Goal: Task Accomplishment & Management: Manage account settings

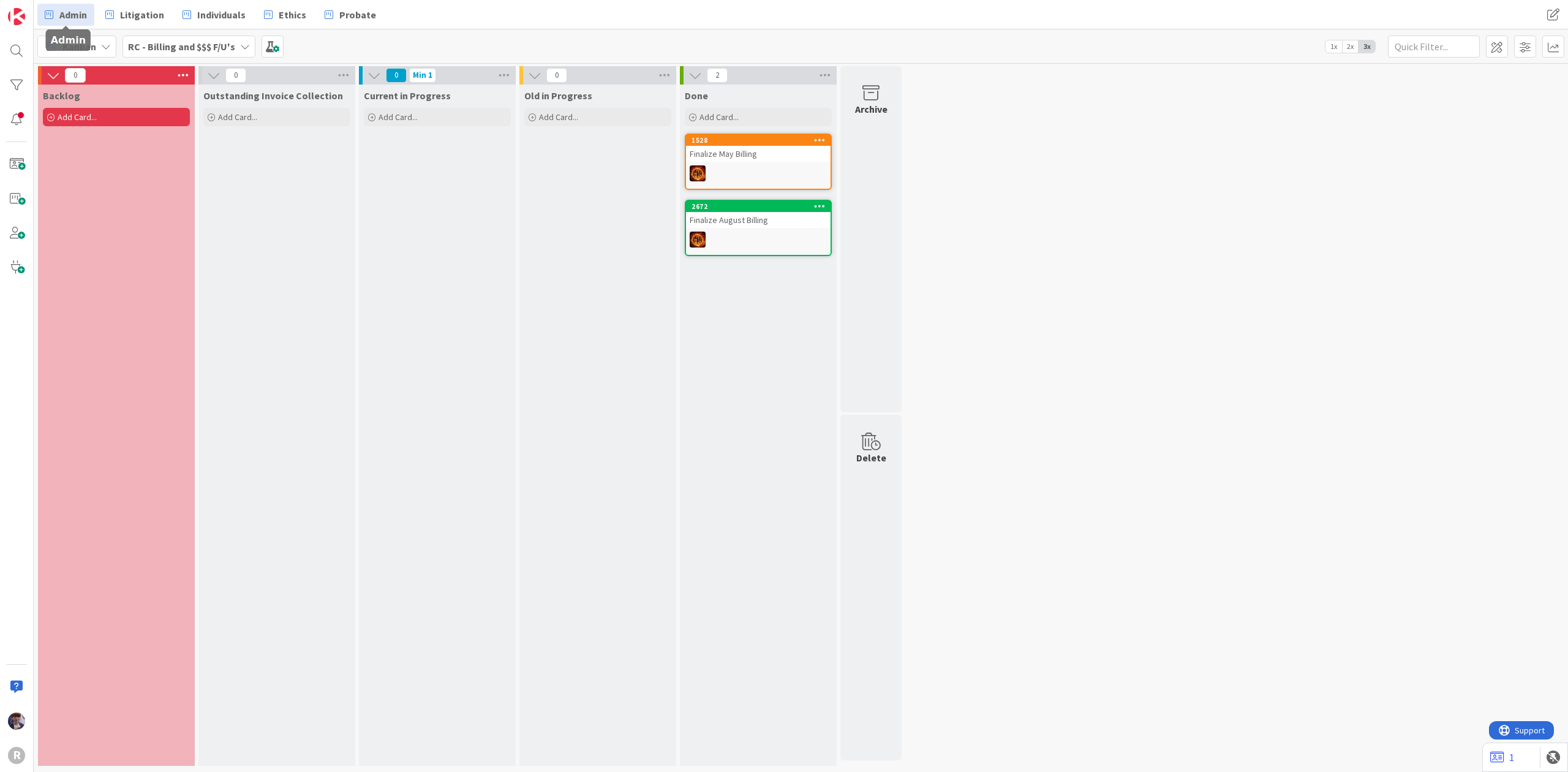
click at [82, 11] on span "Admin" at bounding box center [73, 15] width 27 height 15
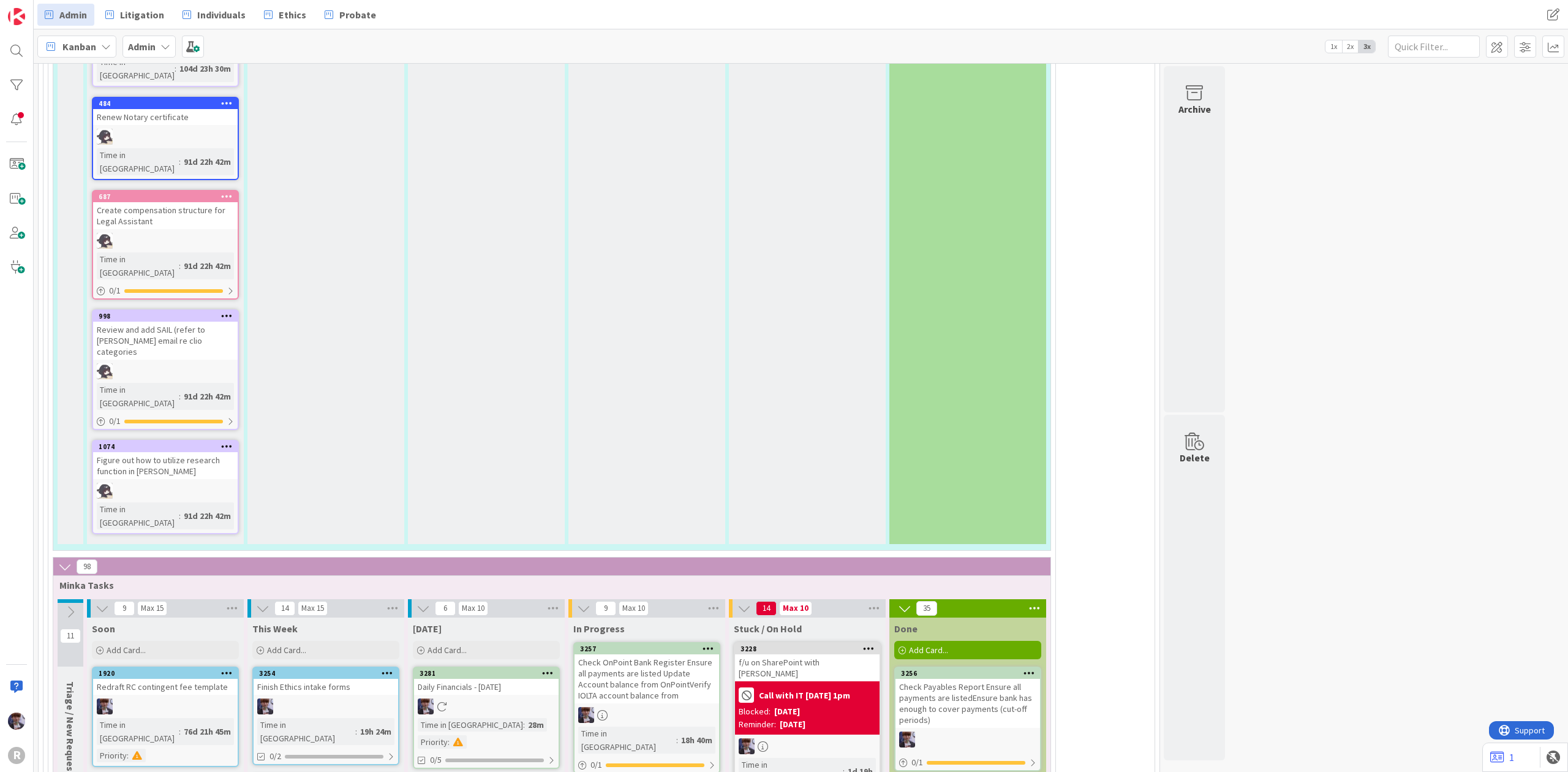
scroll to position [2779, 0]
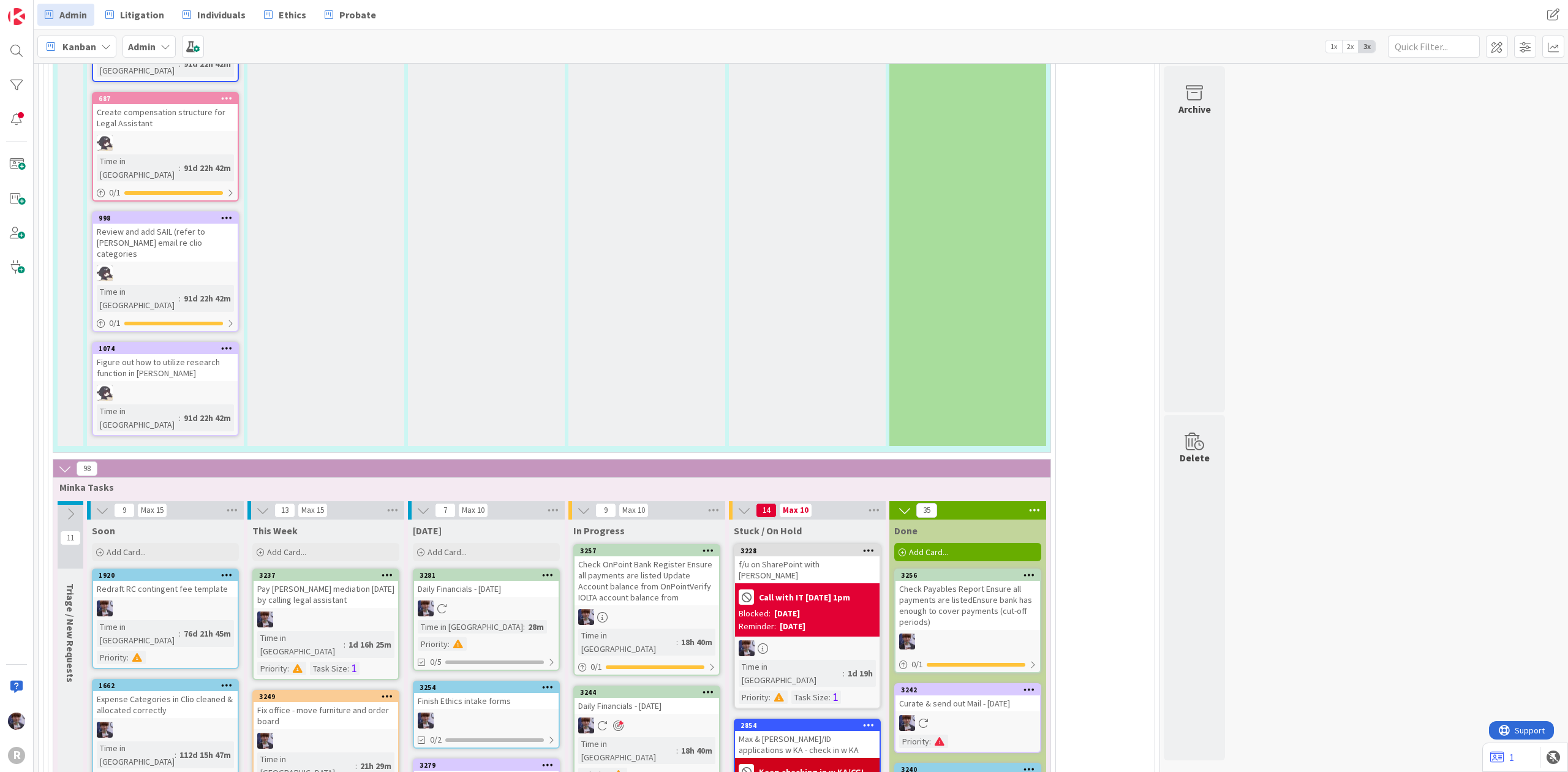
click at [546, 683] on icon at bounding box center [548, 687] width 12 height 8
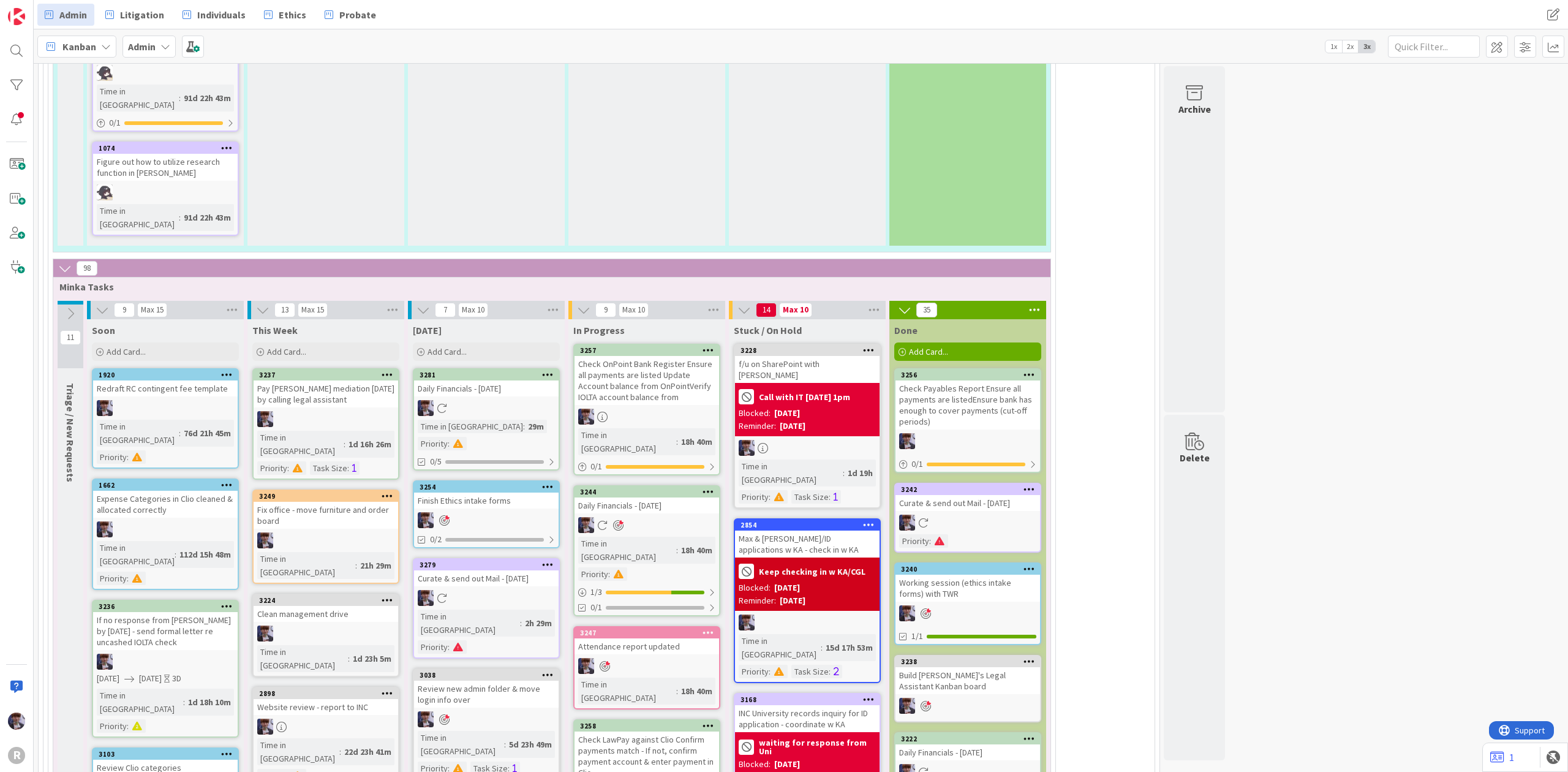
scroll to position [2950, 0]
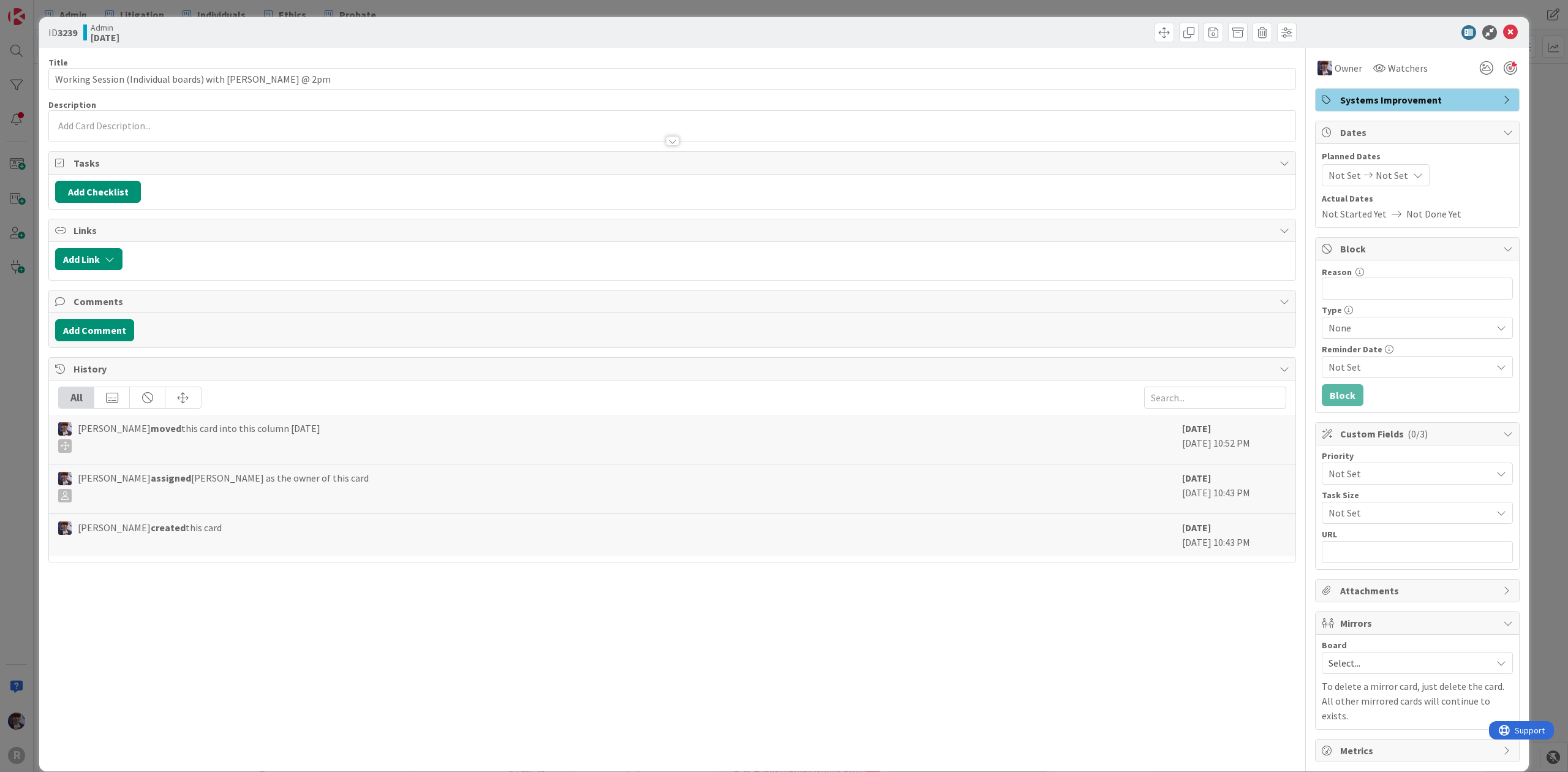
click at [23, 368] on div "ID 3239 Admin [DATE] Title 57 / 128 Working Session (Individual boards) with [P…" at bounding box center [784, 386] width 1568 height 772
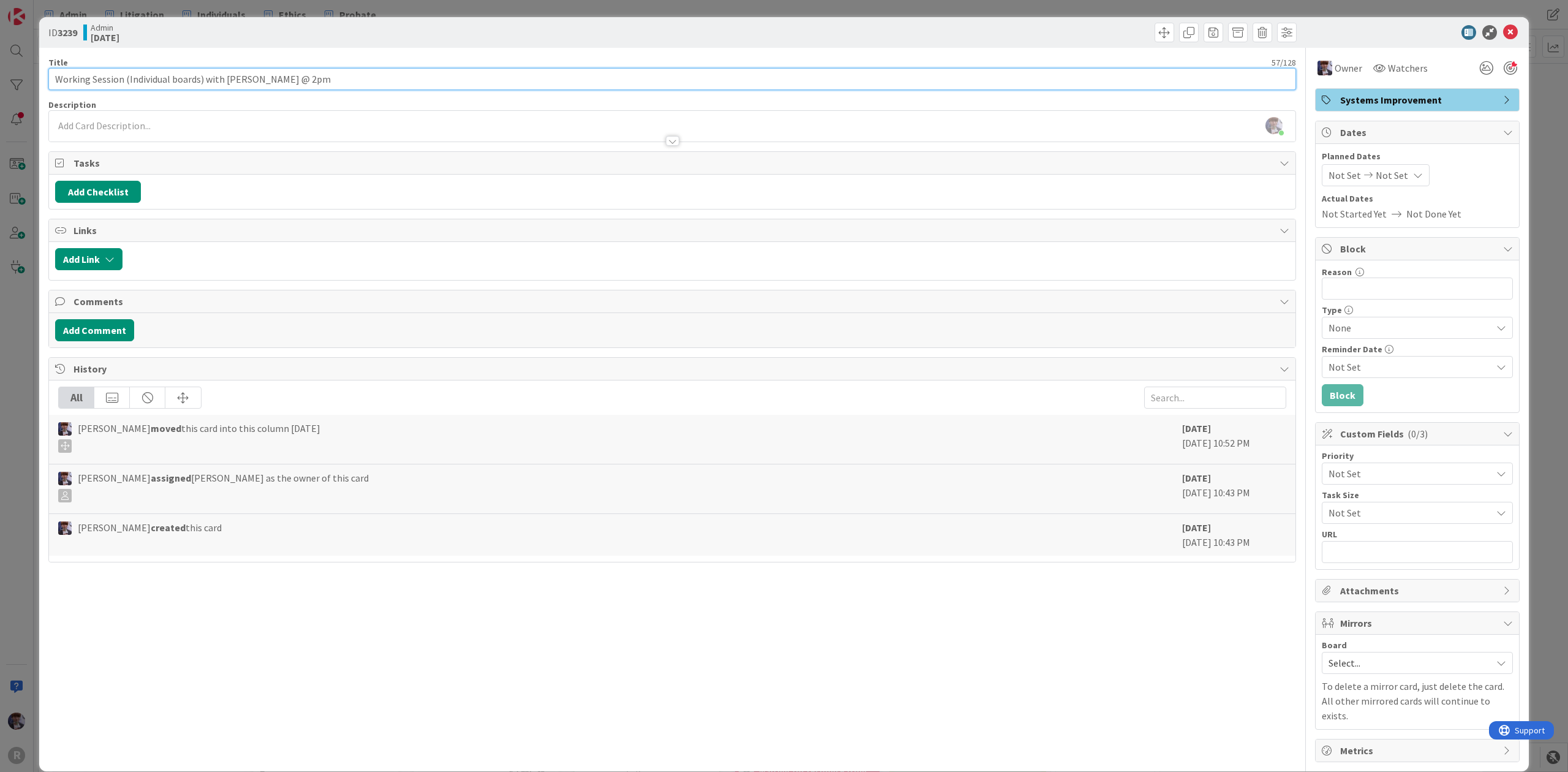
click at [288, 81] on input "Working Session (Individual boards) with [PERSON_NAME] @ 2pm" at bounding box center [672, 79] width 1248 height 22
click at [287, 86] on input "Working Session (Individual boards) with [PERSON_NAME] @ 2pm" at bounding box center [672, 79] width 1248 height 22
click at [342, 66] on div "Title 58 / 128" at bounding box center [672, 62] width 1248 height 11
drag, startPoint x: 315, startPoint y: 83, endPoint x: 291, endPoint y: 81, distance: 24.1
click at [291, 81] on input "Working Session (Individual boards) with [PERSON_NAME] @ 11pm" at bounding box center [672, 79] width 1248 height 22
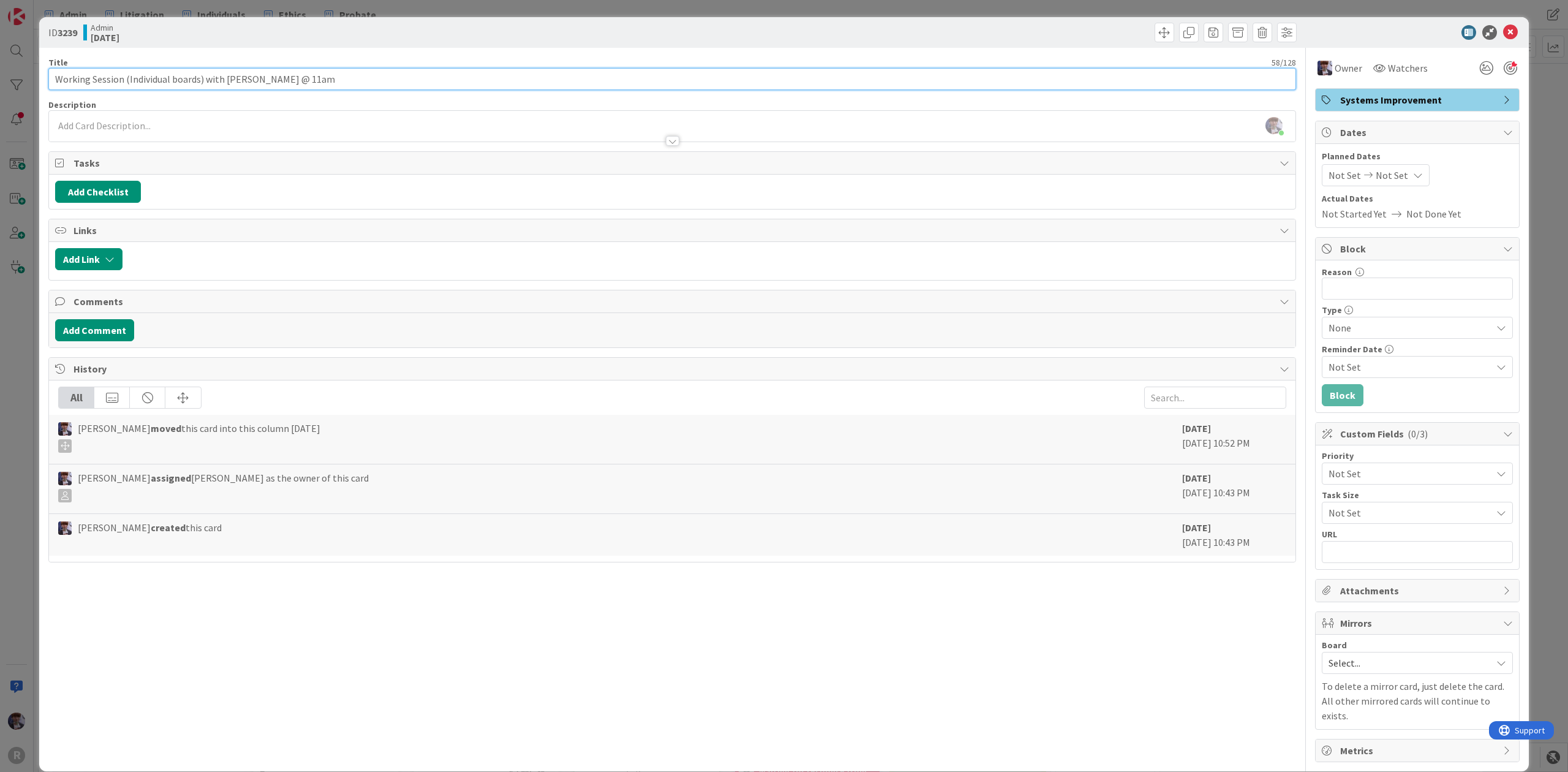
type input "Working Session (Individual boards) with [PERSON_NAME] @ 11am"
click at [30, 390] on div "ID 3239 Admin [DATE] Title 58 / 128 Working Session (Individual boards) with [P…" at bounding box center [784, 386] width 1568 height 772
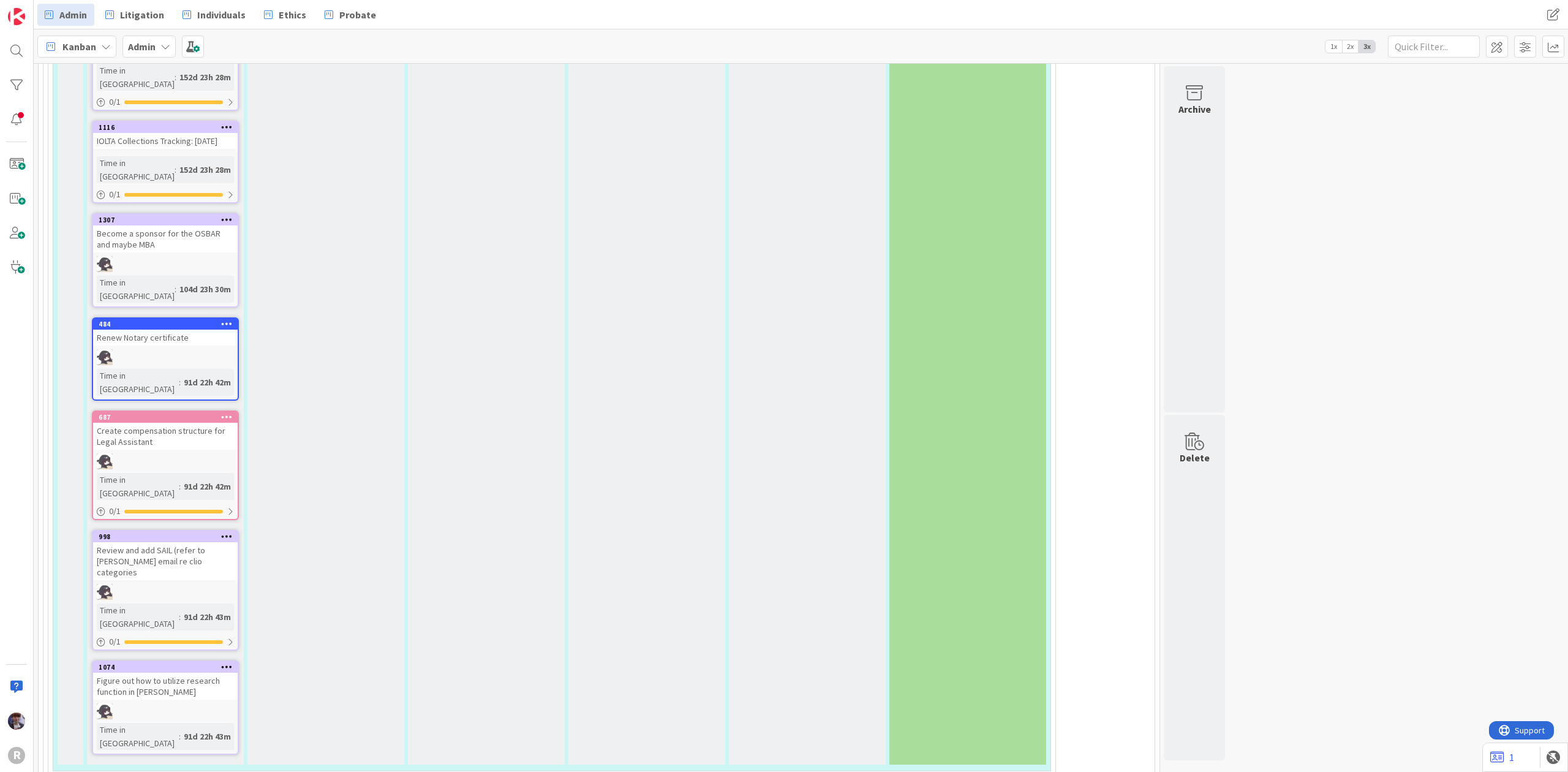
type textarea "x"
type textarea "J"
type textarea "x"
type textarea "F"
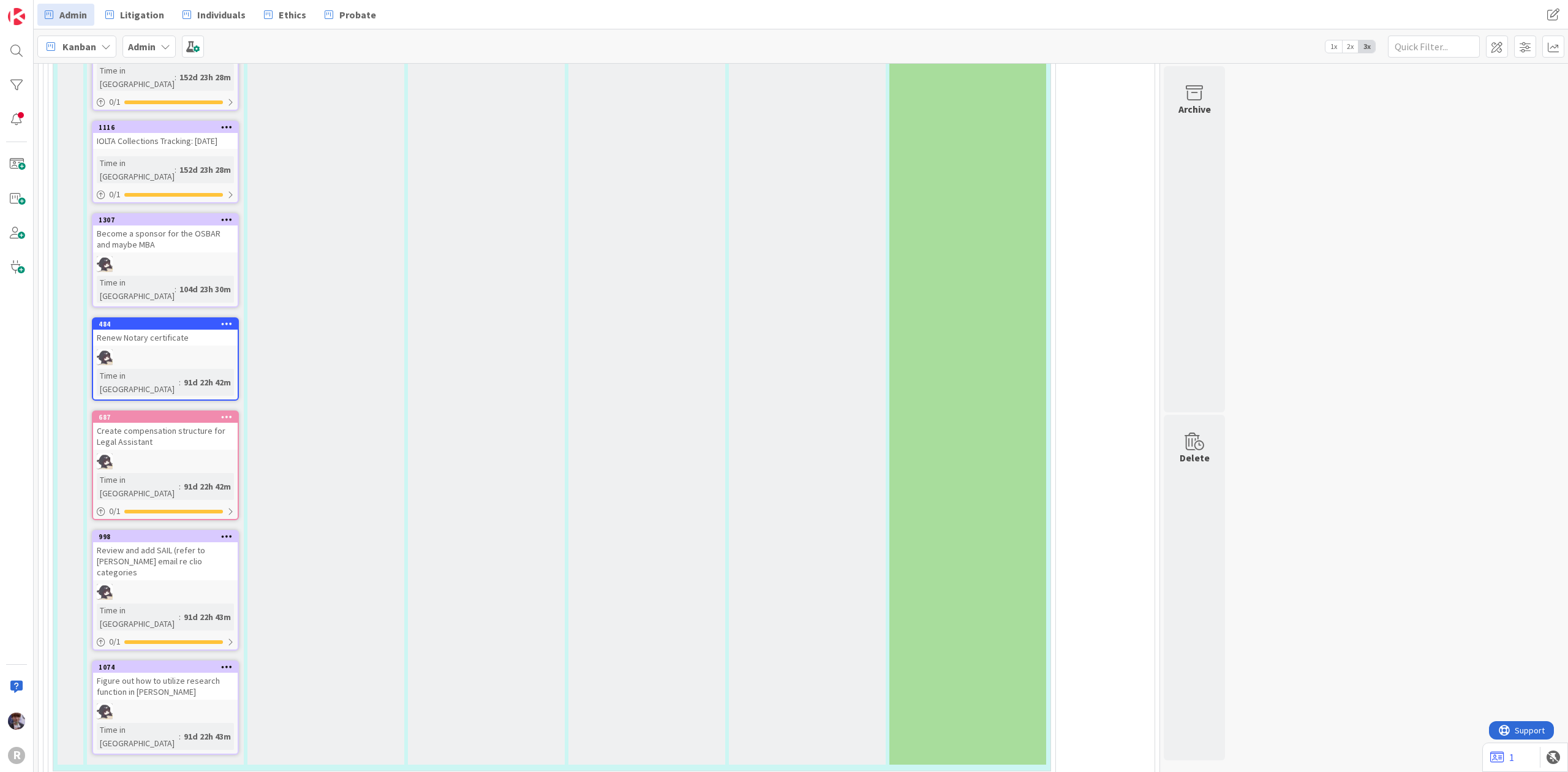
type textarea "x"
type textarea "Fi"
type textarea "x"
type textarea "Fin"
type textarea "x"
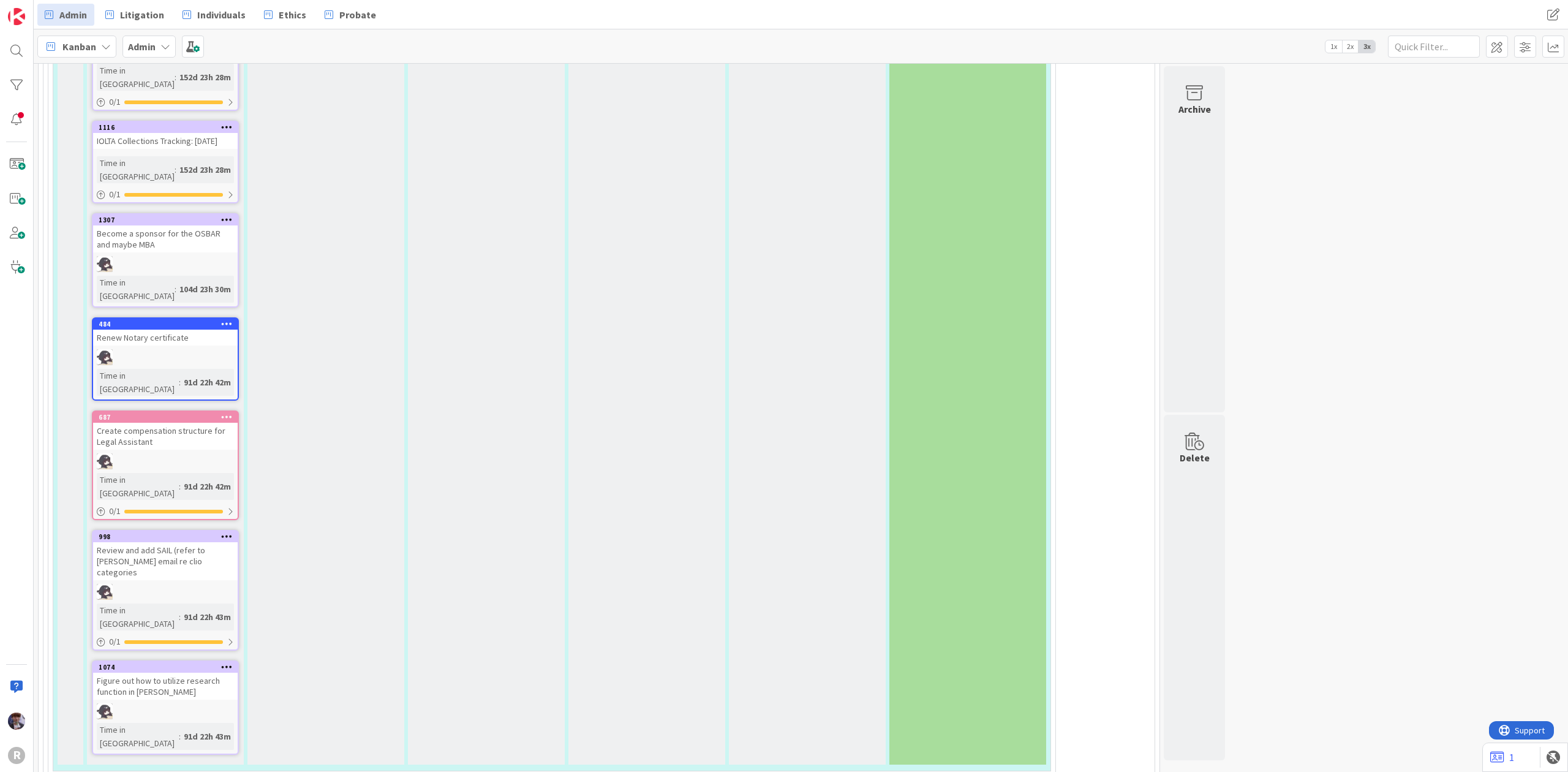
type textarea "Fina"
type textarea "x"
type textarea "Finan"
type textarea "x"
type textarea "Financ"
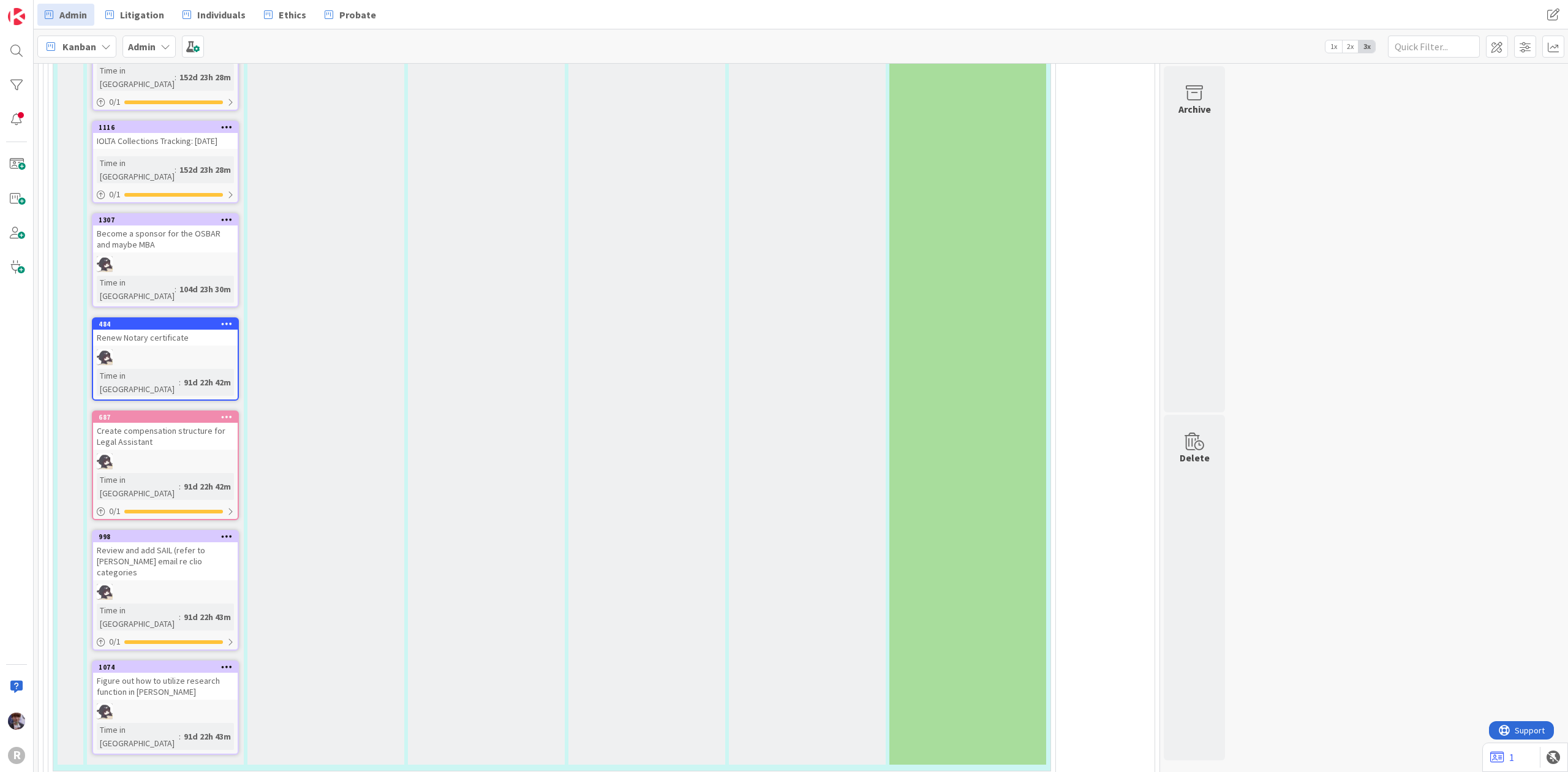
type textarea "x"
type textarea "Financi"
type textarea "x"
type textarea "Financia"
type textarea "x"
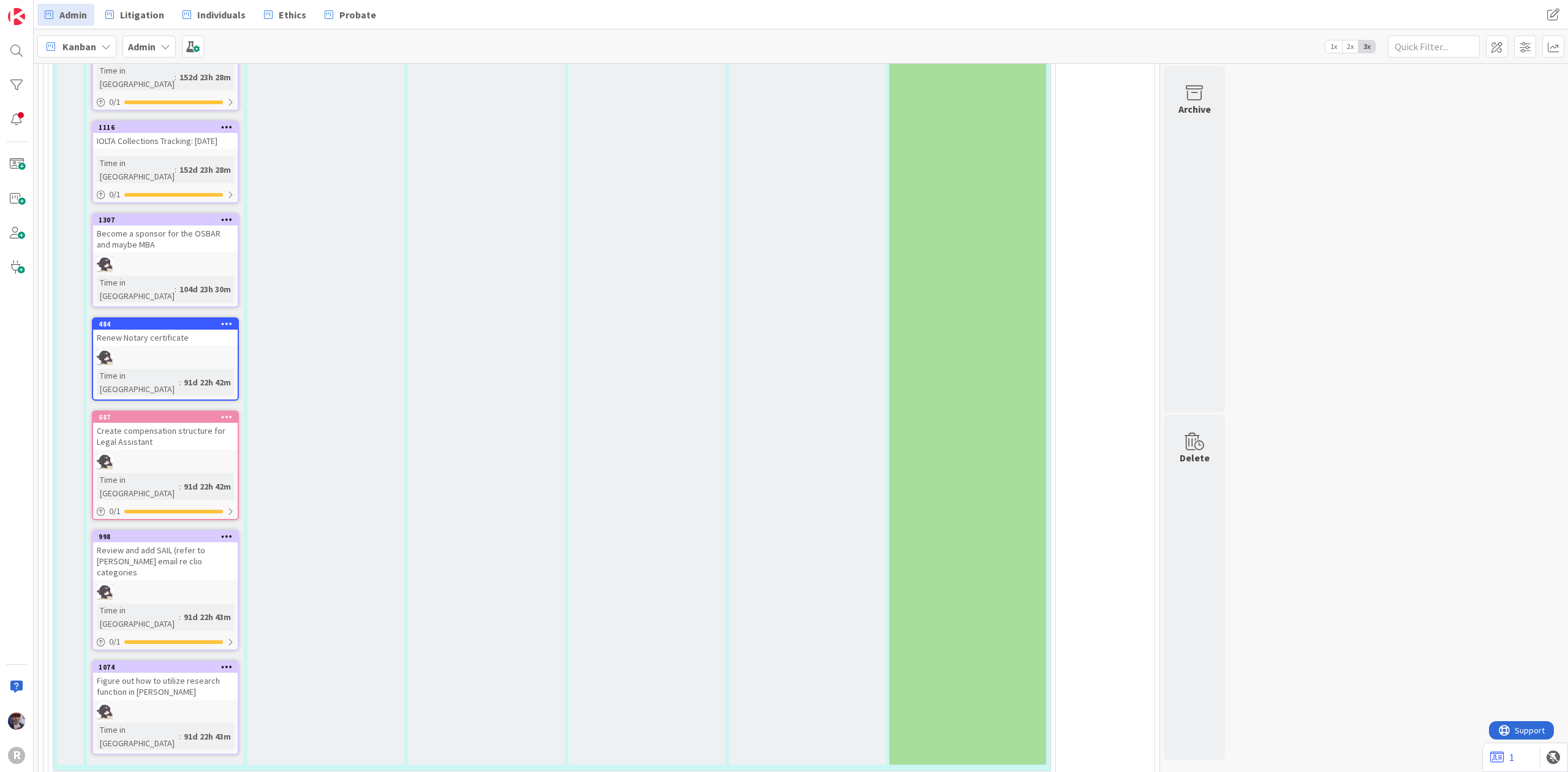
type textarea "Financial"
type textarea "x"
type textarea "Financial"
type textarea "x"
type textarea "Financial s"
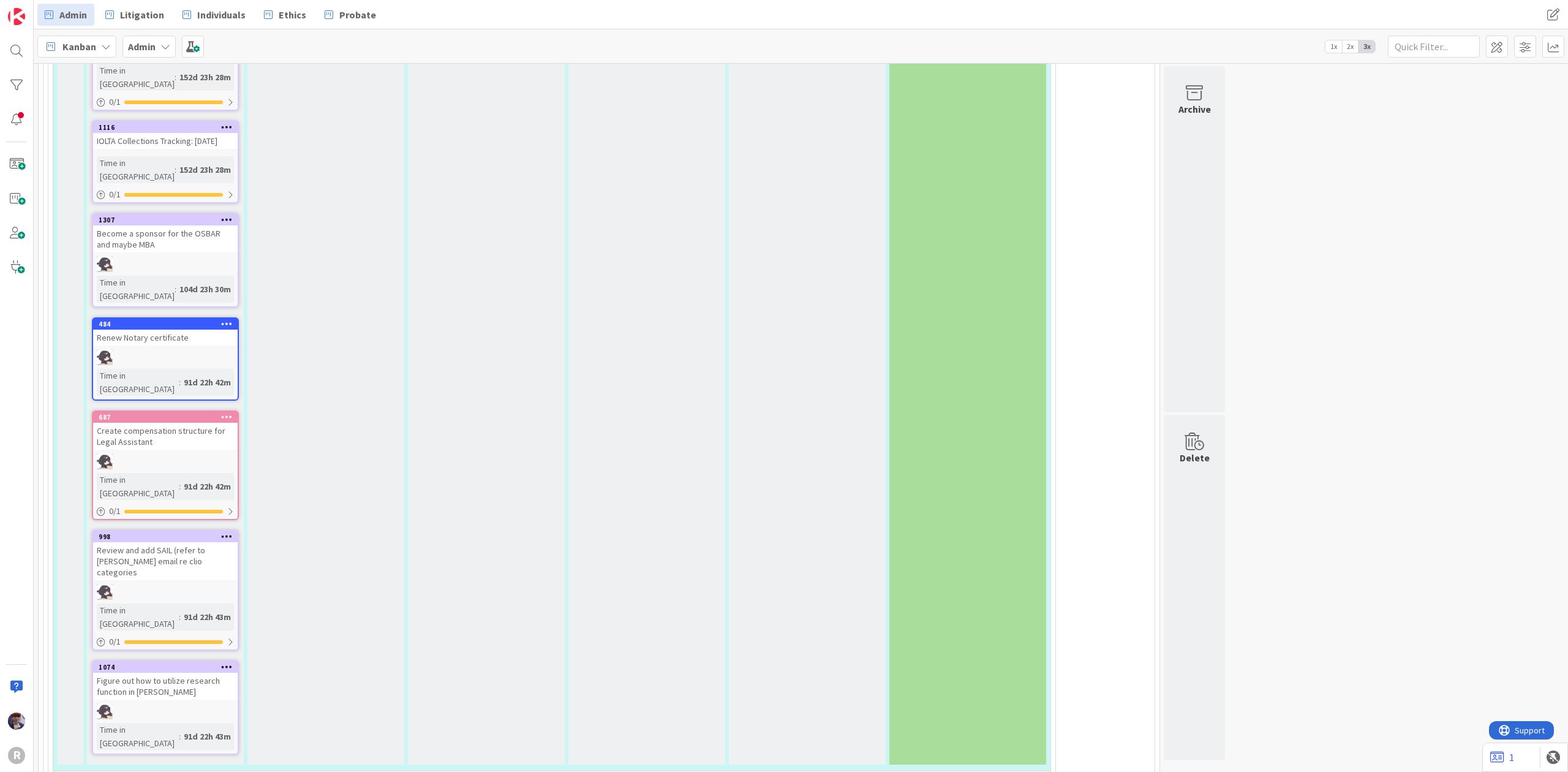
type textarea "x"
type textarea "Financial"
type textarea "x"
type textarea "Financial"
type textarea "x"
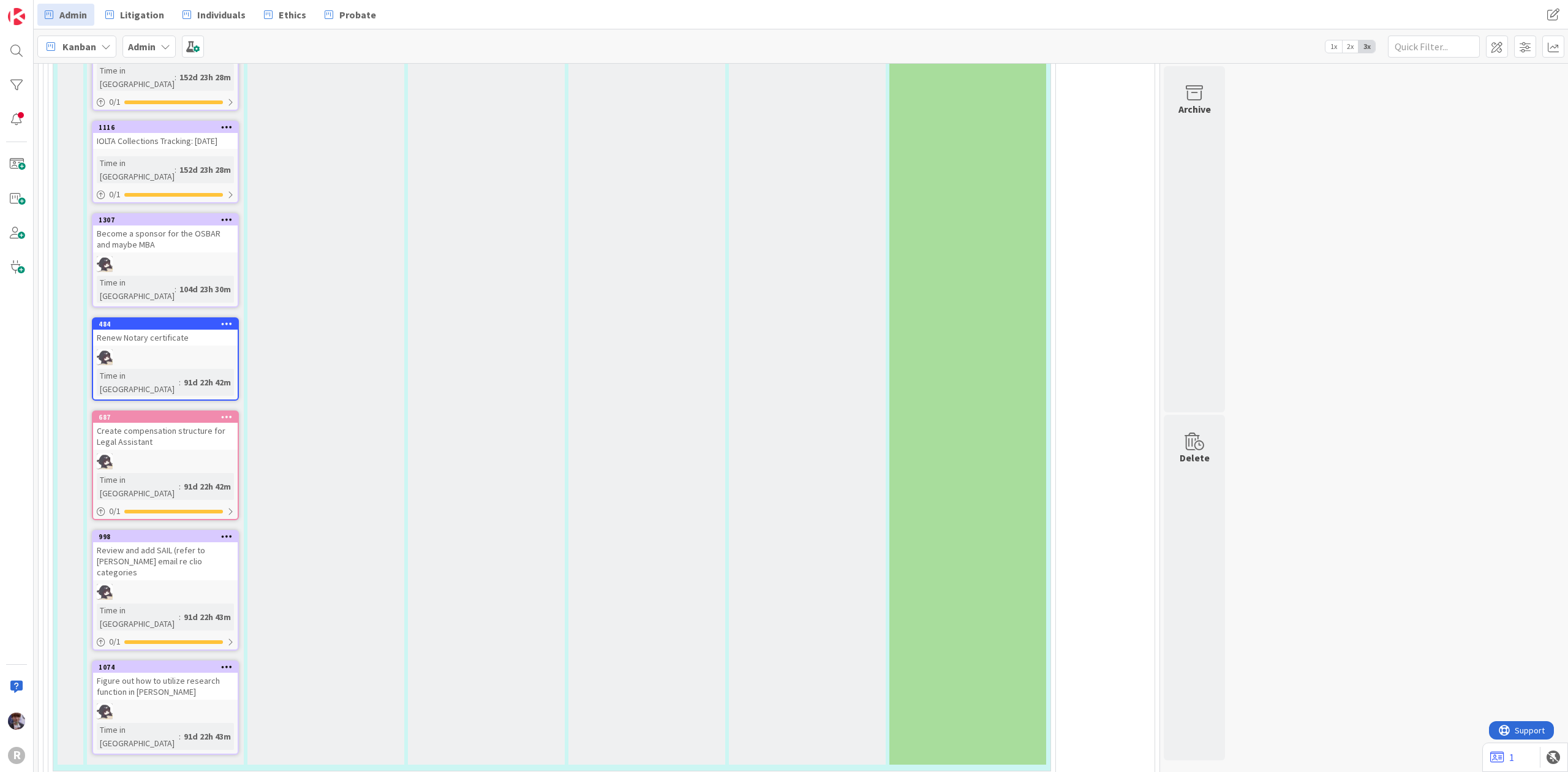
type textarea "Financia"
type textarea "x"
type textarea "Financi"
type textarea "x"
type textarea "Financ"
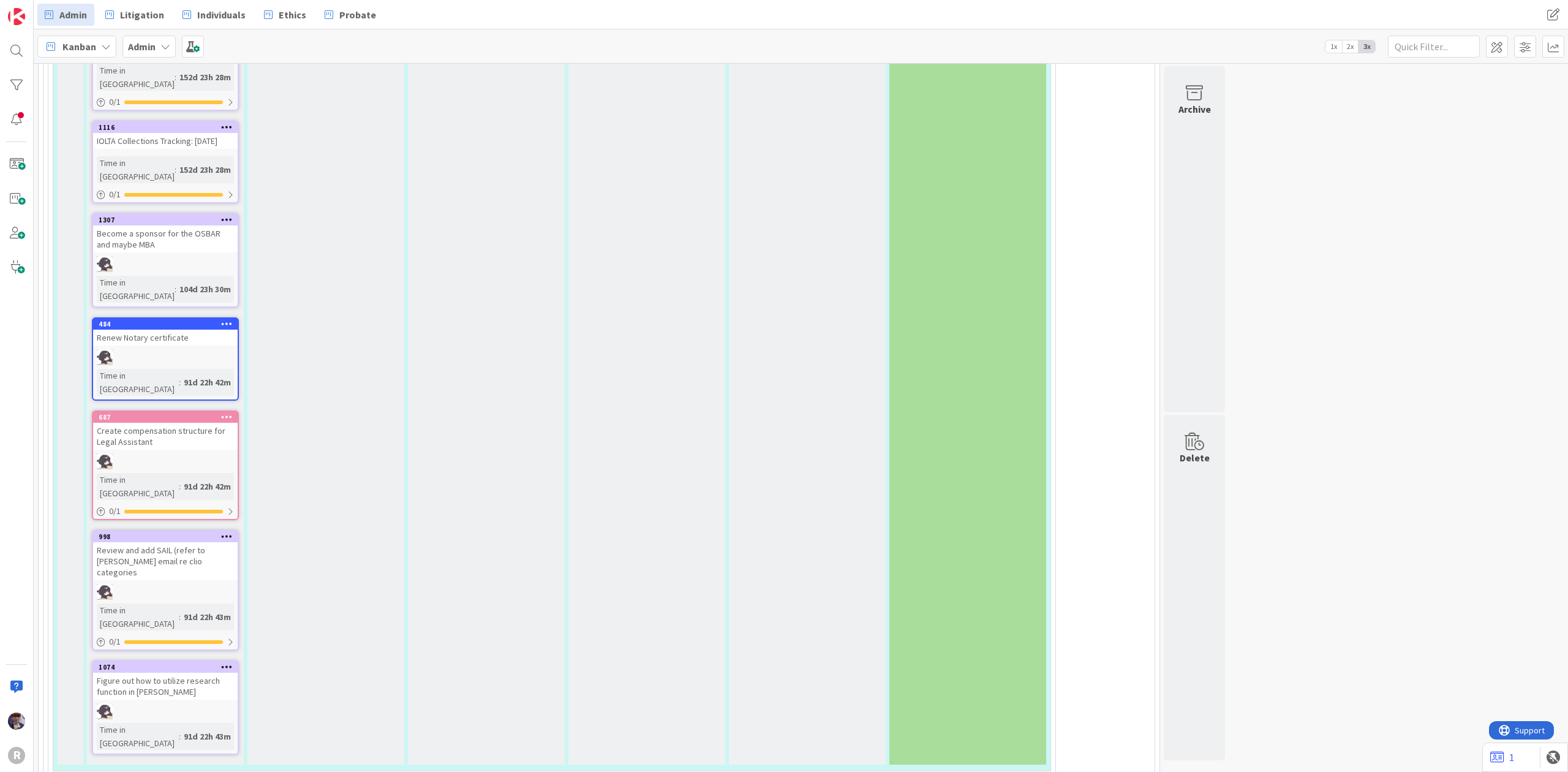
type textarea "x"
type textarea "Finan"
type textarea "x"
type textarea "Fina"
type textarea "x"
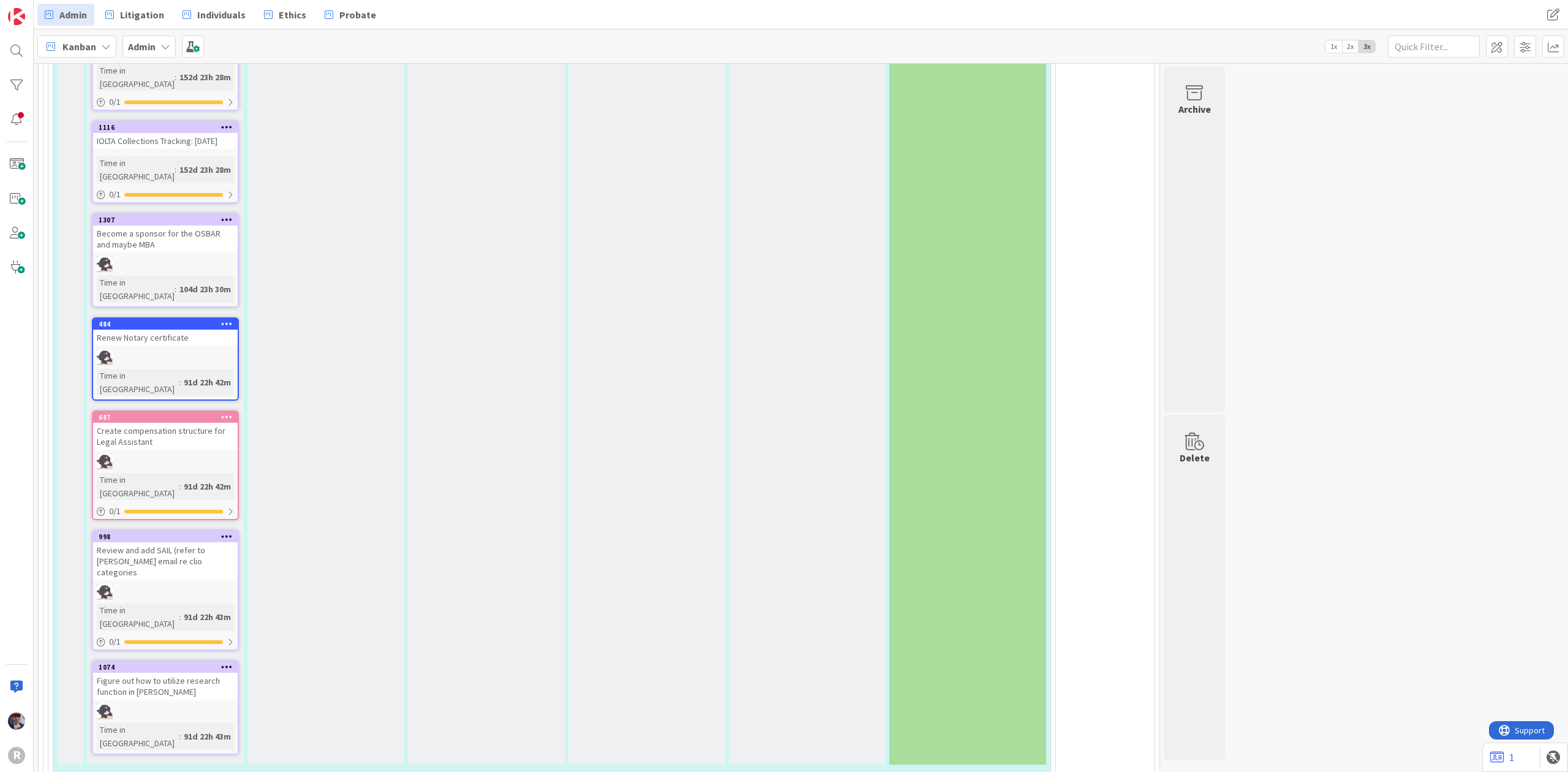
type textarea "Fin"
type textarea "x"
type textarea "Fi"
type textarea "x"
type textarea "F"
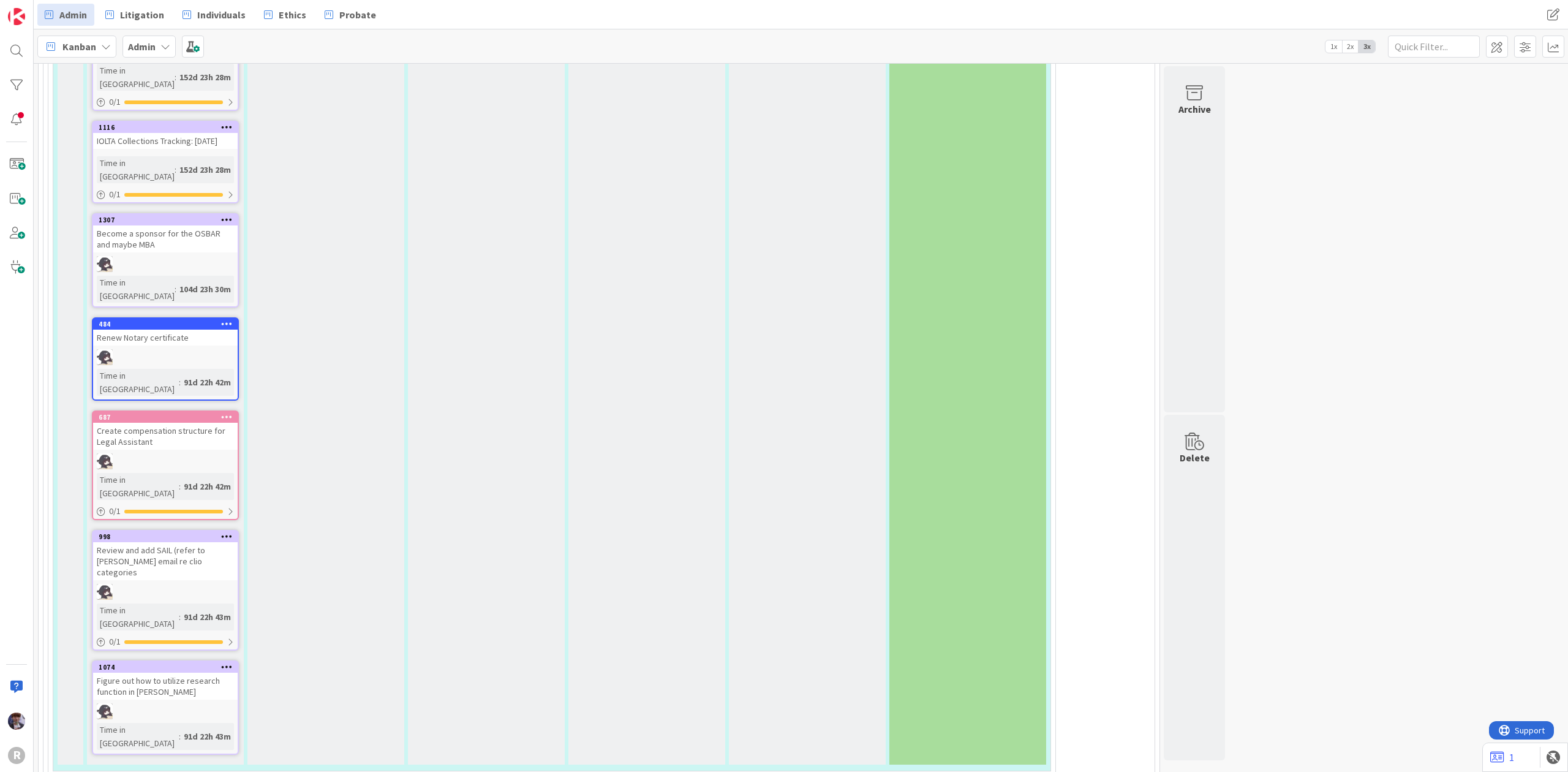
type textarea "x"
type textarea "C"
type textarea "x"
type textarea "Ca"
type textarea "x"
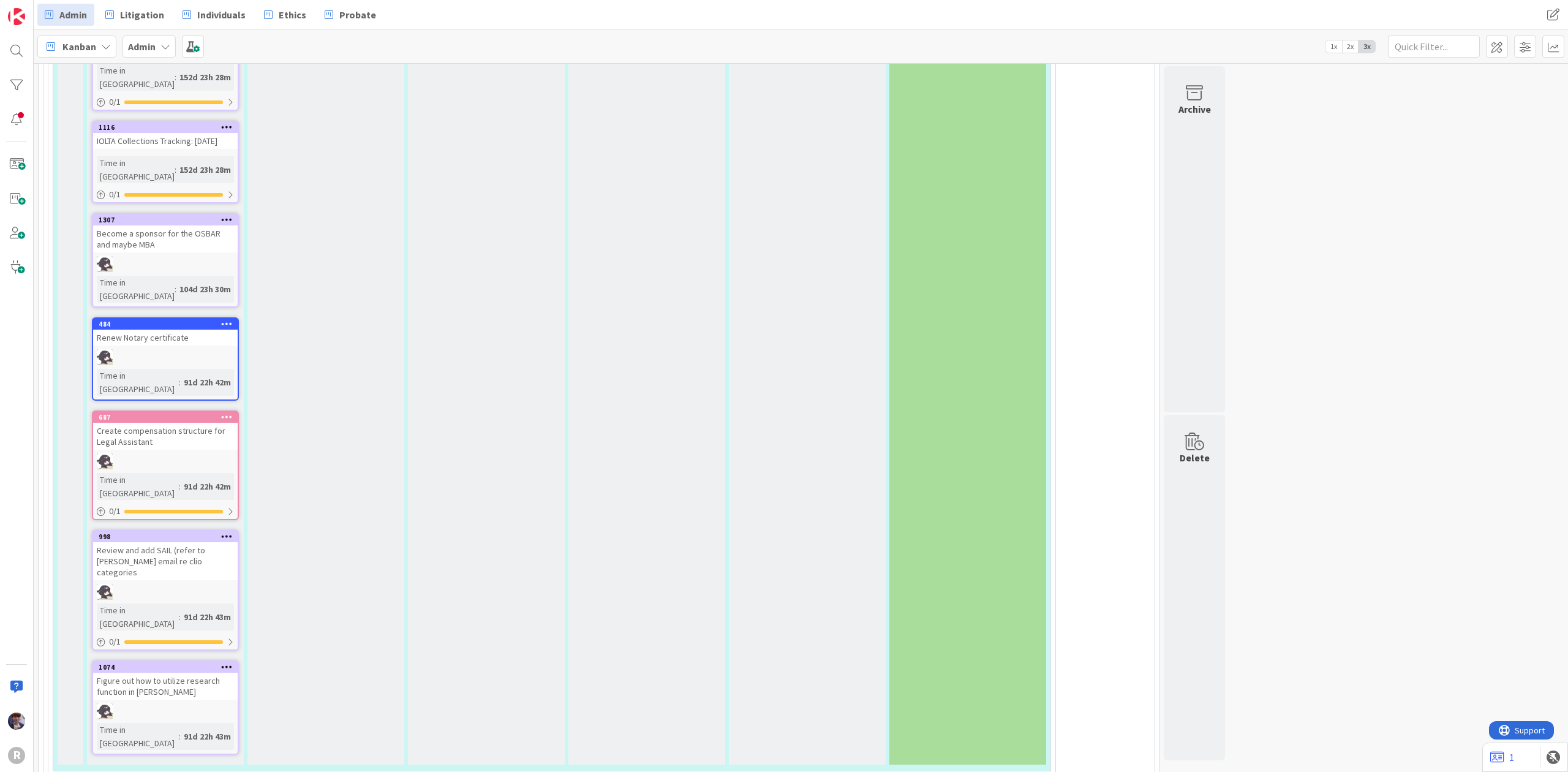
type textarea "Cal"
type textarea "x"
type textarea "Call"
type textarea "x"
type textarea "Call"
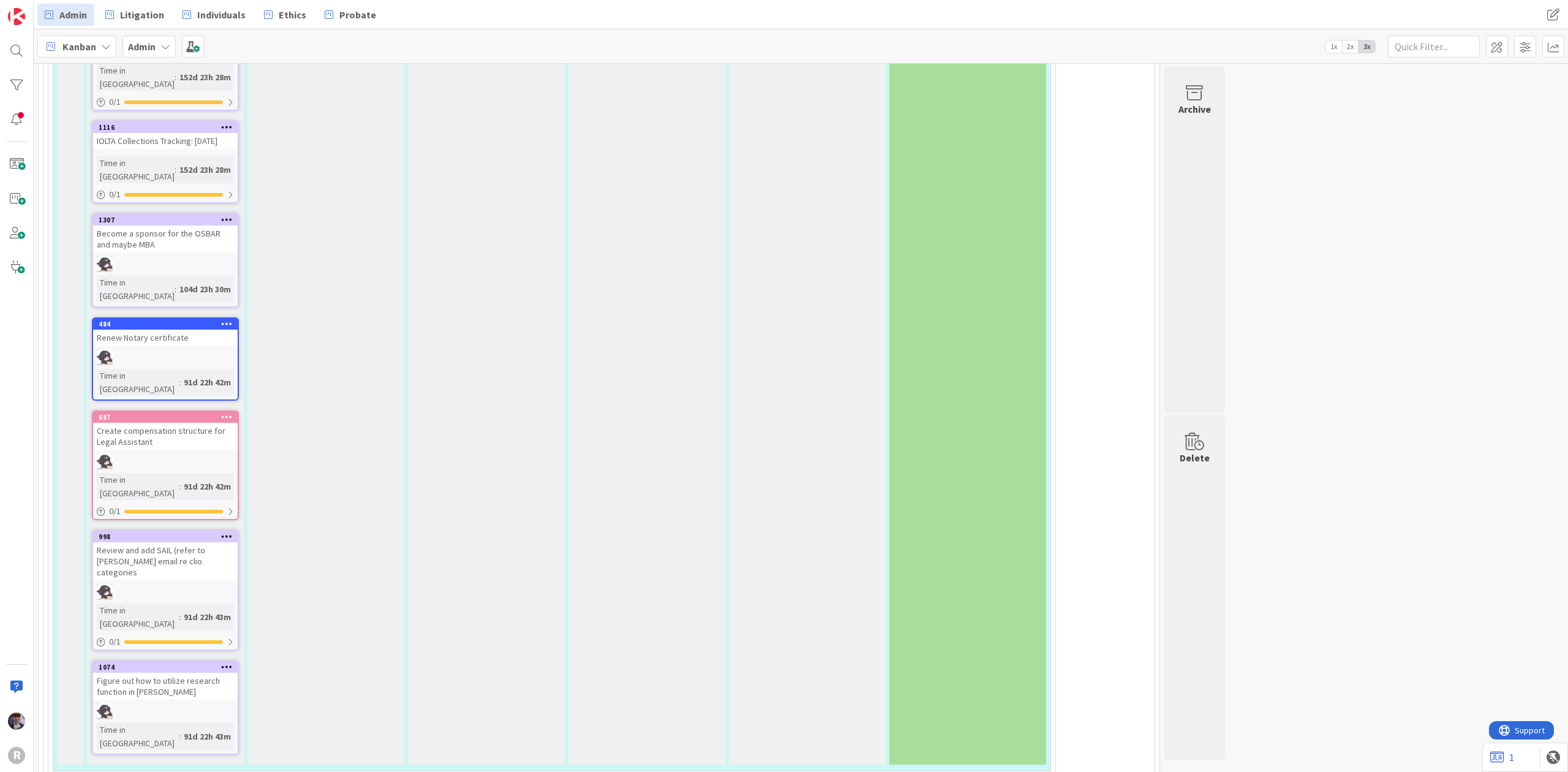
type textarea "x"
type textarea "Call w"
type textarea "x"
type textarea "Call wi"
type textarea "x"
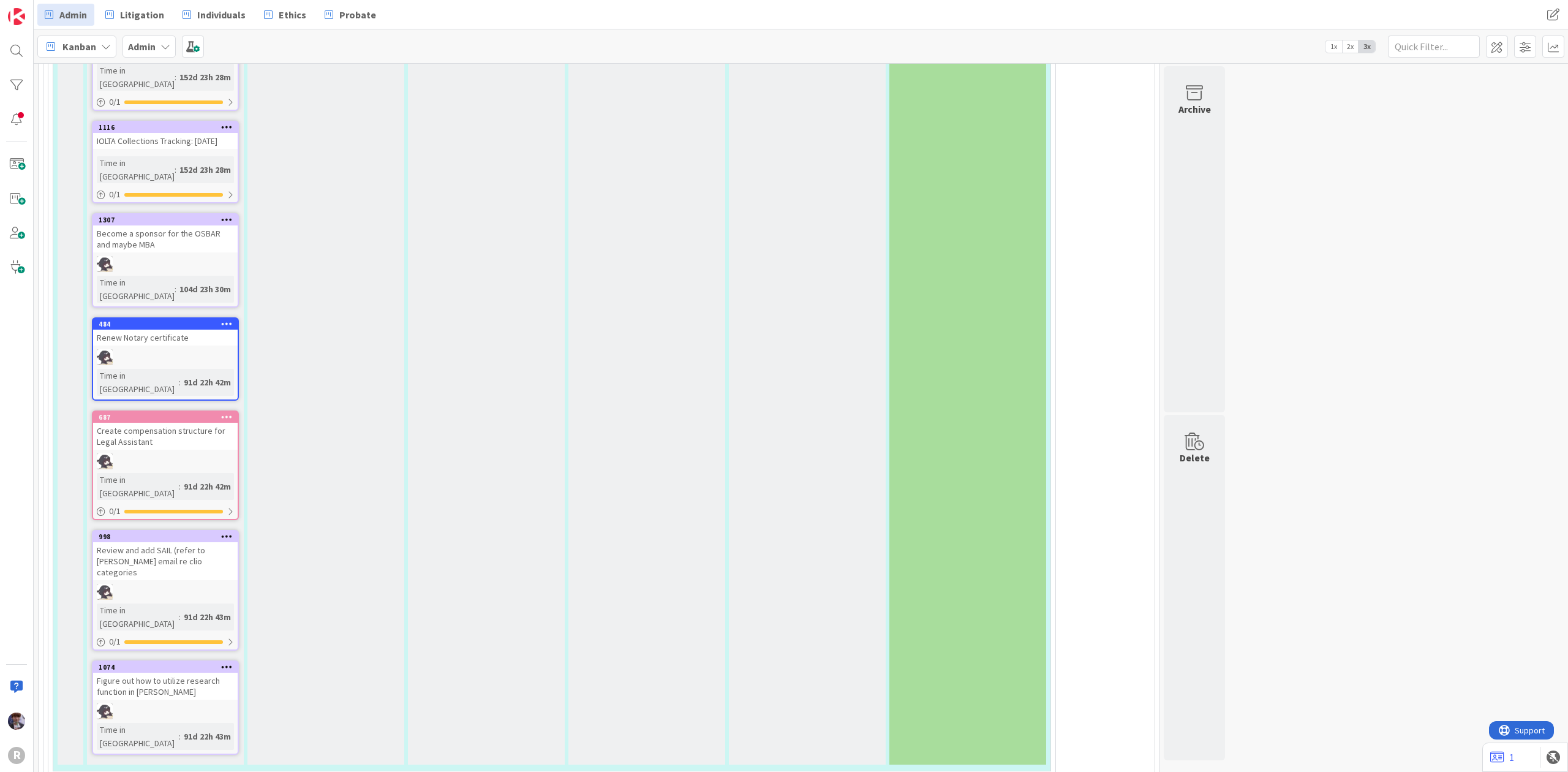
type textarea "Call wit"
type textarea "x"
type textarea "Call with"
type textarea "x"
type textarea "Call with"
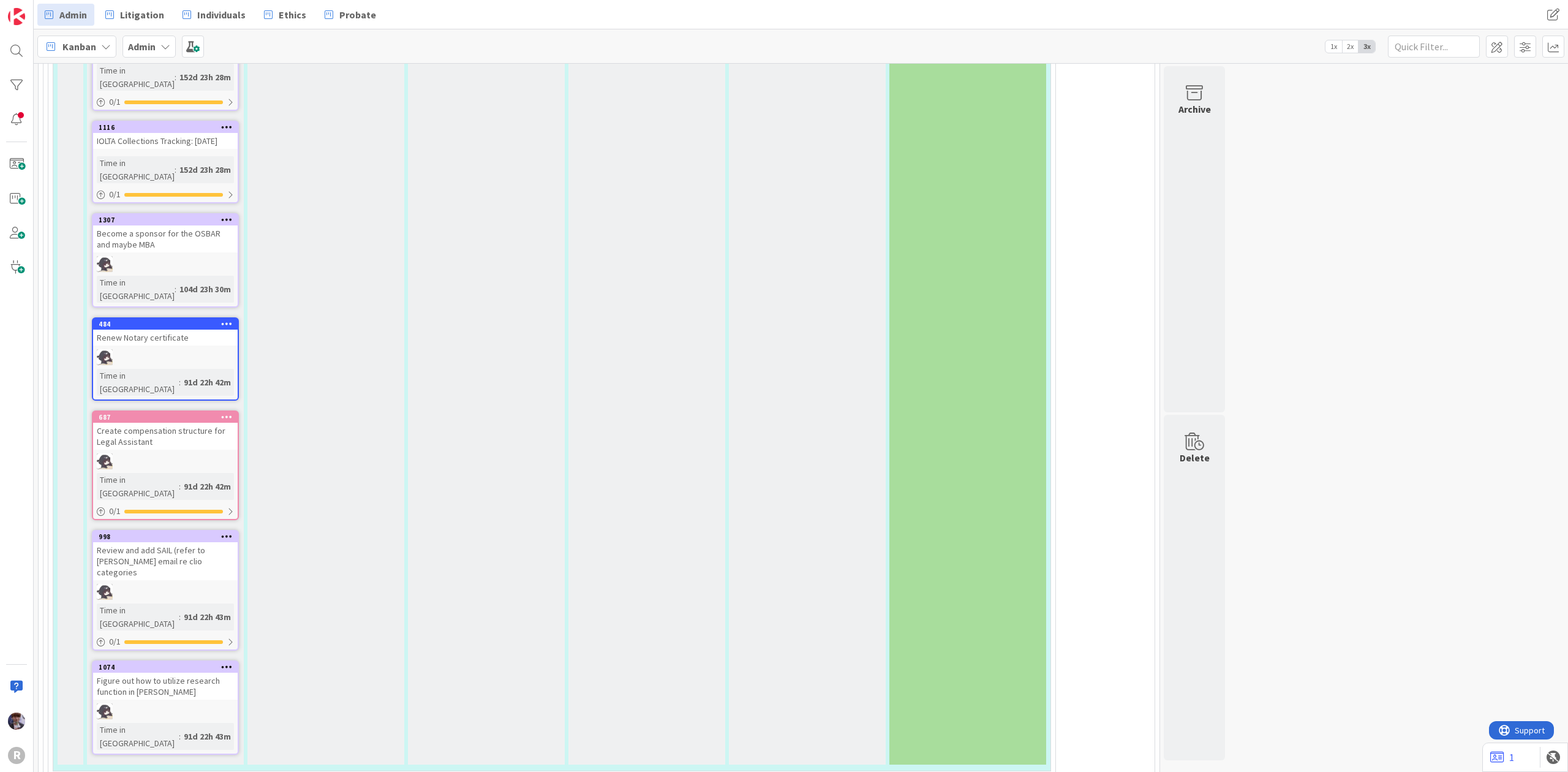
type textarea "x"
type textarea "Call with J"
type textarea "x"
type textarea "Call with [PERSON_NAME]"
type textarea "x"
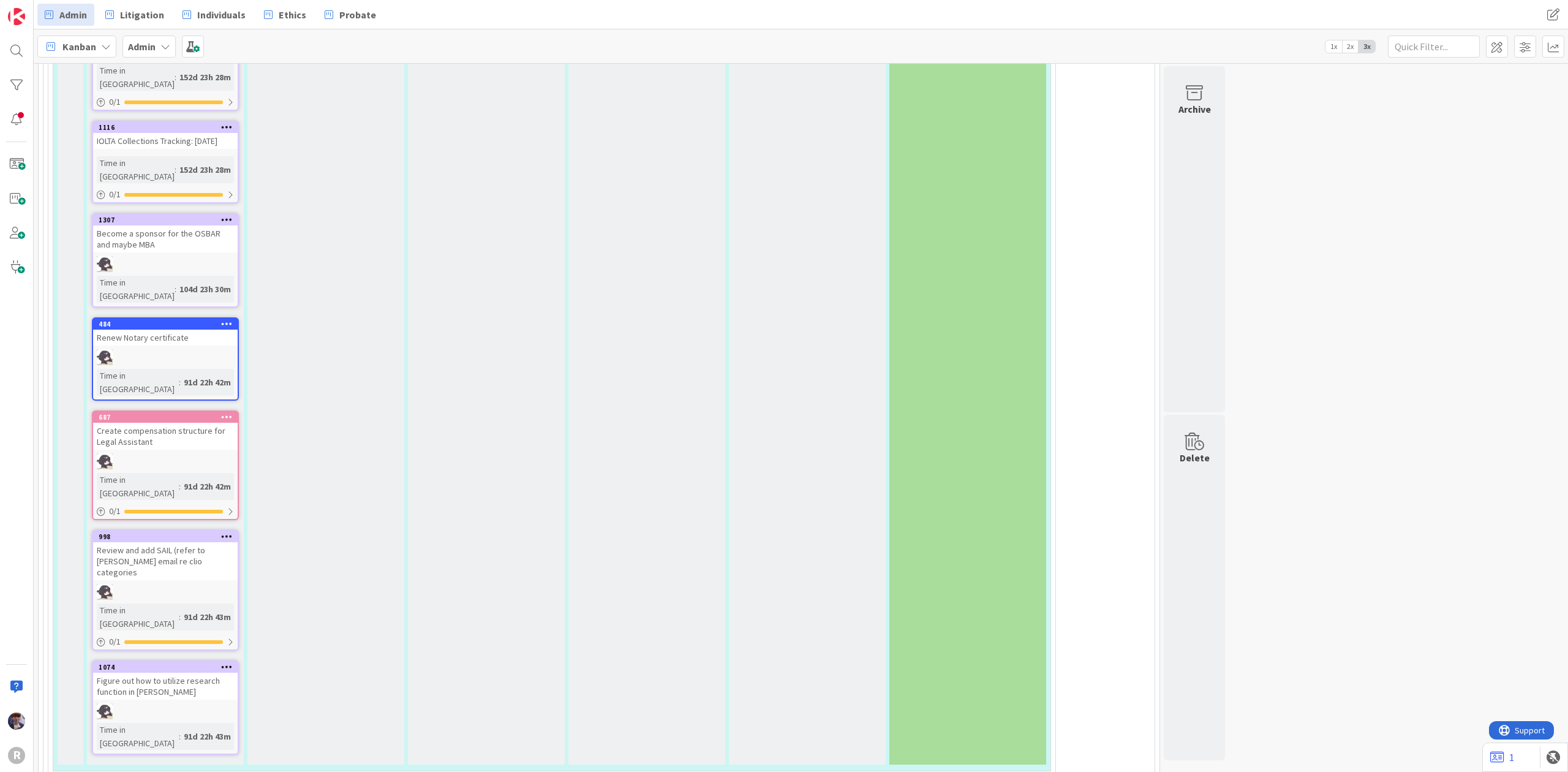
type textarea "Call with Joh"
type textarea "x"
type textarea "Call with [PERSON_NAME]"
type textarea "x"
type textarea "Call with [PERSON_NAME]"
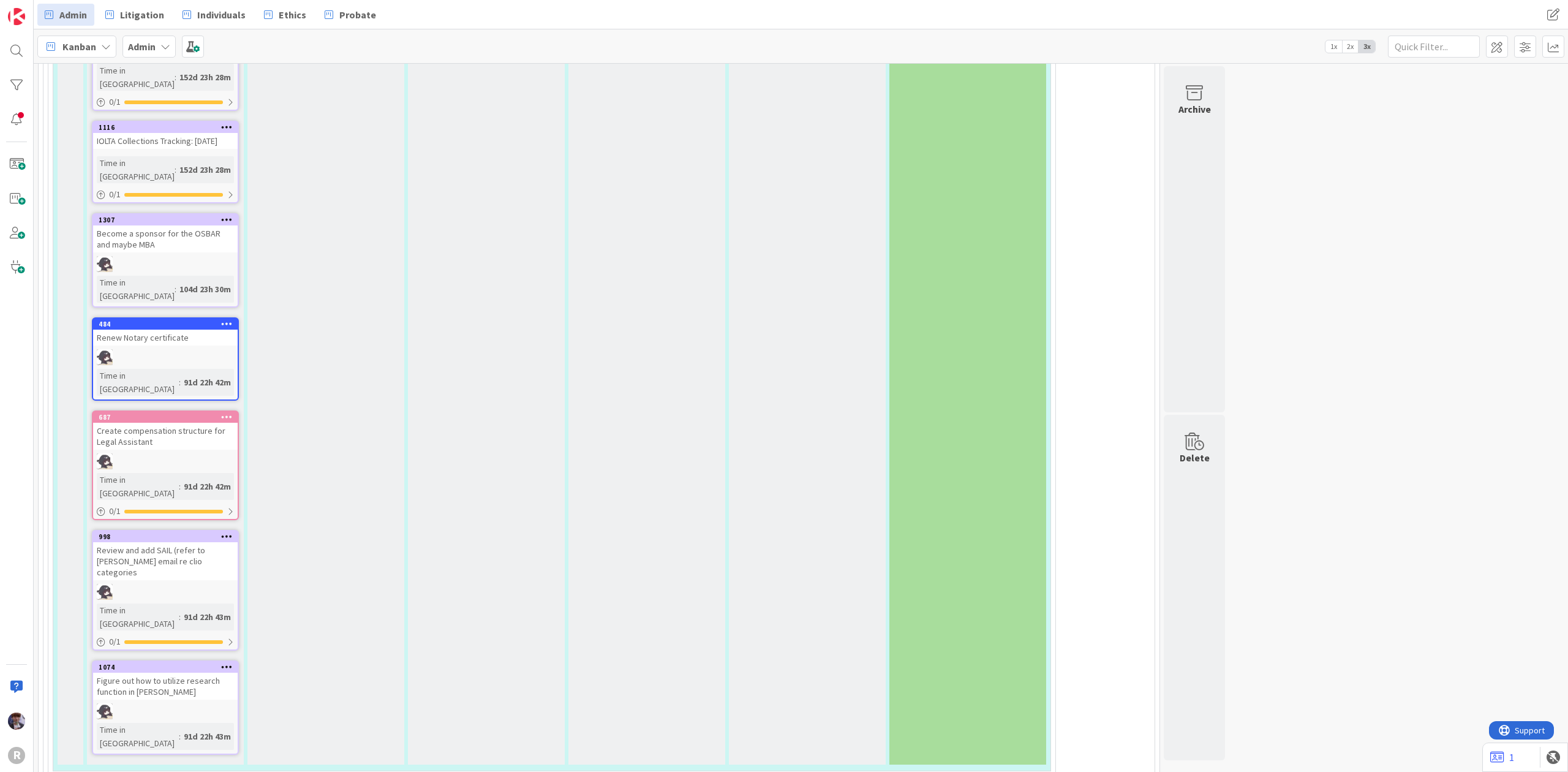
type textarea "x"
type textarea "Call with [PERSON_NAME]"
type textarea "x"
type textarea "Call with [PERSON_NAME]"
type textarea "x"
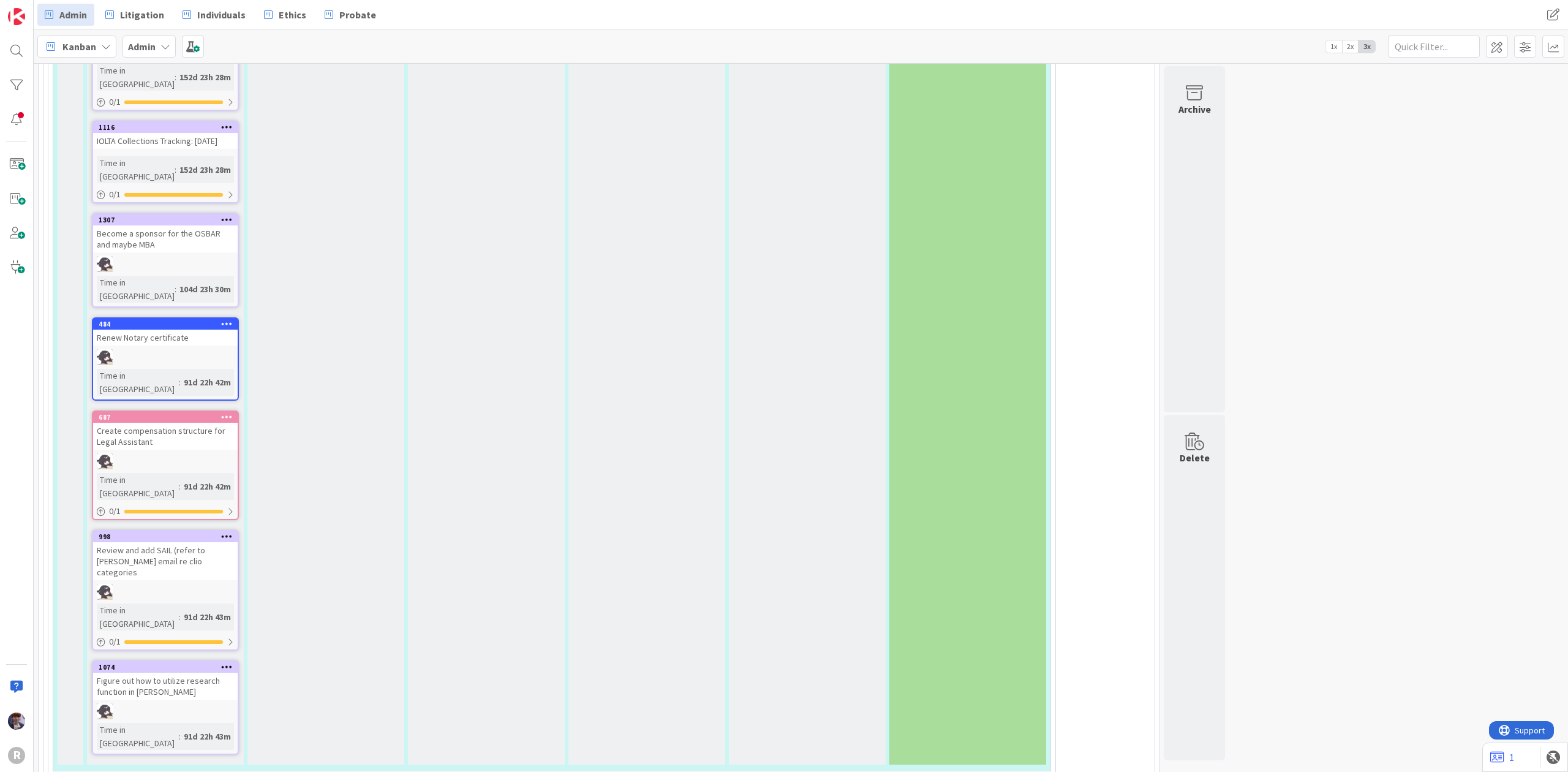
type textarea "Call with [PERSON_NAME]"
type textarea "x"
type textarea "Call with [PERSON_NAME]"
type textarea "x"
type textarea "Call with [PERSON_NAME]"
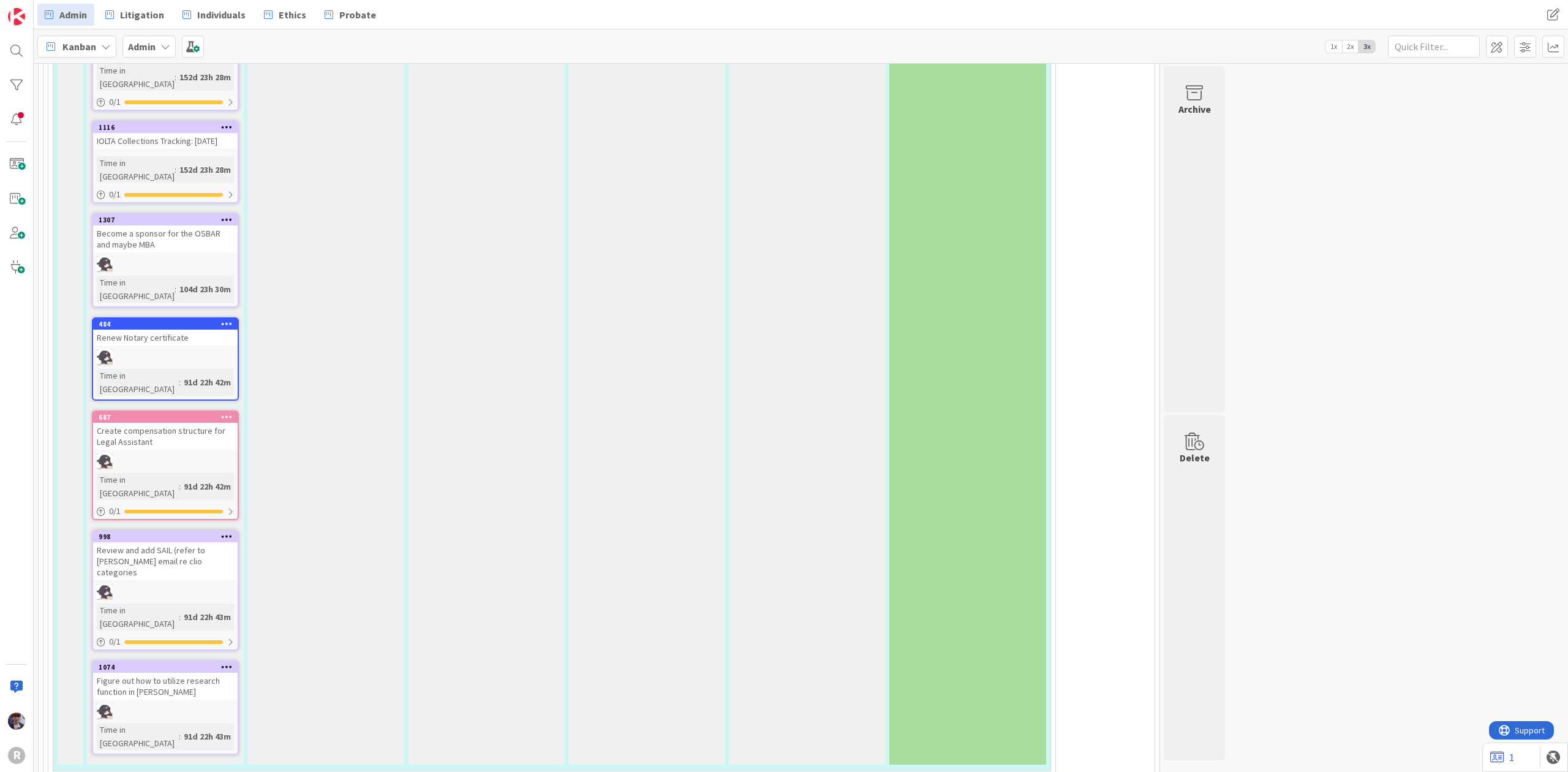
type textarea "x"
type textarea "Call with [PERSON_NAME]"
type textarea "x"
type textarea "Call with [PERSON_NAME]"
type textarea "x"
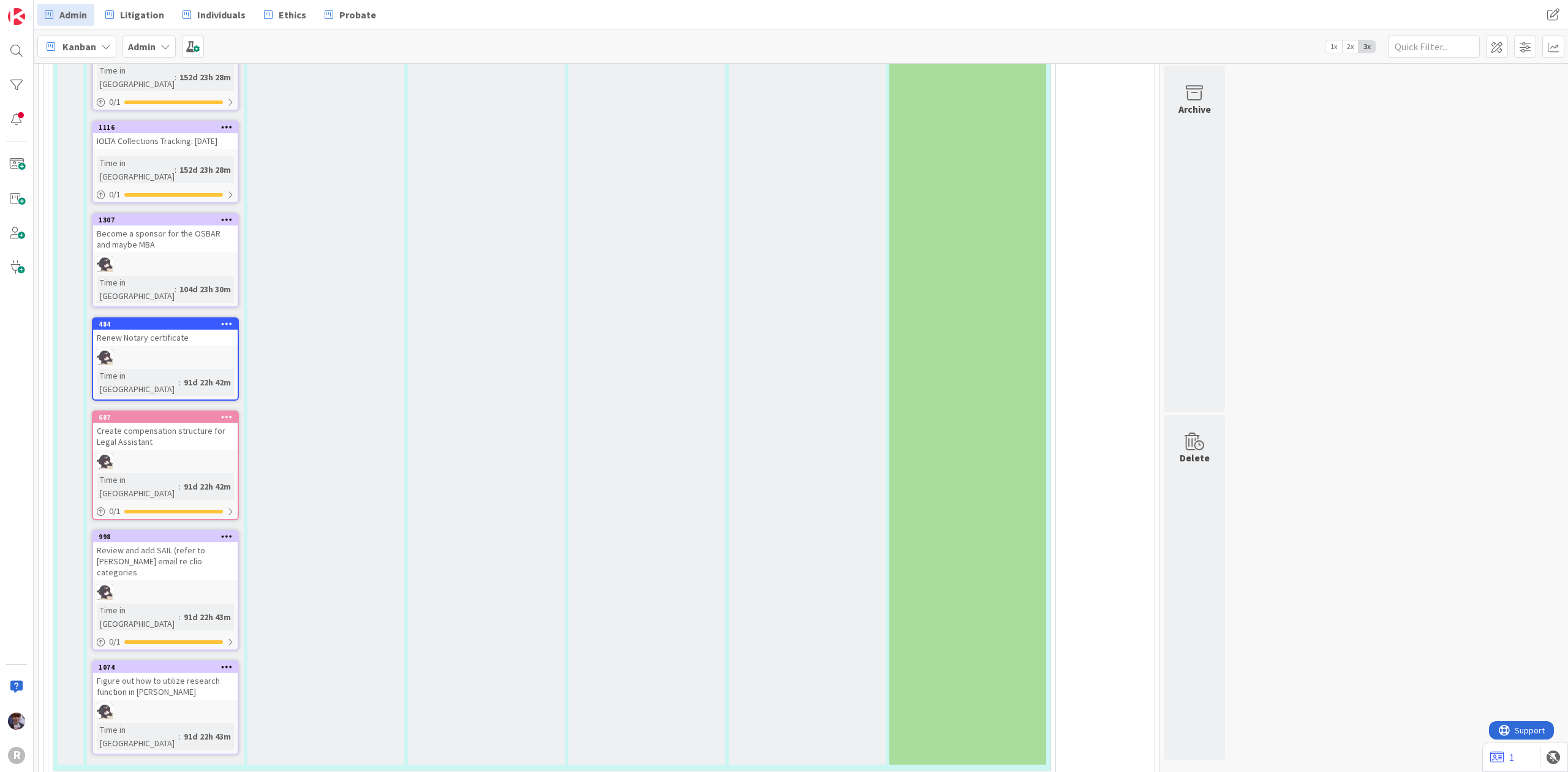
type textarea "Call with [PERSON_NAME]"
type textarea "x"
type textarea "Call with [PERSON_NAME]"
type textarea "x"
type textarea "Call with [PERSON_NAME]"
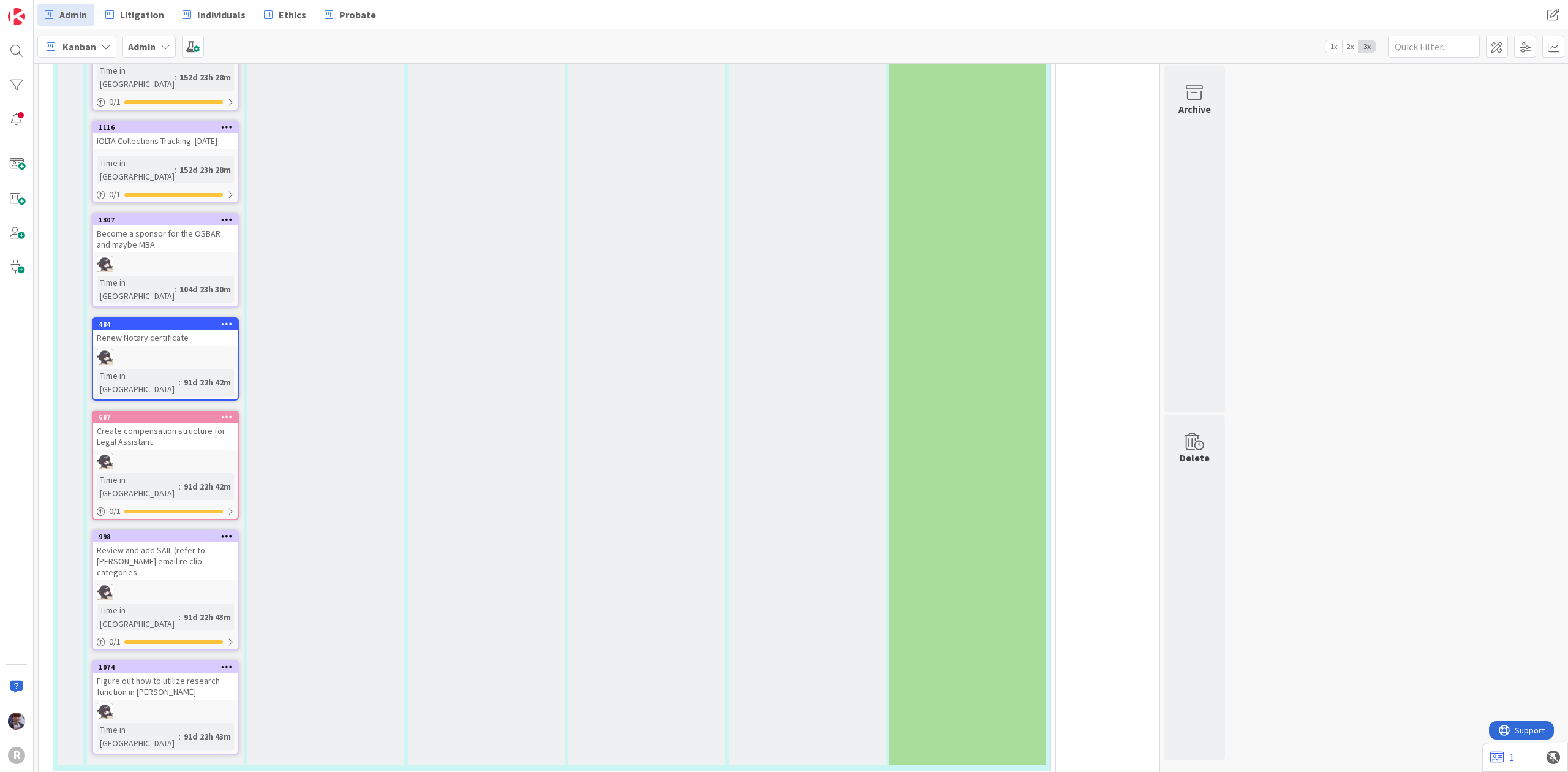
type textarea "x"
type textarea "Call with [PERSON_NAME]"
type textarea "x"
type textarea "Call with [PERSON_NAME]"
type textarea "x"
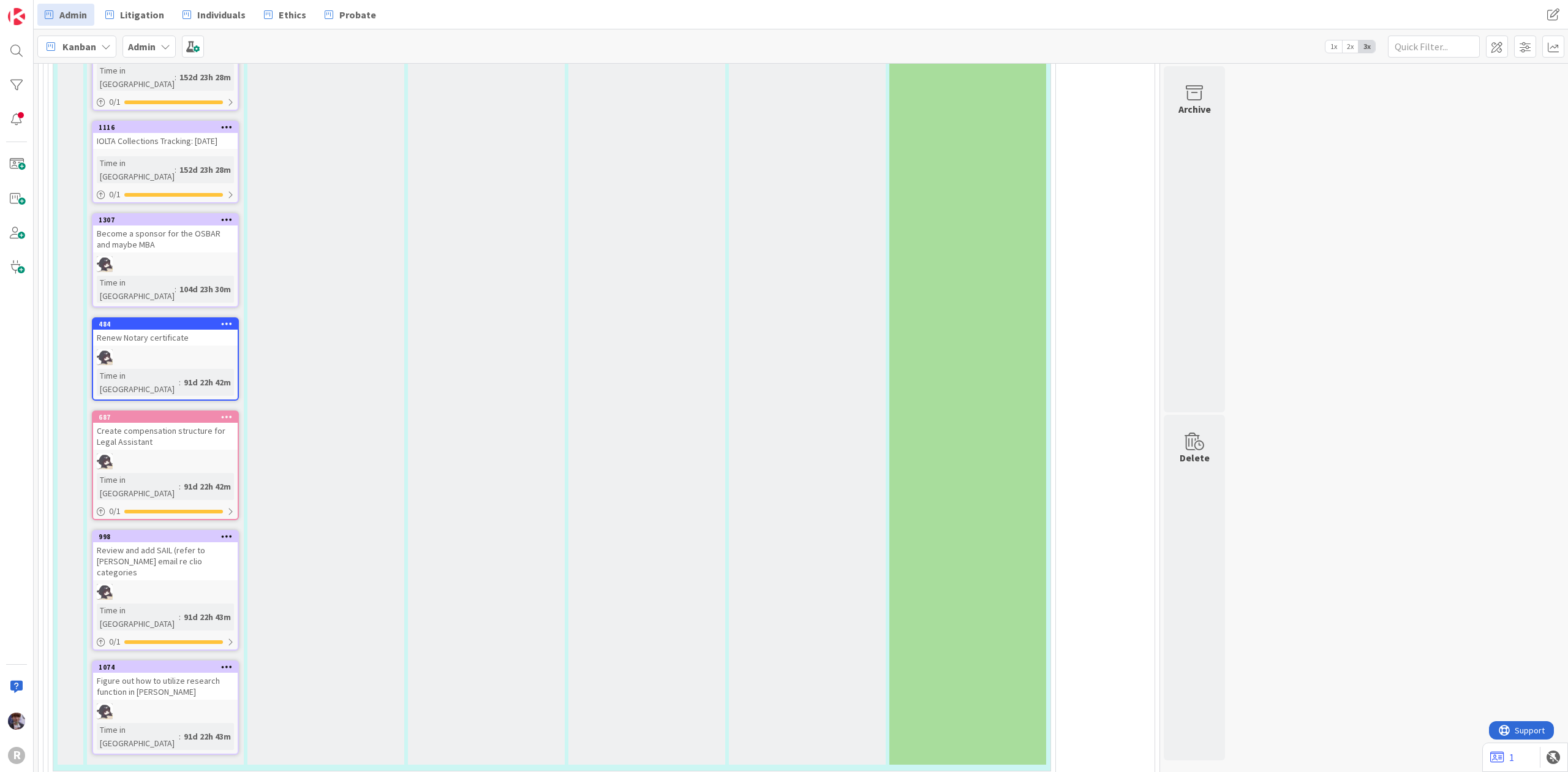
type textarea "Call with [PERSON_NAME]"
type textarea "x"
type textarea "Call with [PERSON_NAME]"
type textarea "x"
type textarea "Call with [PERSON_NAME]"
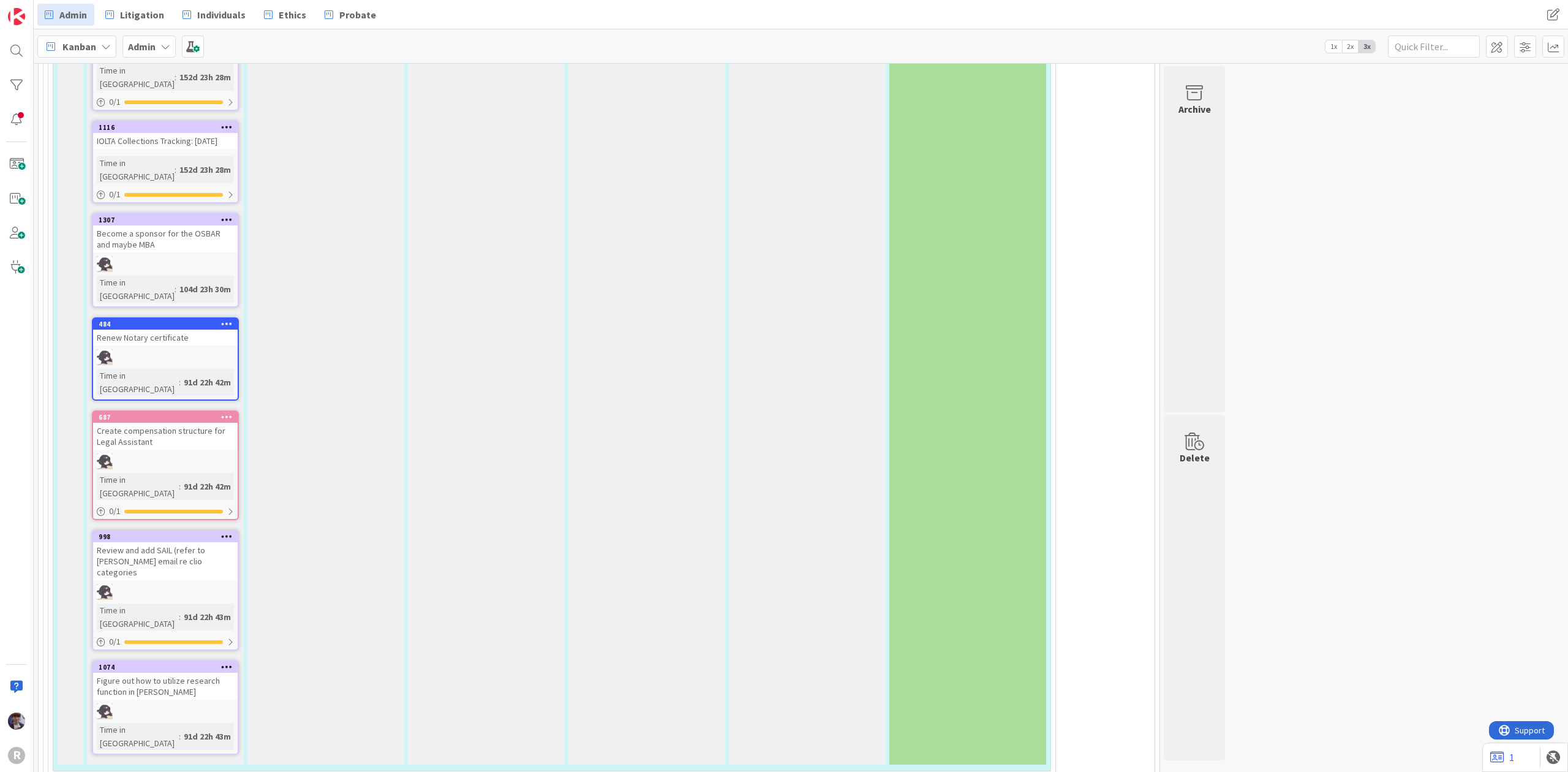
type textarea "x"
type textarea "Call with [PERSON_NAME]"
type textarea "x"
type textarea "Call with [PERSON_NAME]"
type textarea "x"
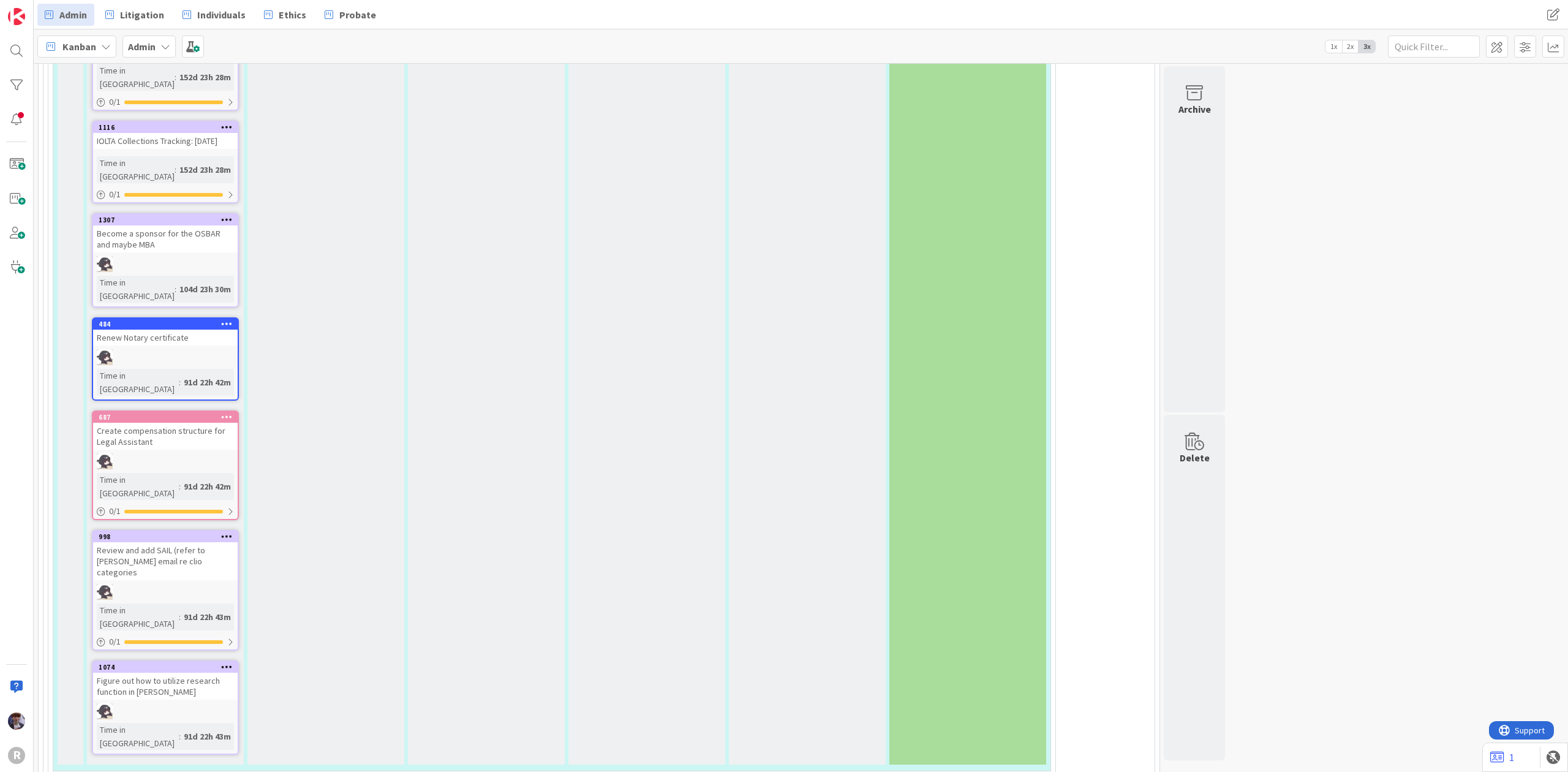
type textarea "Call with [PERSON_NAME]"
type textarea "x"
type textarea "Call with [PERSON_NAME]"
type textarea "x"
type textarea "Call with [PERSON_NAME] @"
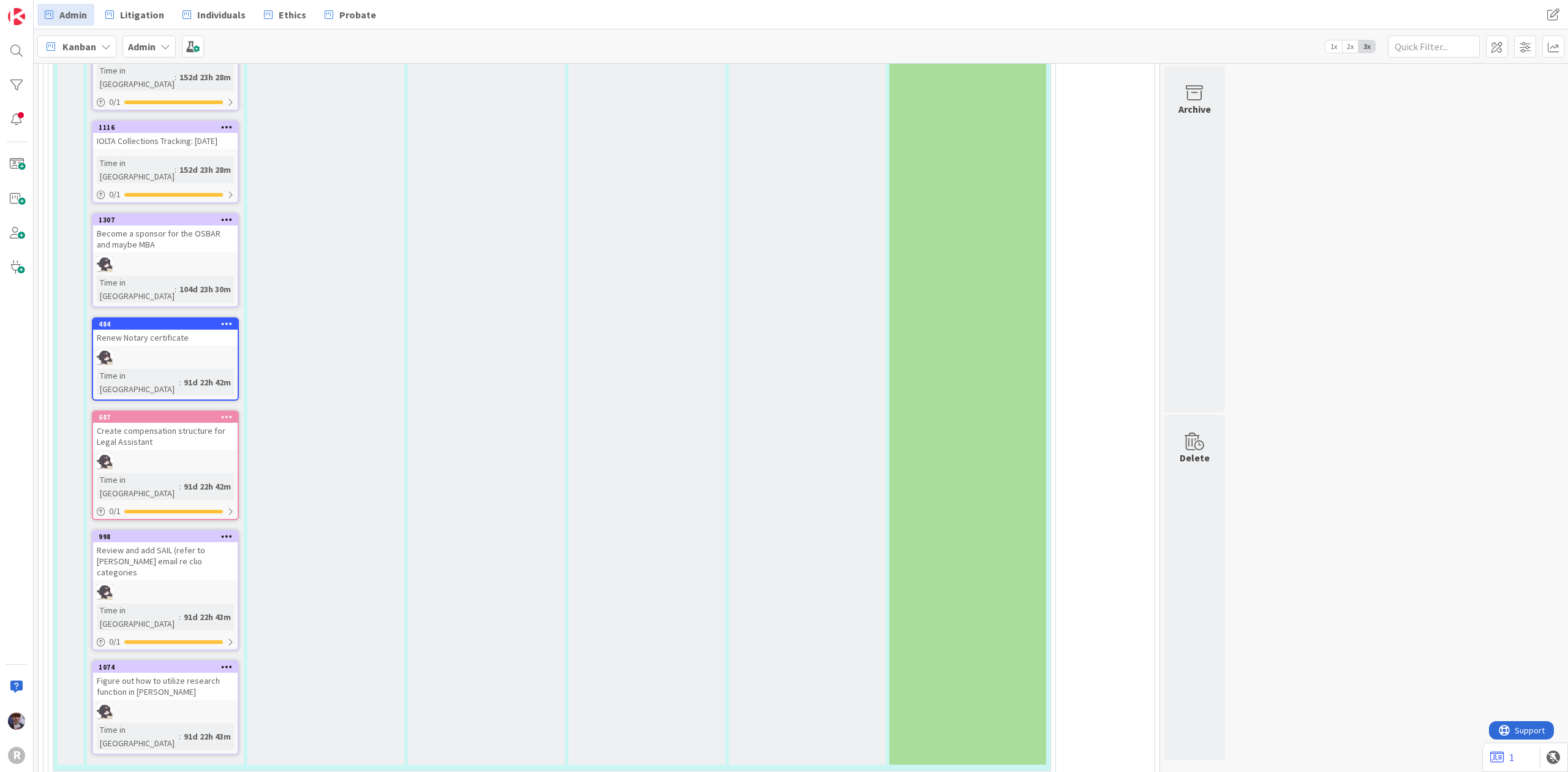
type textarea "x"
type textarea "Call with [PERSON_NAME] @2"
type textarea "x"
type textarea "Call with [PERSON_NAME] @2p"
type textarea "x"
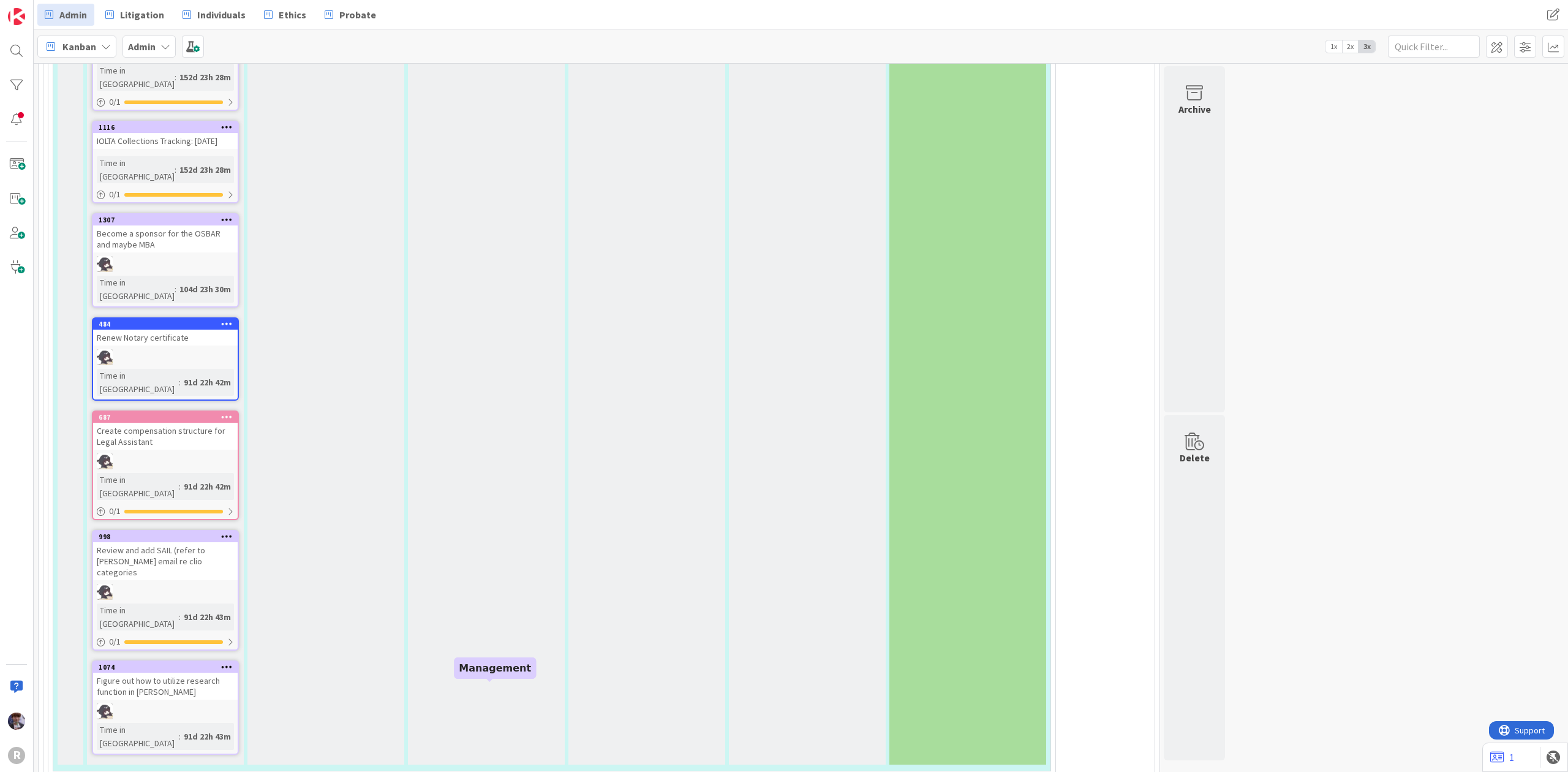
type textarea "Call with [PERSON_NAME] @2pm"
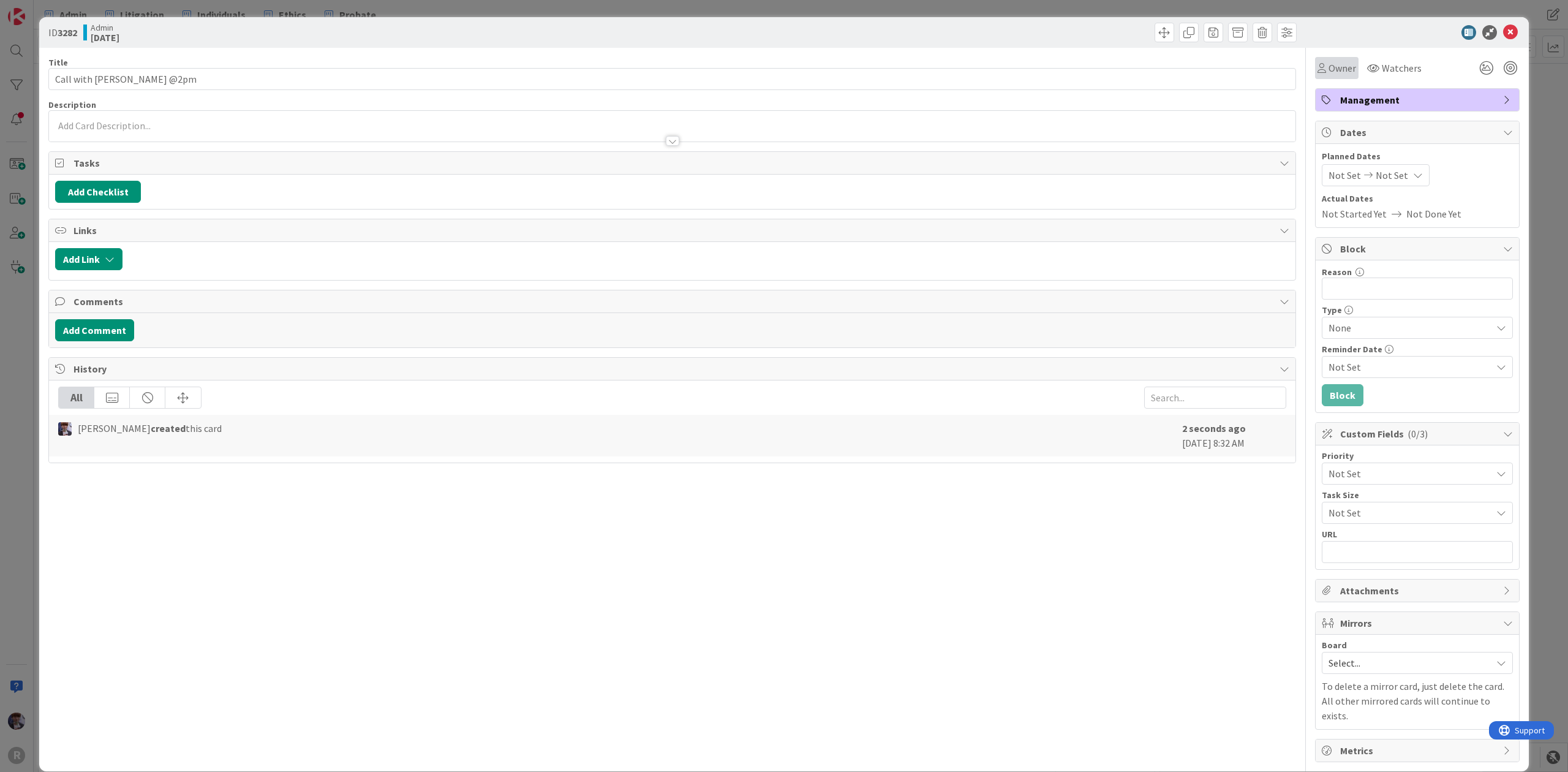
click at [1329, 64] on span "Owner" at bounding box center [1342, 68] width 27 height 15
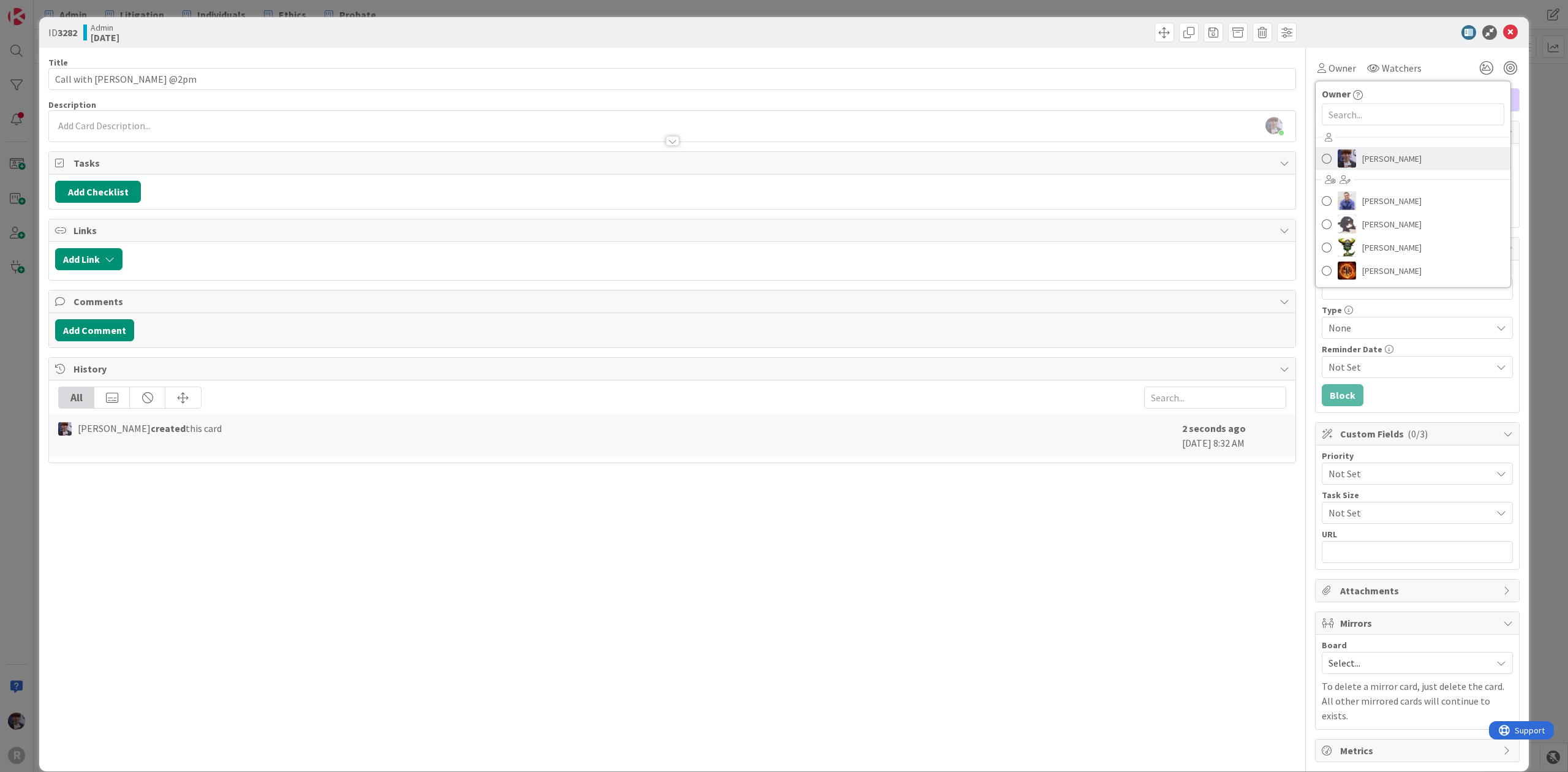
click at [1346, 165] on link "[PERSON_NAME]" at bounding box center [1414, 159] width 195 height 23
click at [1536, 163] on div "ID 3282 Admin [DATE] Title 25 / 128 Call with [PERSON_NAME] @2pm Description [P…" at bounding box center [784, 386] width 1568 height 772
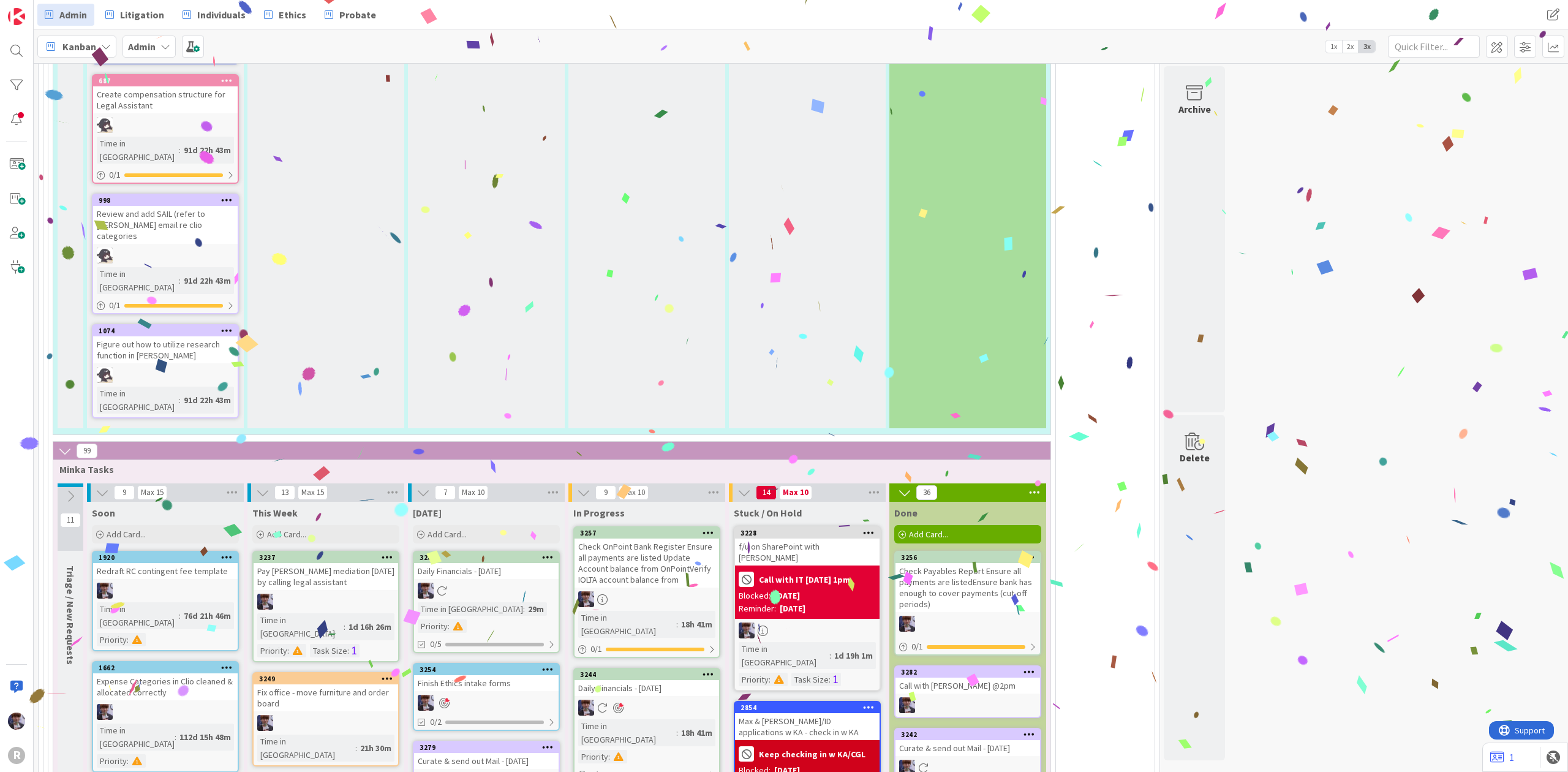
scroll to position [2799, 0]
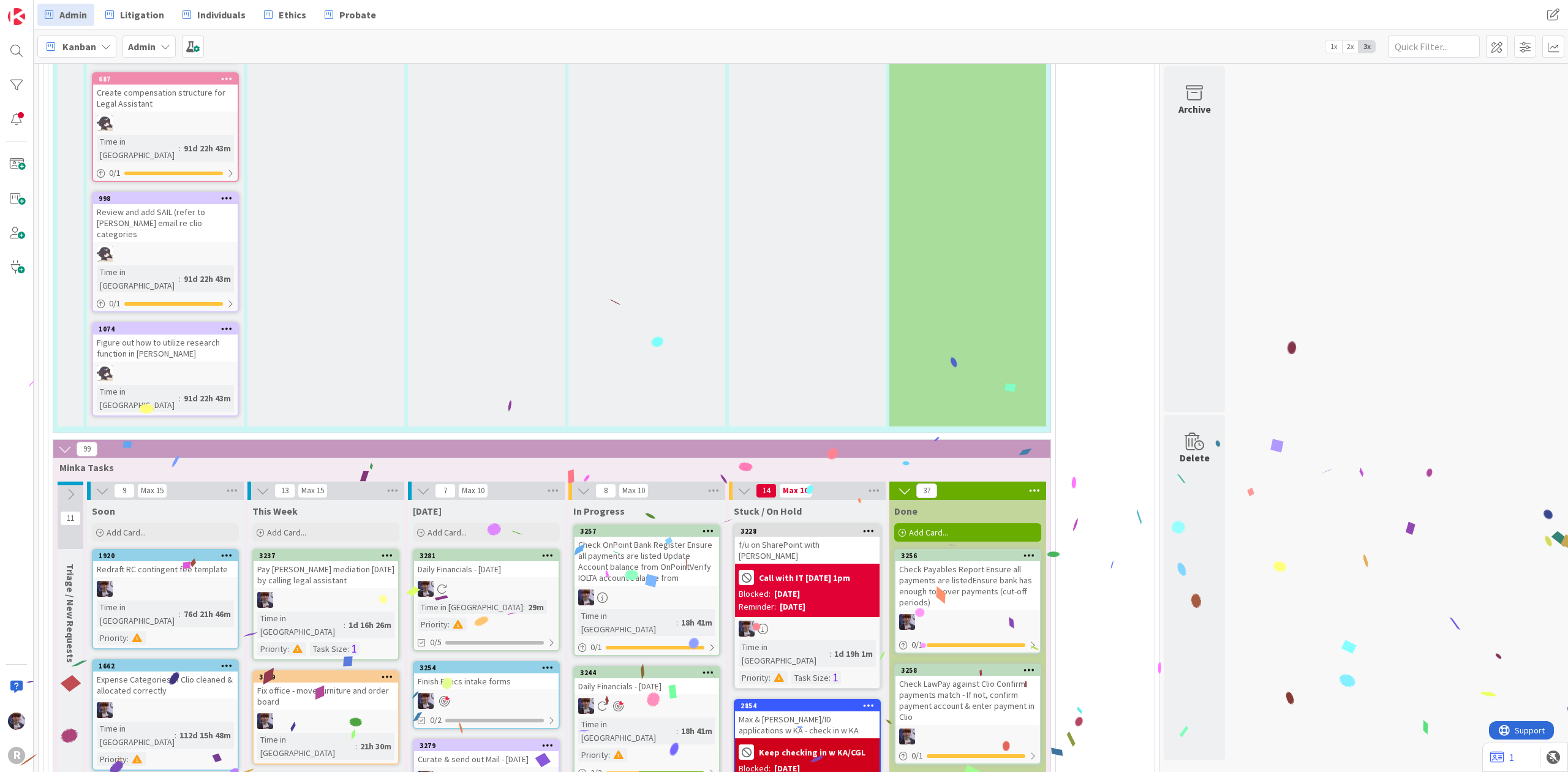
click at [649, 698] on div at bounding box center [647, 706] width 145 height 16
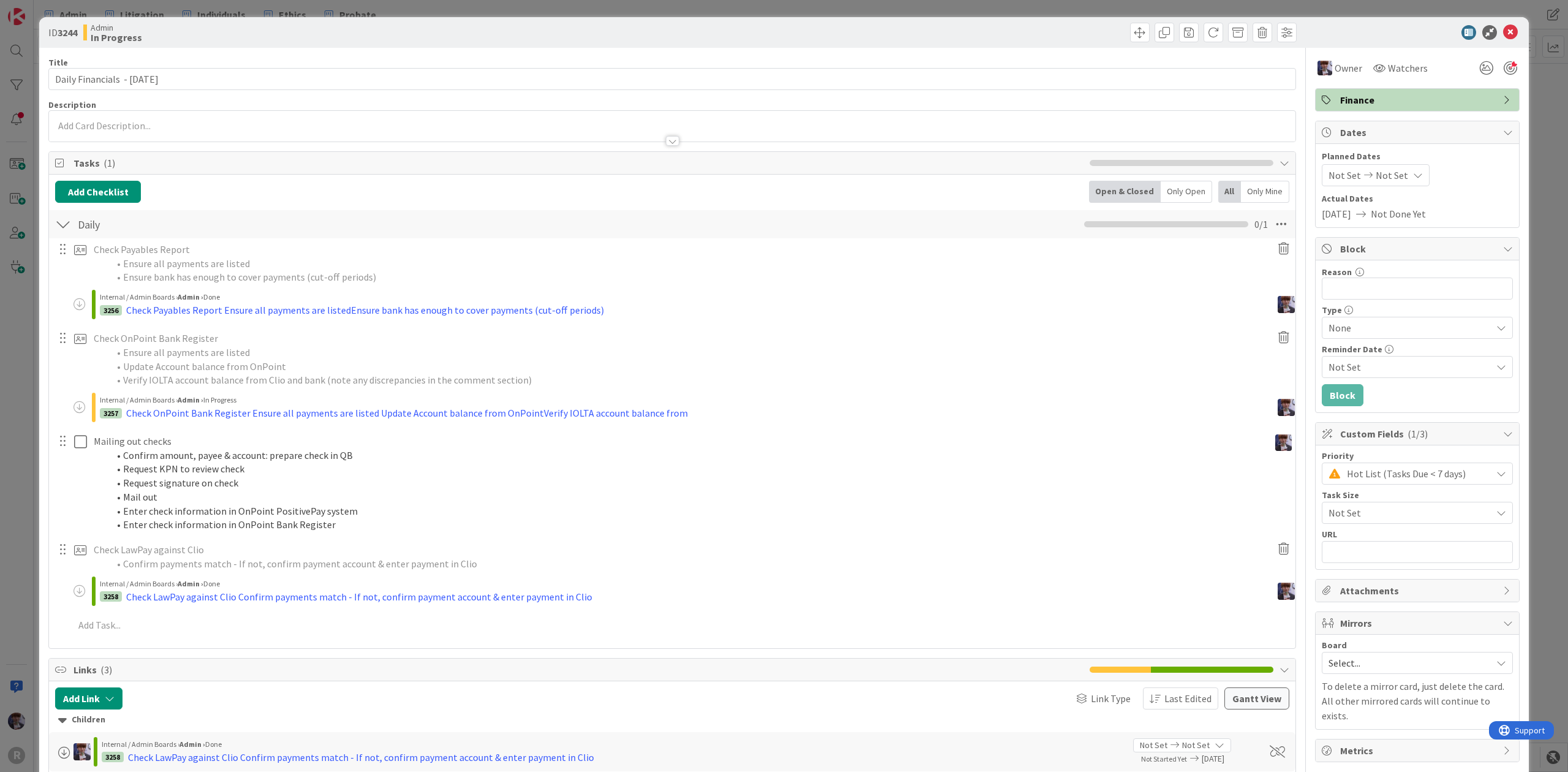
click at [15, 351] on div "ID 3244 Admin In Progress Title 30 / 128 Daily Financials - [DATE] Description …" at bounding box center [784, 386] width 1568 height 772
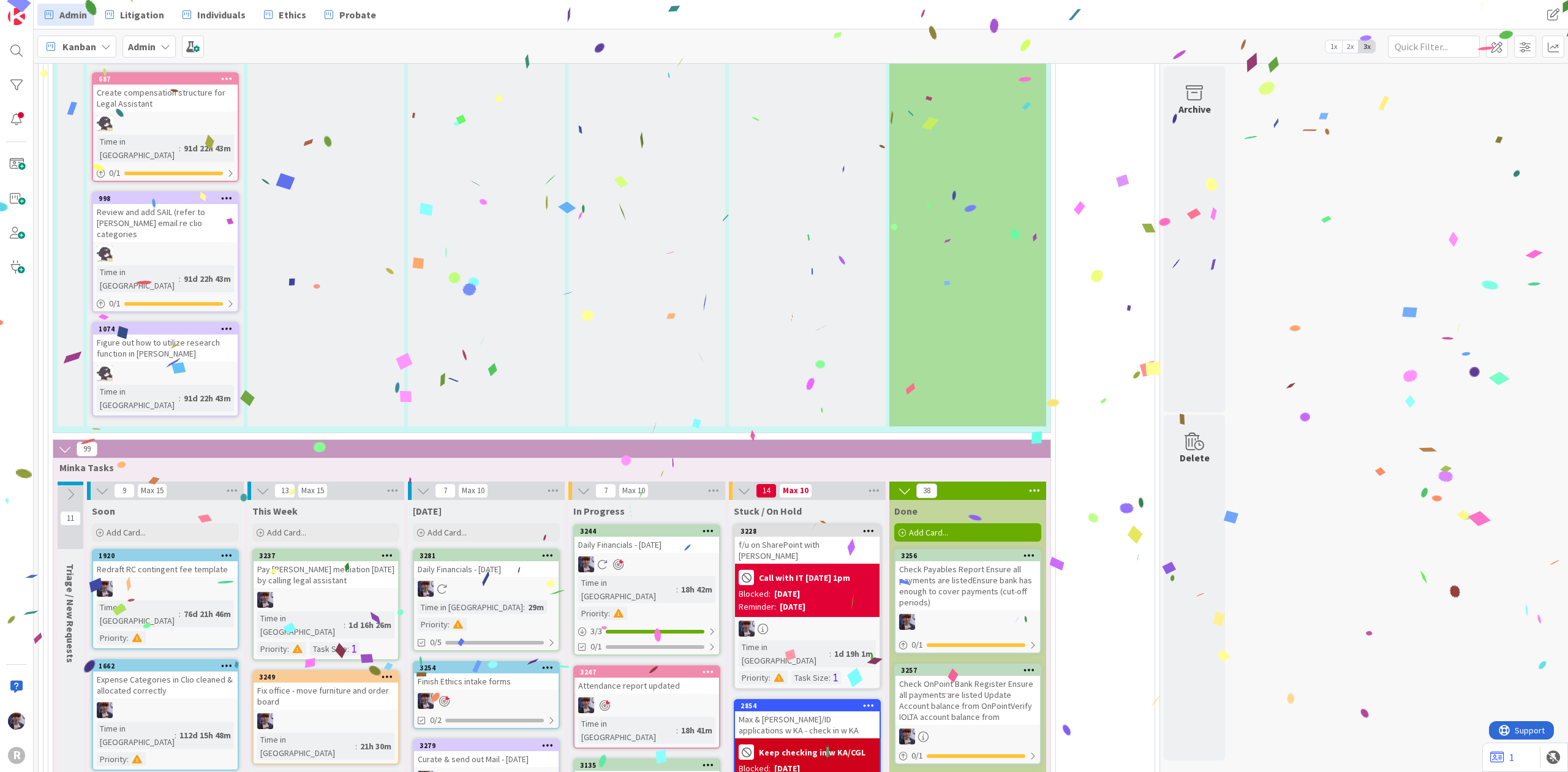
click at [664, 557] on div at bounding box center [647, 564] width 145 height 16
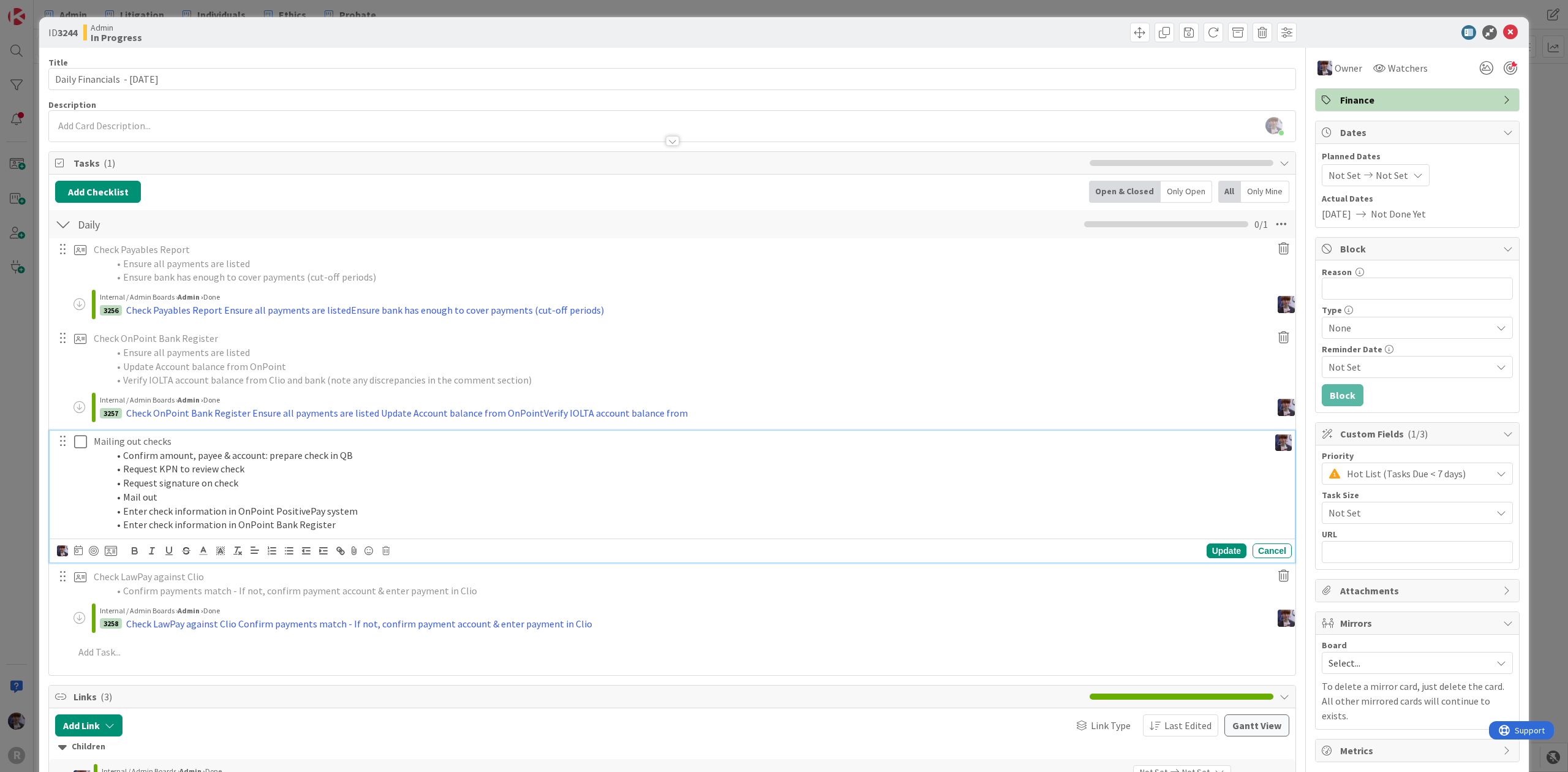
click at [158, 475] on li "Request KPN to review check" at bounding box center [687, 469] width 1156 height 14
click at [380, 554] on div "Update Cancel" at bounding box center [674, 551] width 1235 height 17
click at [390, 550] on icon at bounding box center [385, 551] width 7 height 8
click at [405, 609] on div "Delete" at bounding box center [417, 603] width 46 height 22
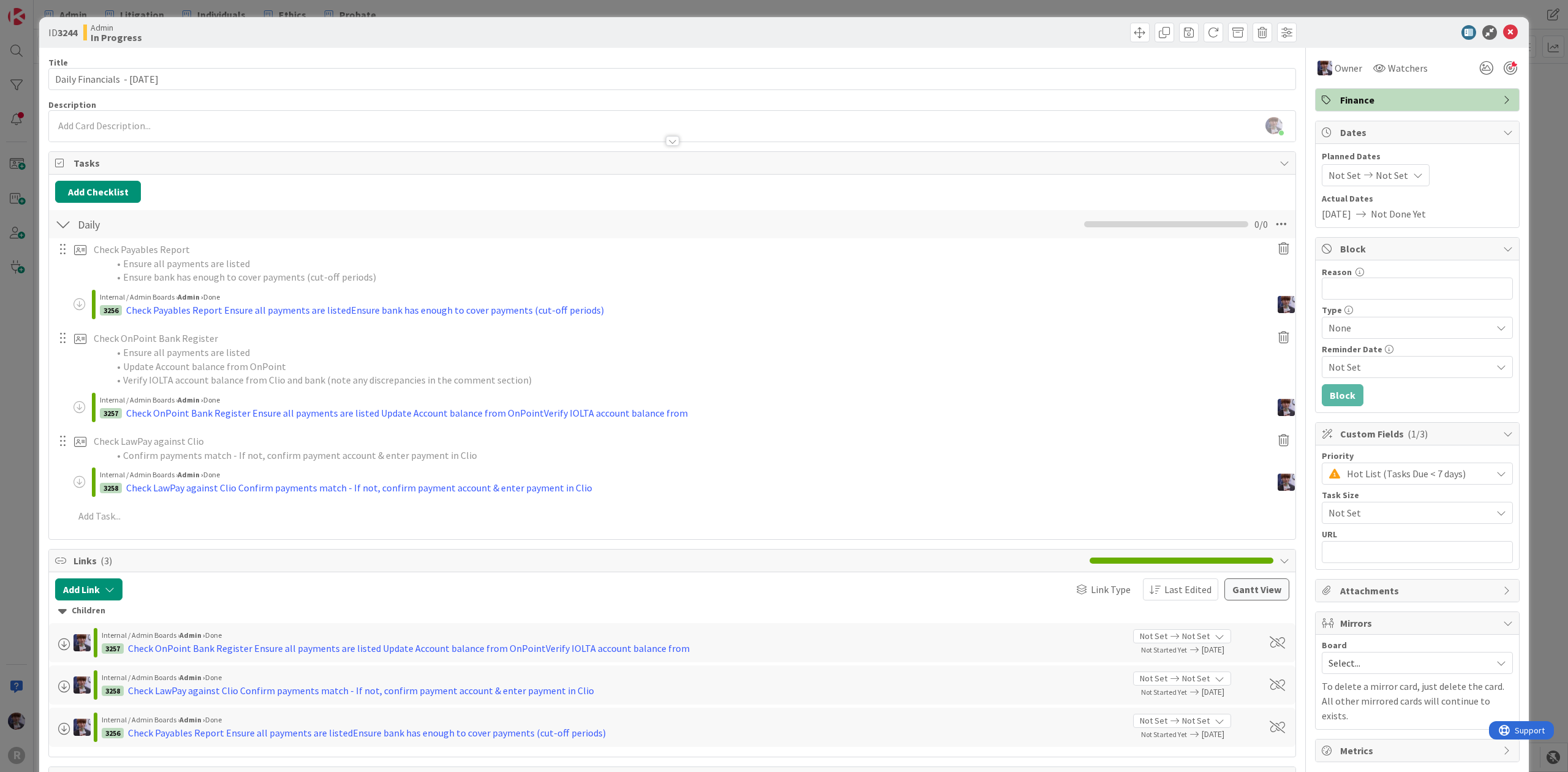
click at [29, 422] on div "ID 3244 Admin In Progress Title 30 / 128 Daily Financials - [DATE] Description …" at bounding box center [784, 386] width 1568 height 772
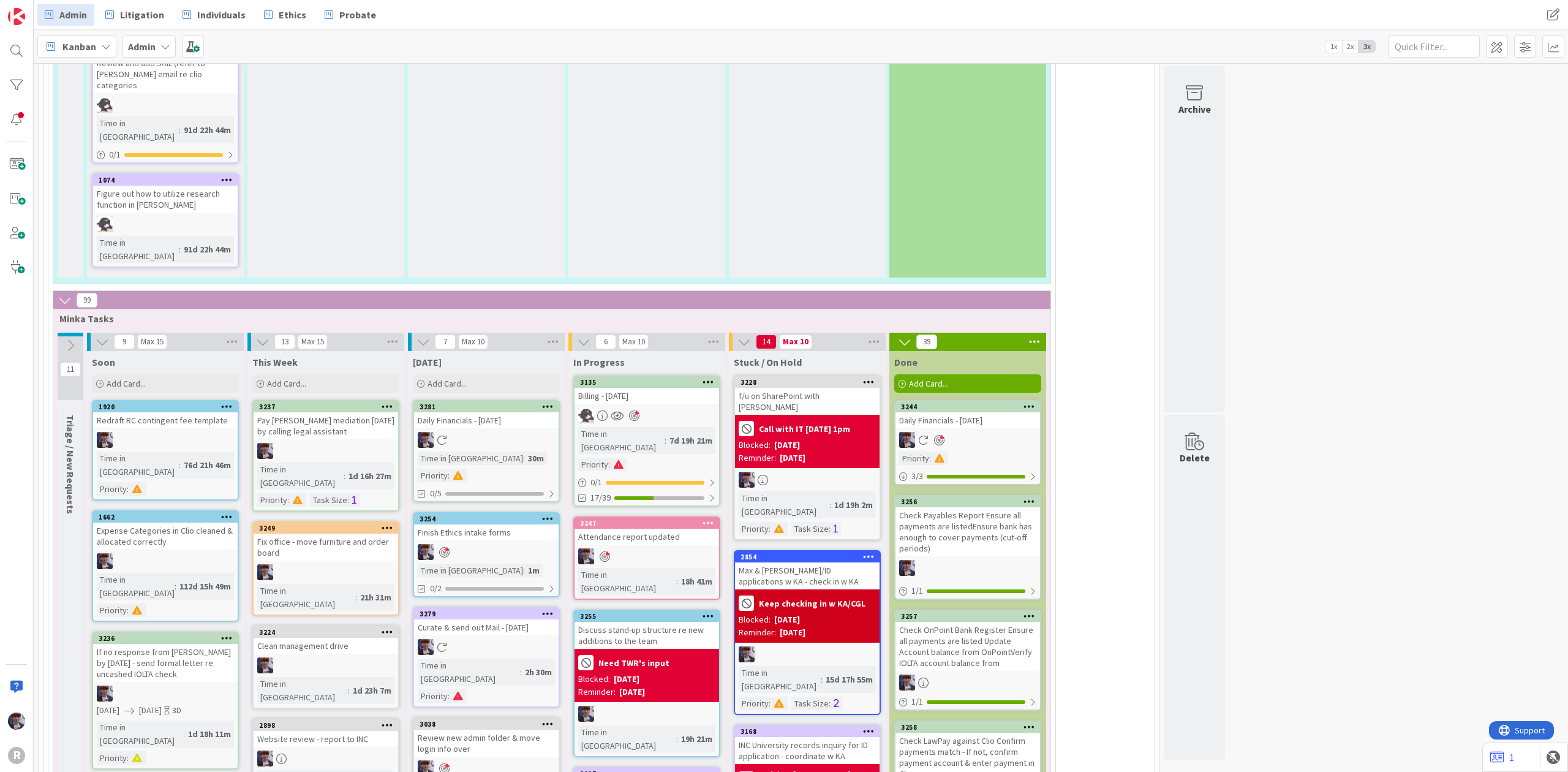
scroll to position [2990, 0]
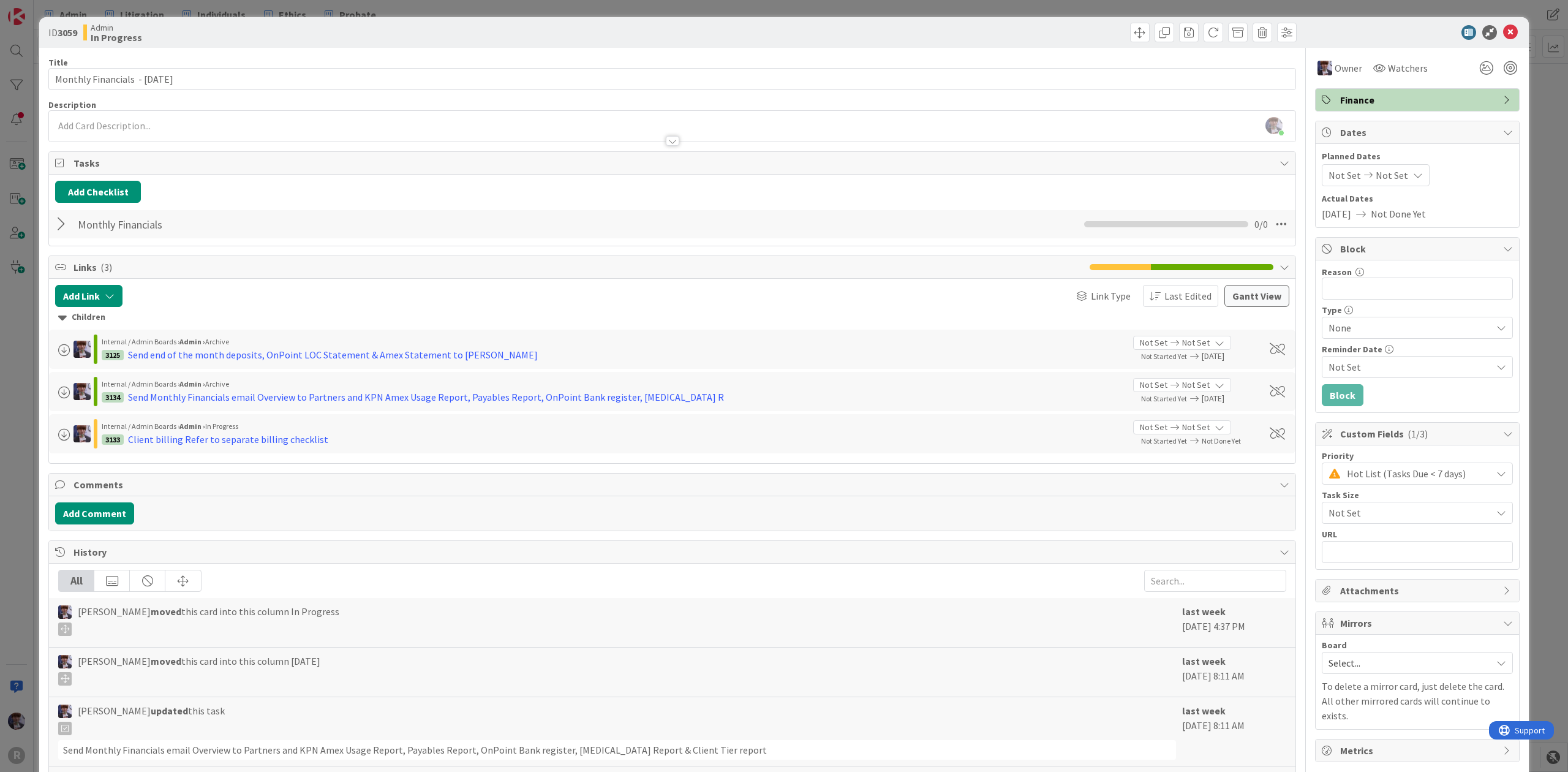
click at [26, 485] on div "ID 3059 Admin In Progress Title 32 / 128 Monthly Financials - [DATE] Descriptio…" at bounding box center [784, 386] width 1568 height 772
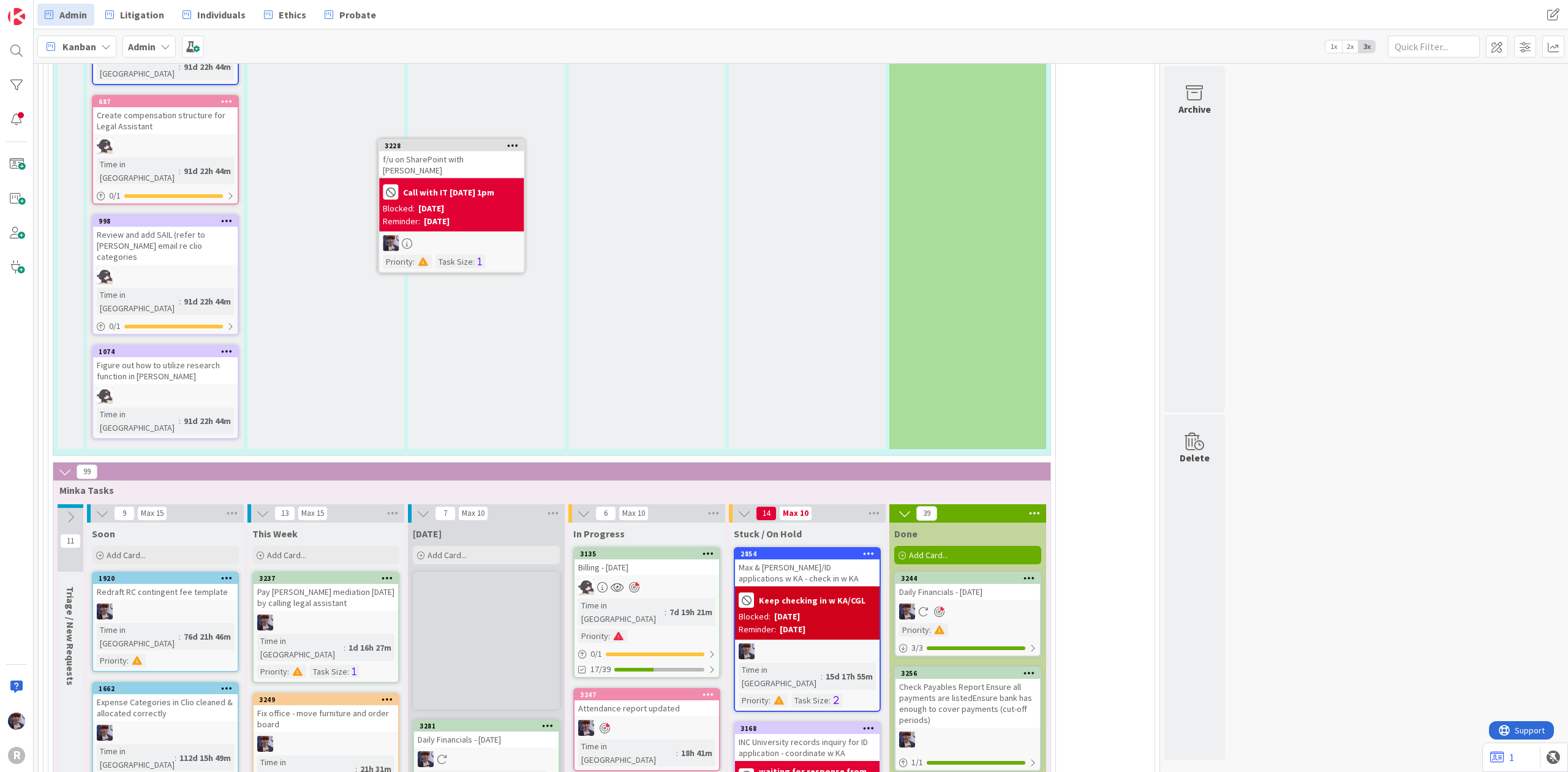
scroll to position [2749, 0]
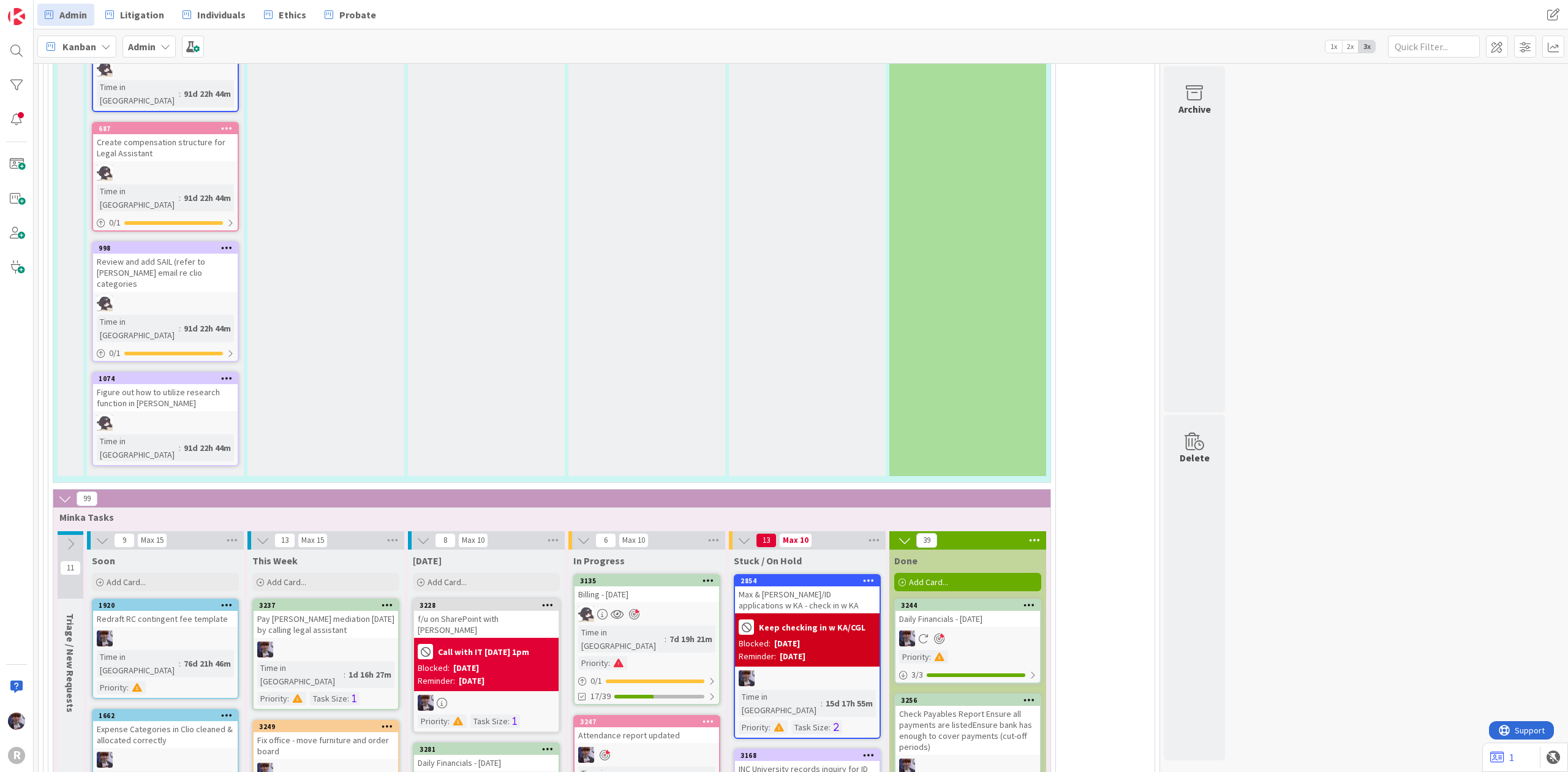
click at [528, 638] on div "Call with IT [DATE] 1pm Blocked: [DATE] Reminder: [DATE]" at bounding box center [487, 665] width 145 height 53
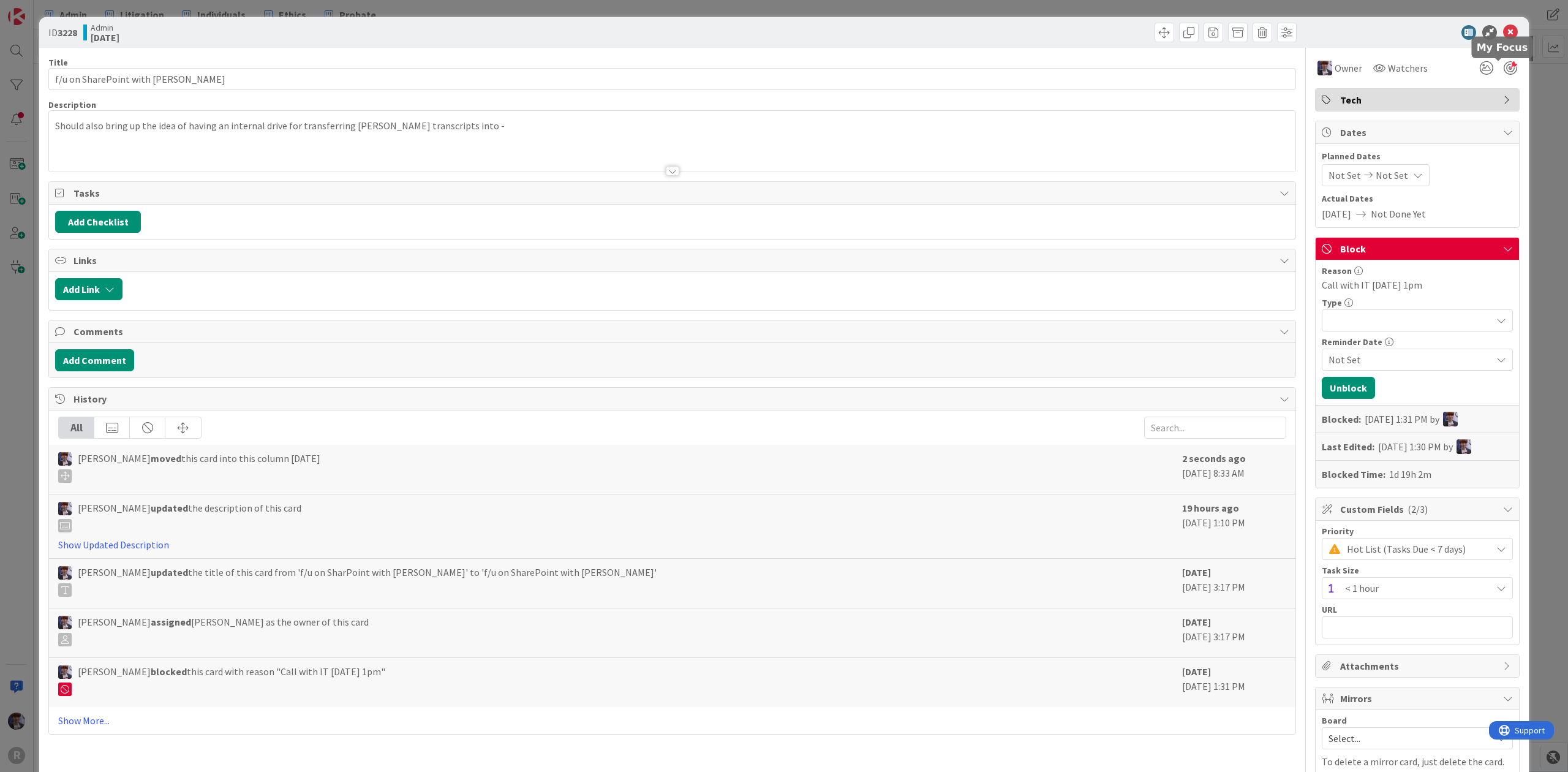
click at [1504, 67] on div at bounding box center [1511, 68] width 13 height 13
click at [1533, 106] on div "ID 3228 Admin [DATE] Title 29 / 128 f/u on SharePoint with [PERSON_NAME] Descri…" at bounding box center [784, 386] width 1568 height 772
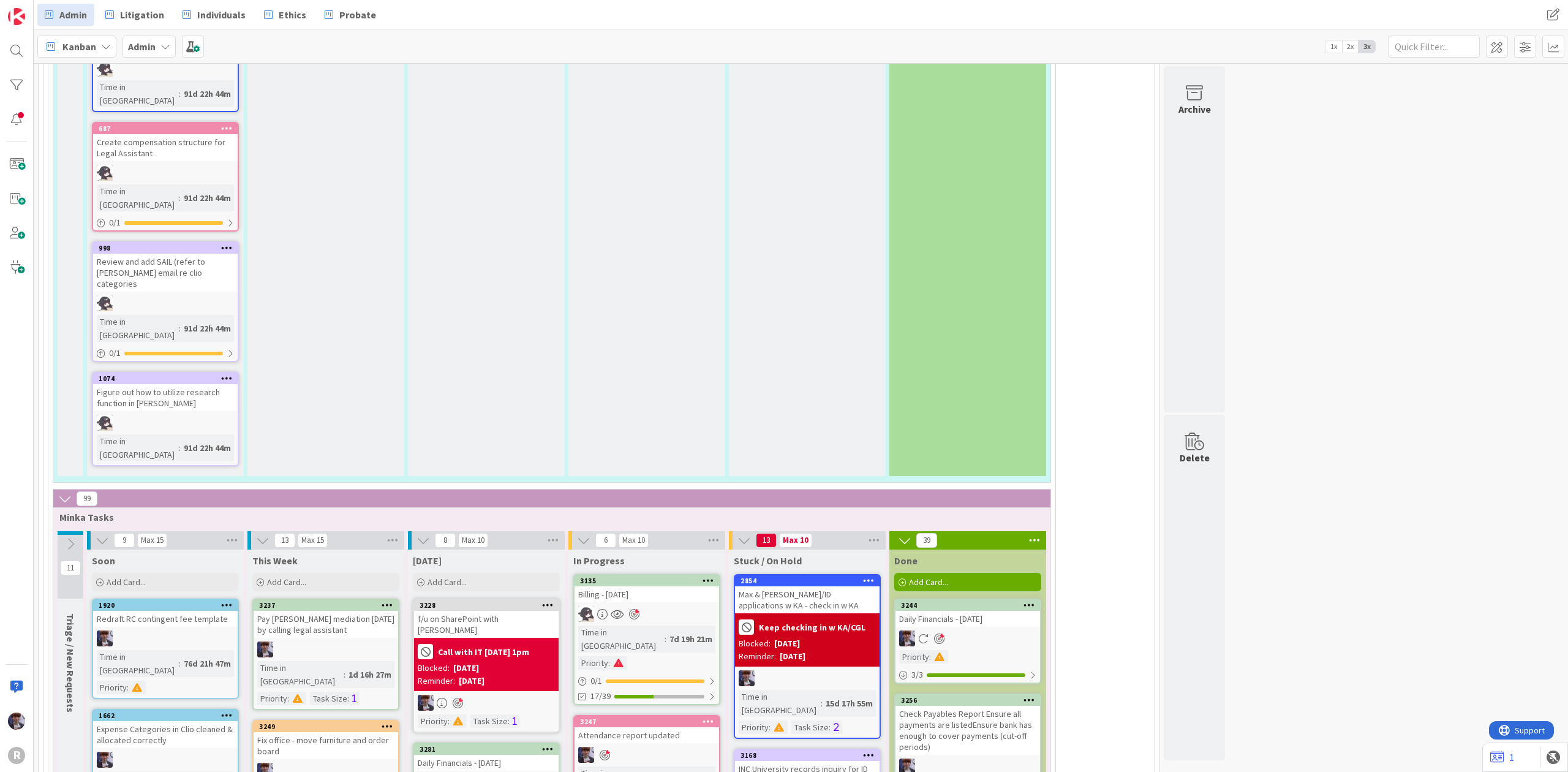
click at [501, 772] on div at bounding box center [487, 782] width 145 height 16
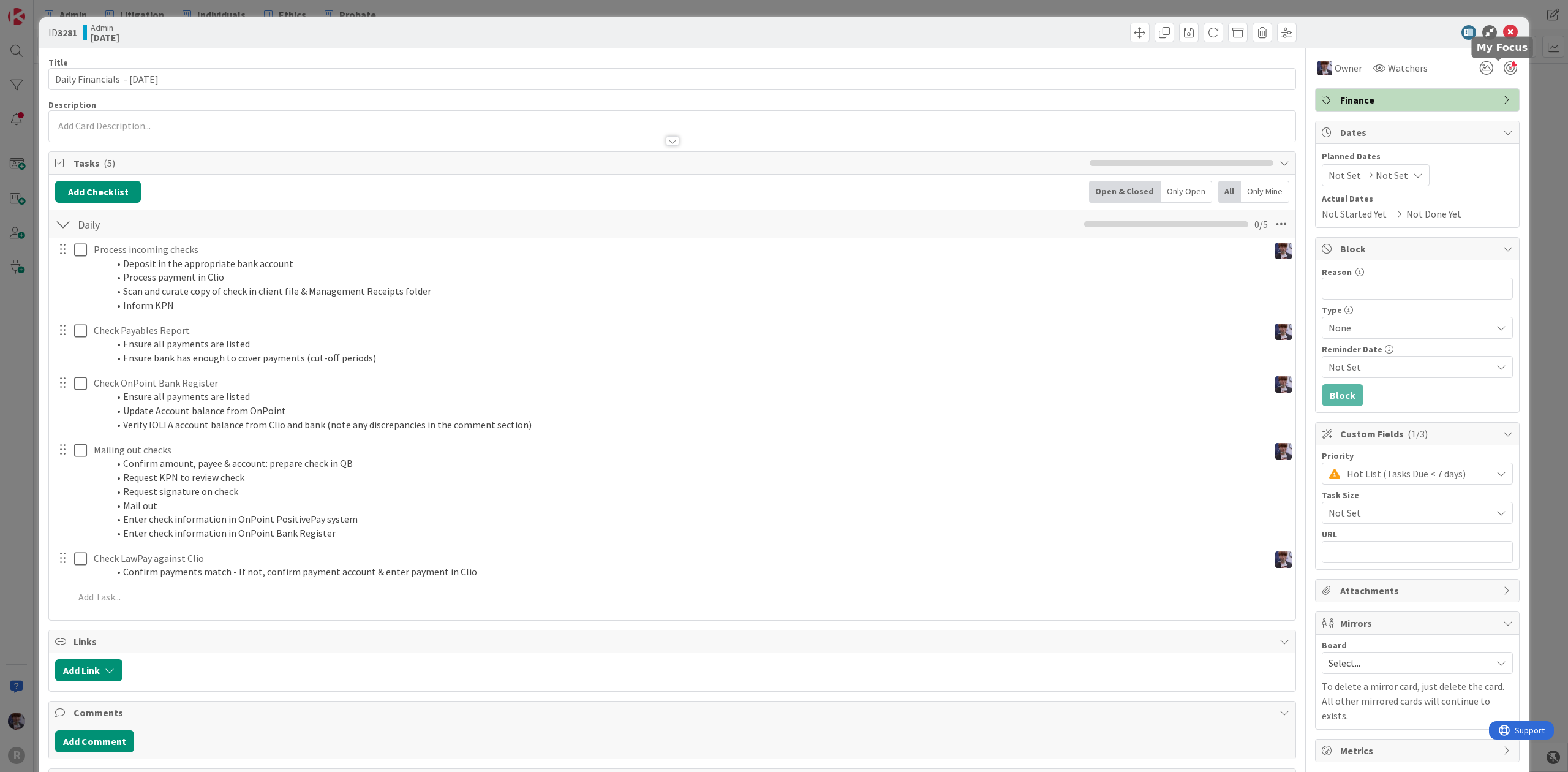
click at [1504, 66] on div at bounding box center [1511, 68] width 13 height 13
click at [1522, 93] on div "ID 3281 Admin [DATE] Title 30 / 128 Daily Financials - [DATE] Description [PERS…" at bounding box center [784, 386] width 1568 height 772
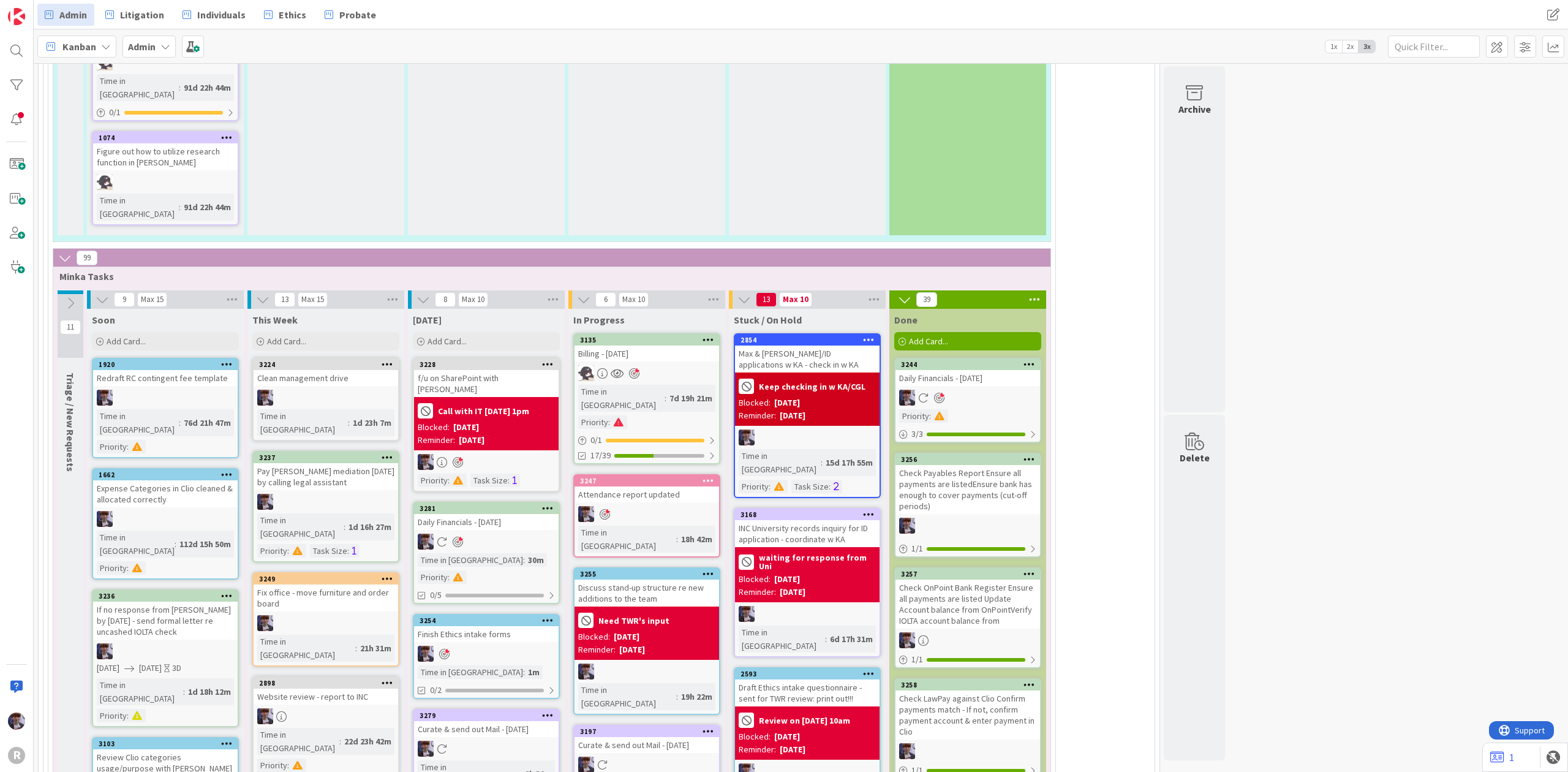
scroll to position [2994, 0]
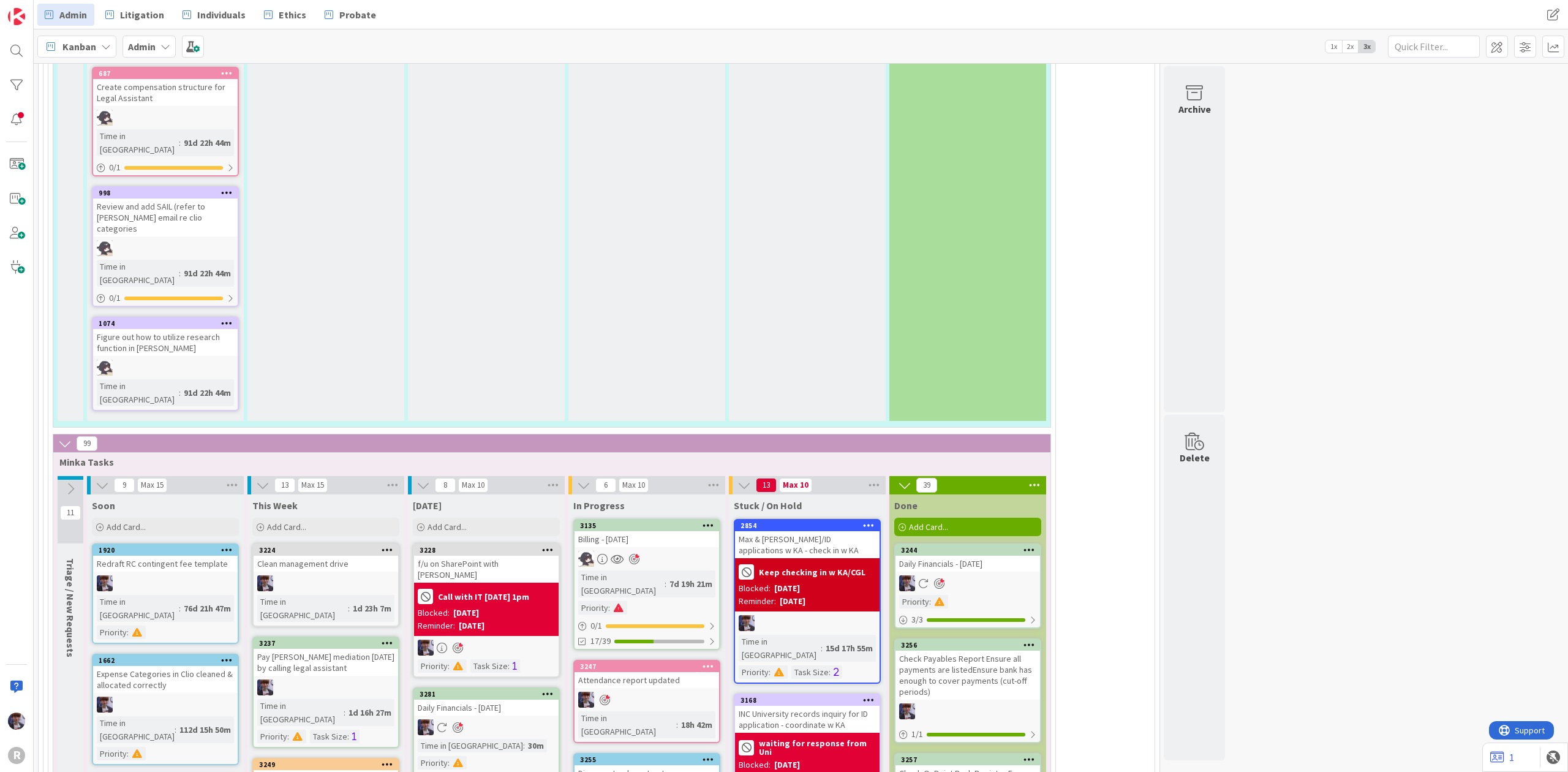
scroll to position [2830, 0]
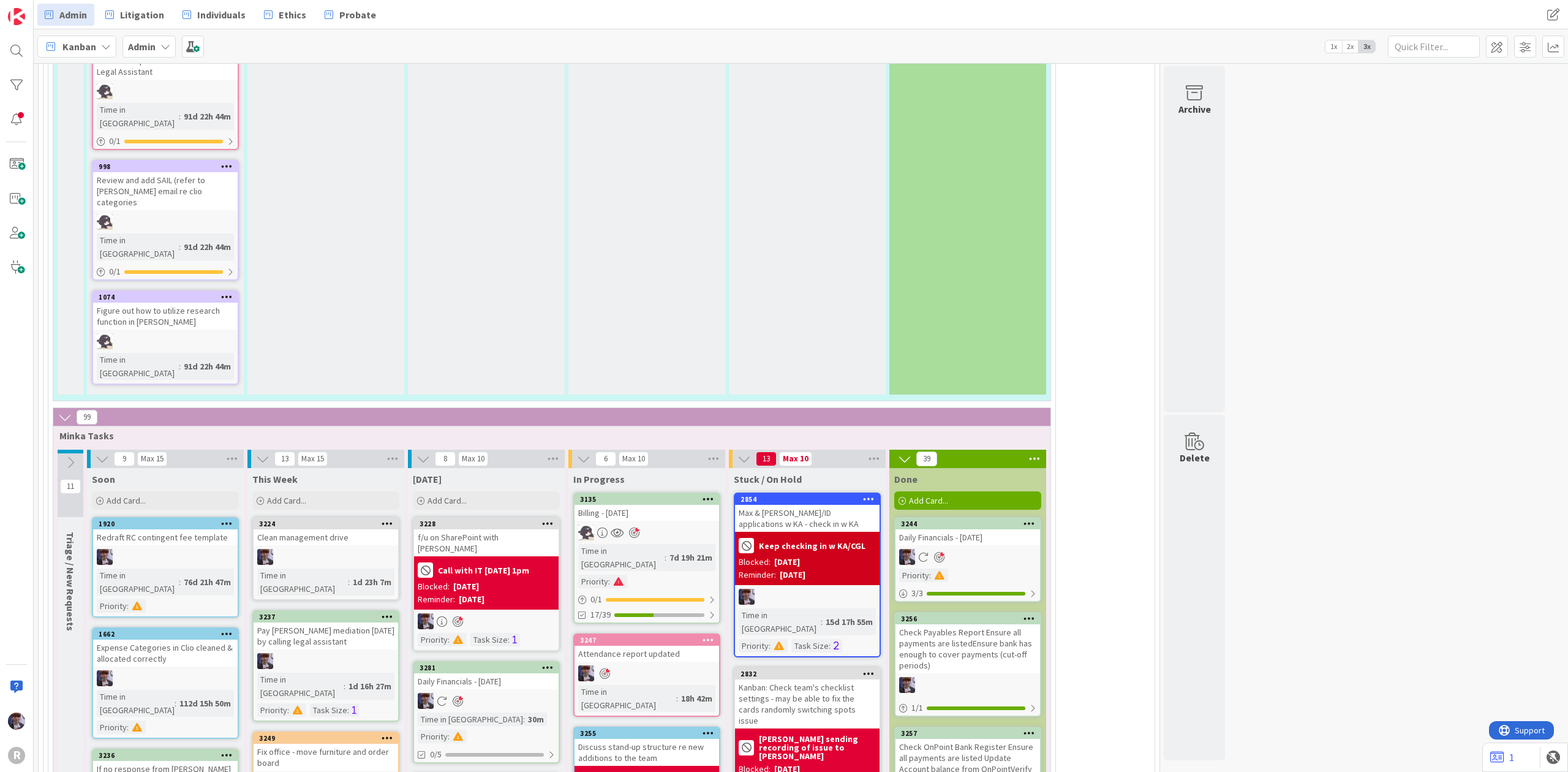
click at [104, 52] on div "Kanban" at bounding box center [76, 47] width 79 height 22
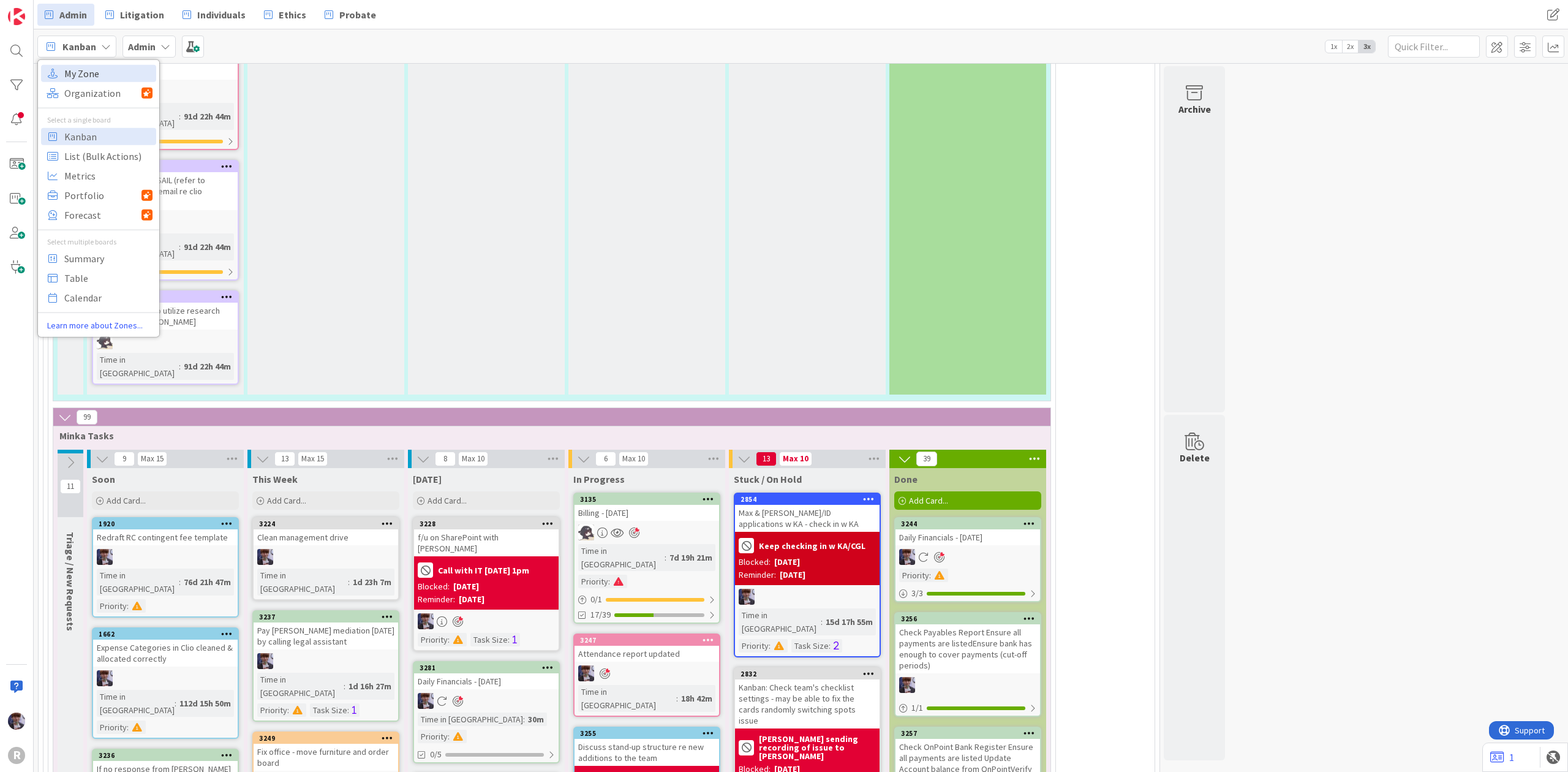
click at [101, 71] on span "My Zone" at bounding box center [108, 73] width 88 height 18
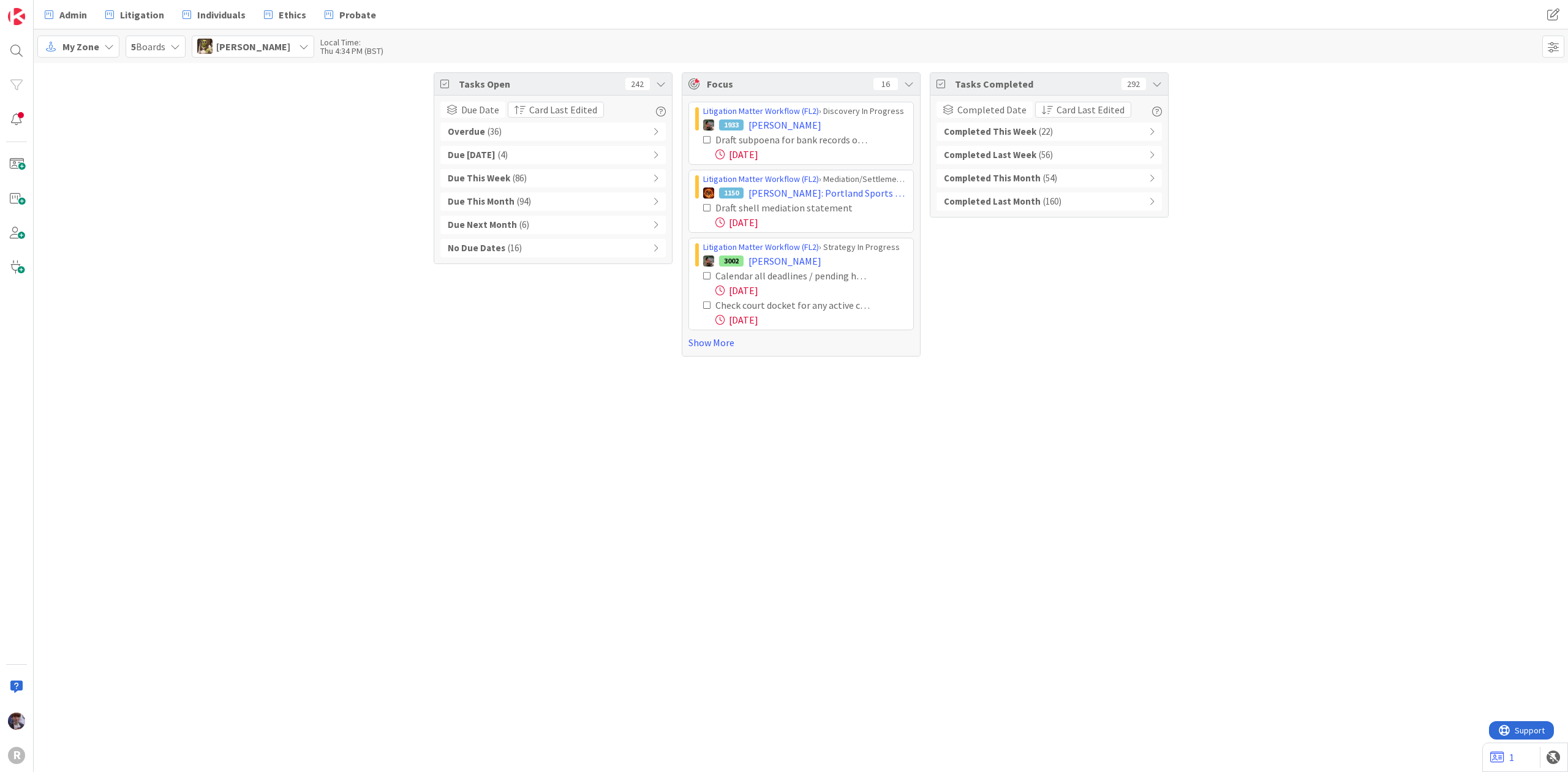
click at [535, 137] on div "Overdue ( 36 )" at bounding box center [552, 132] width 225 height 18
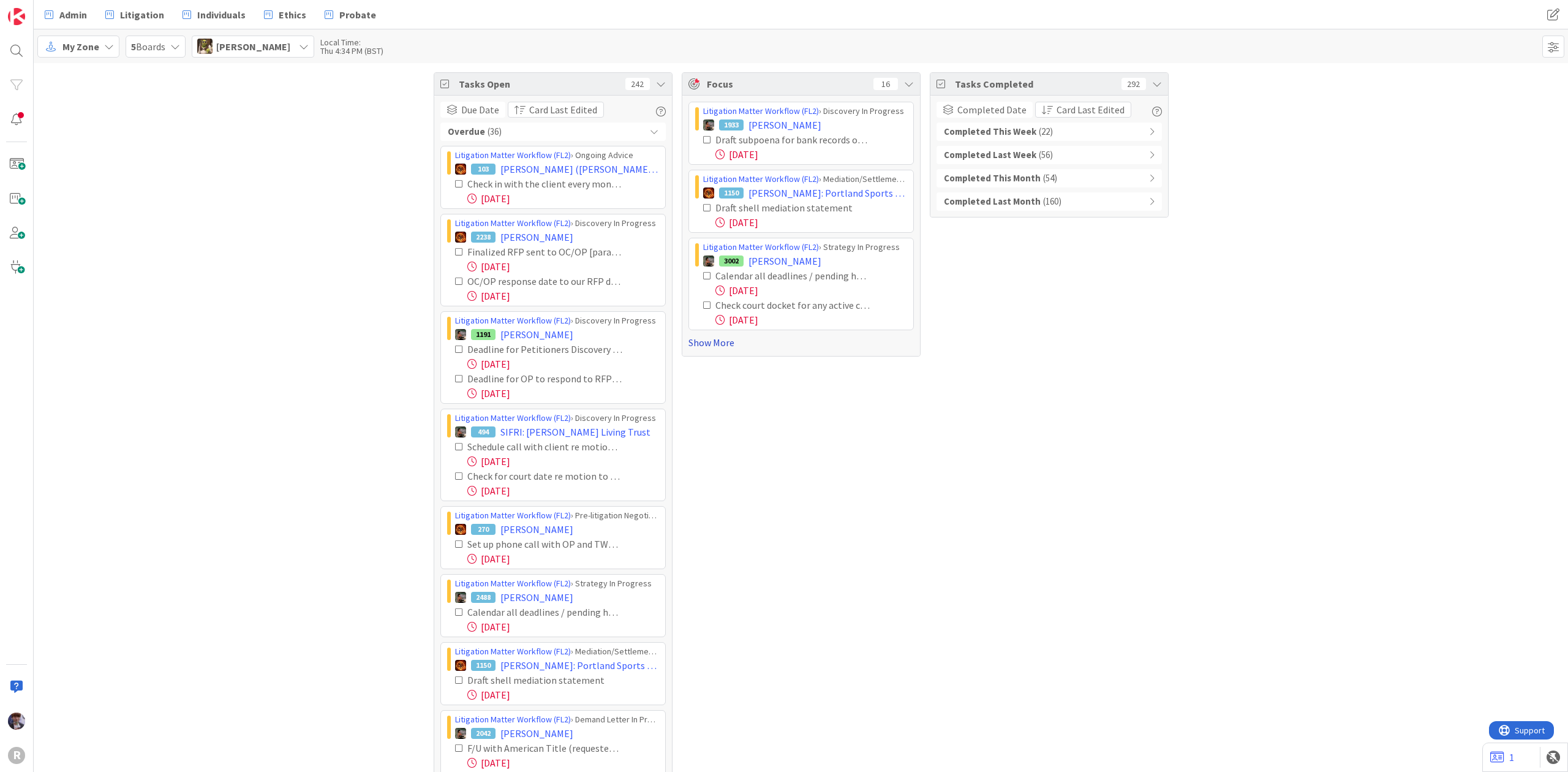
click at [721, 346] on link "Show More" at bounding box center [801, 343] width 225 height 15
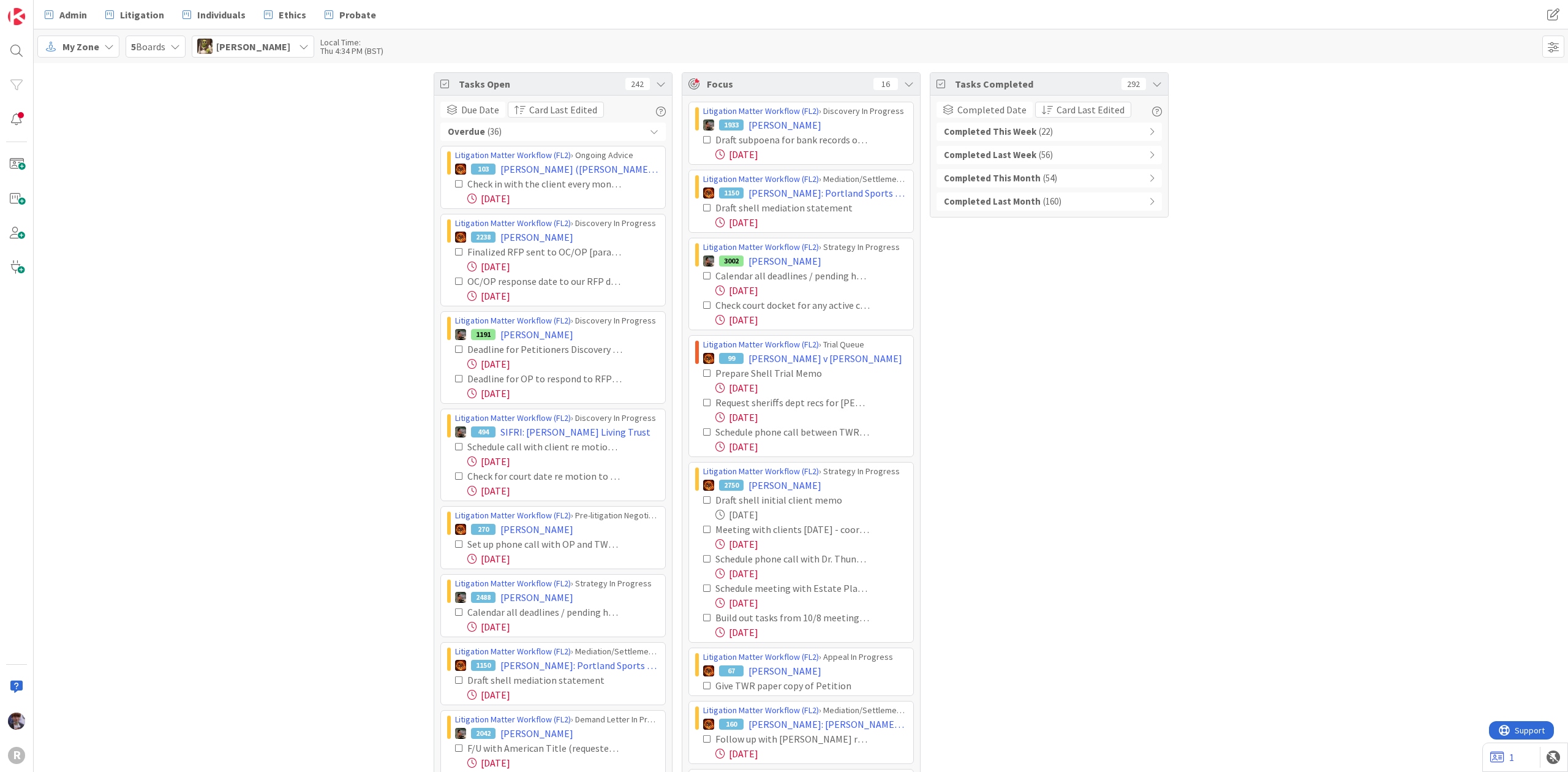
click at [265, 47] on span "[PERSON_NAME]" at bounding box center [252, 47] width 74 height 15
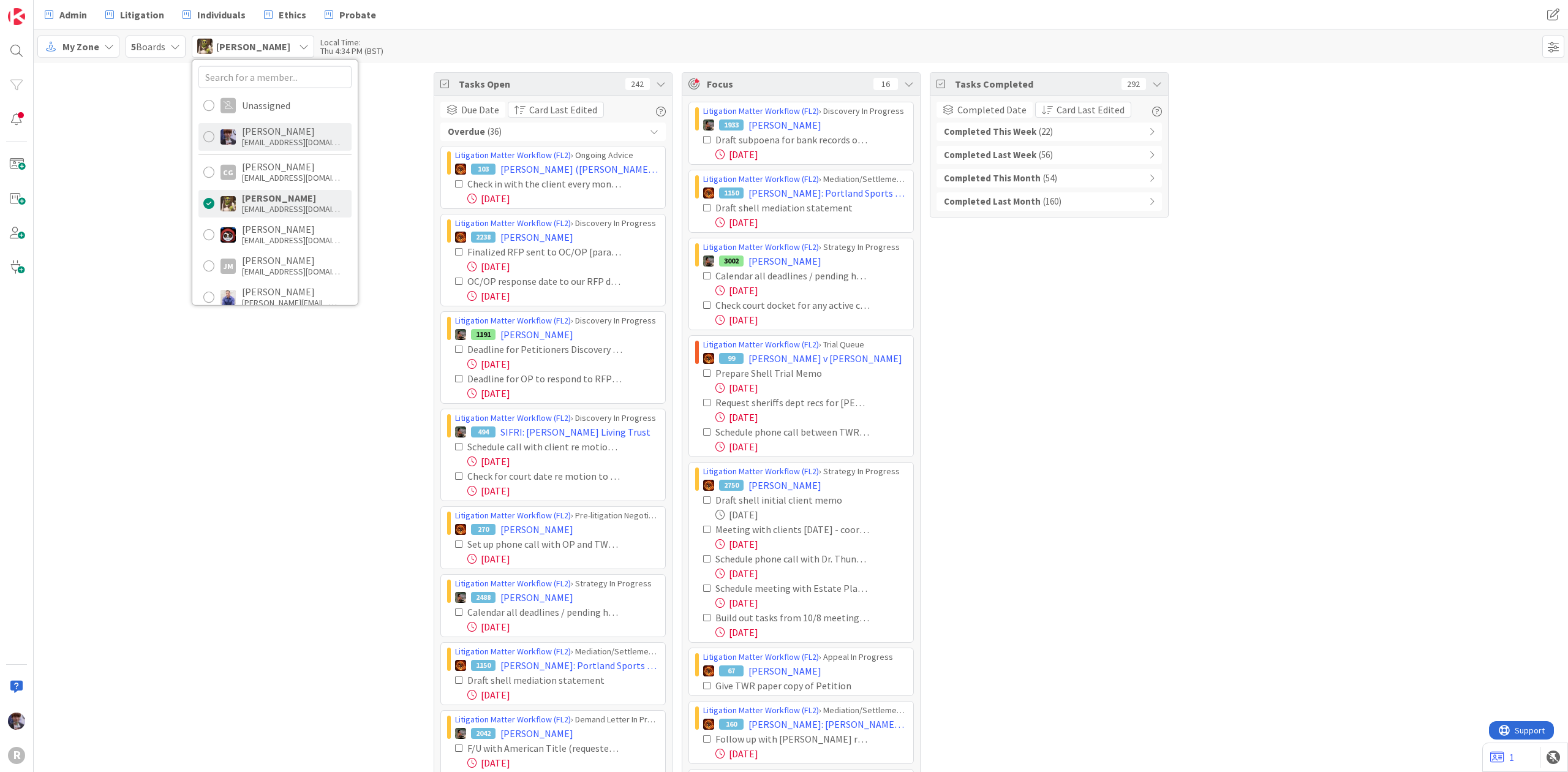
click at [245, 145] on div "[EMAIL_ADDRESS][DOMAIN_NAME]" at bounding box center [291, 142] width 98 height 11
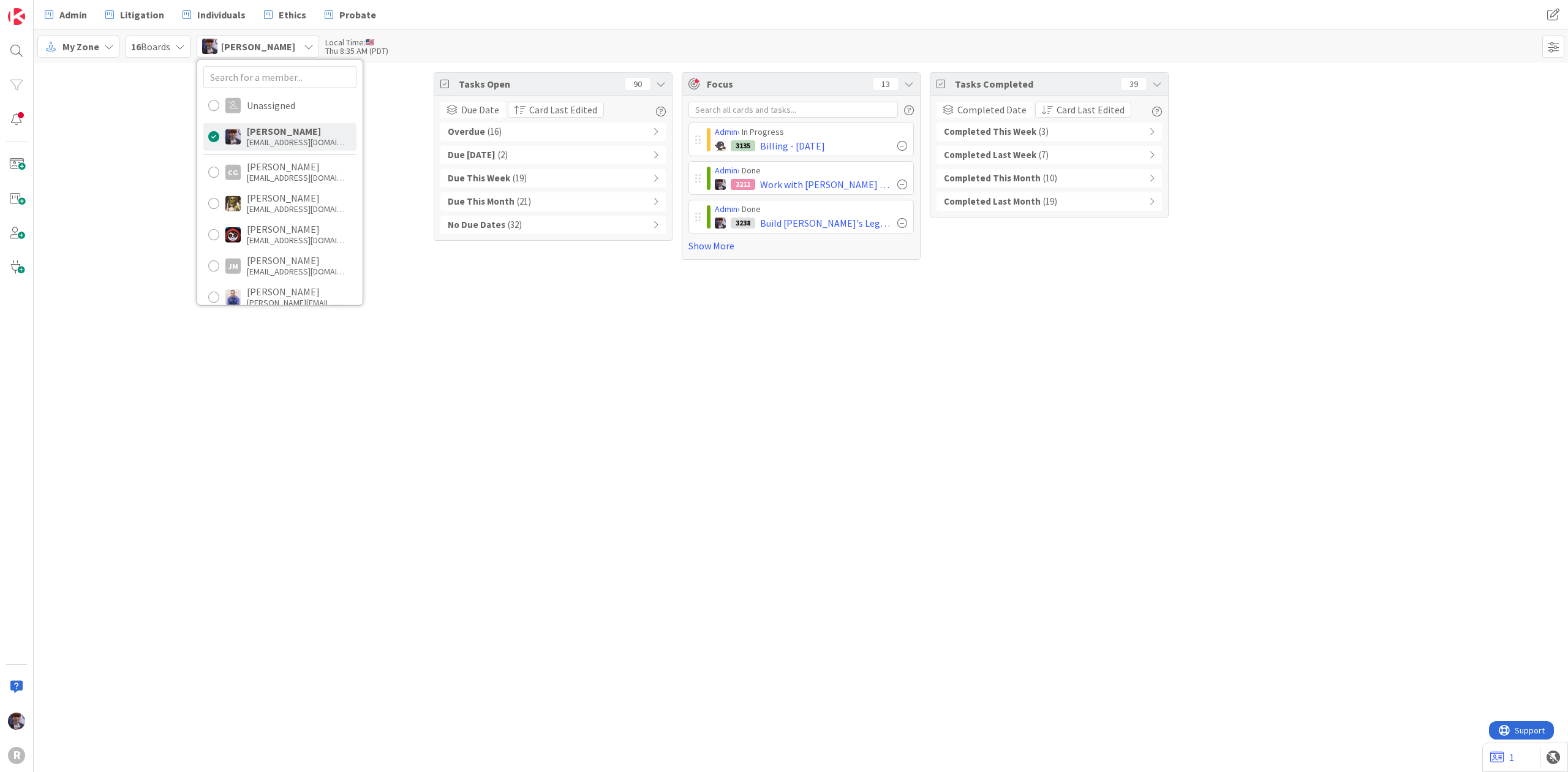
click at [513, 136] on div "Overdue ( 16 )" at bounding box center [552, 132] width 225 height 18
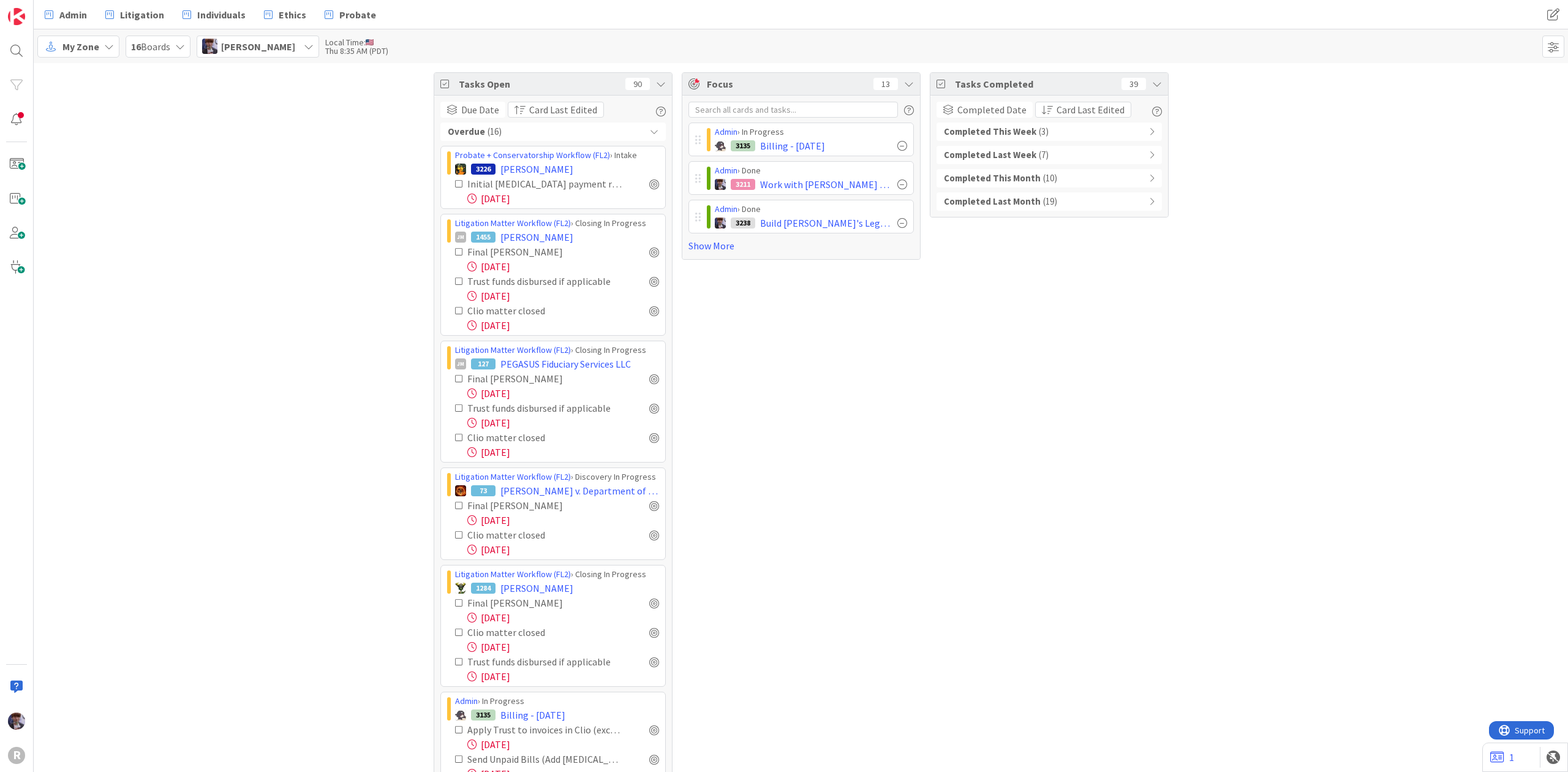
click at [375, 265] on div "Tasks Open 90 Due Date Card Last Edited Overdue ( 16 ) Probate + Conservatorshi…" at bounding box center [801, 508] width 1535 height 889
click at [501, 167] on span "[PERSON_NAME]" at bounding box center [537, 170] width 73 height 15
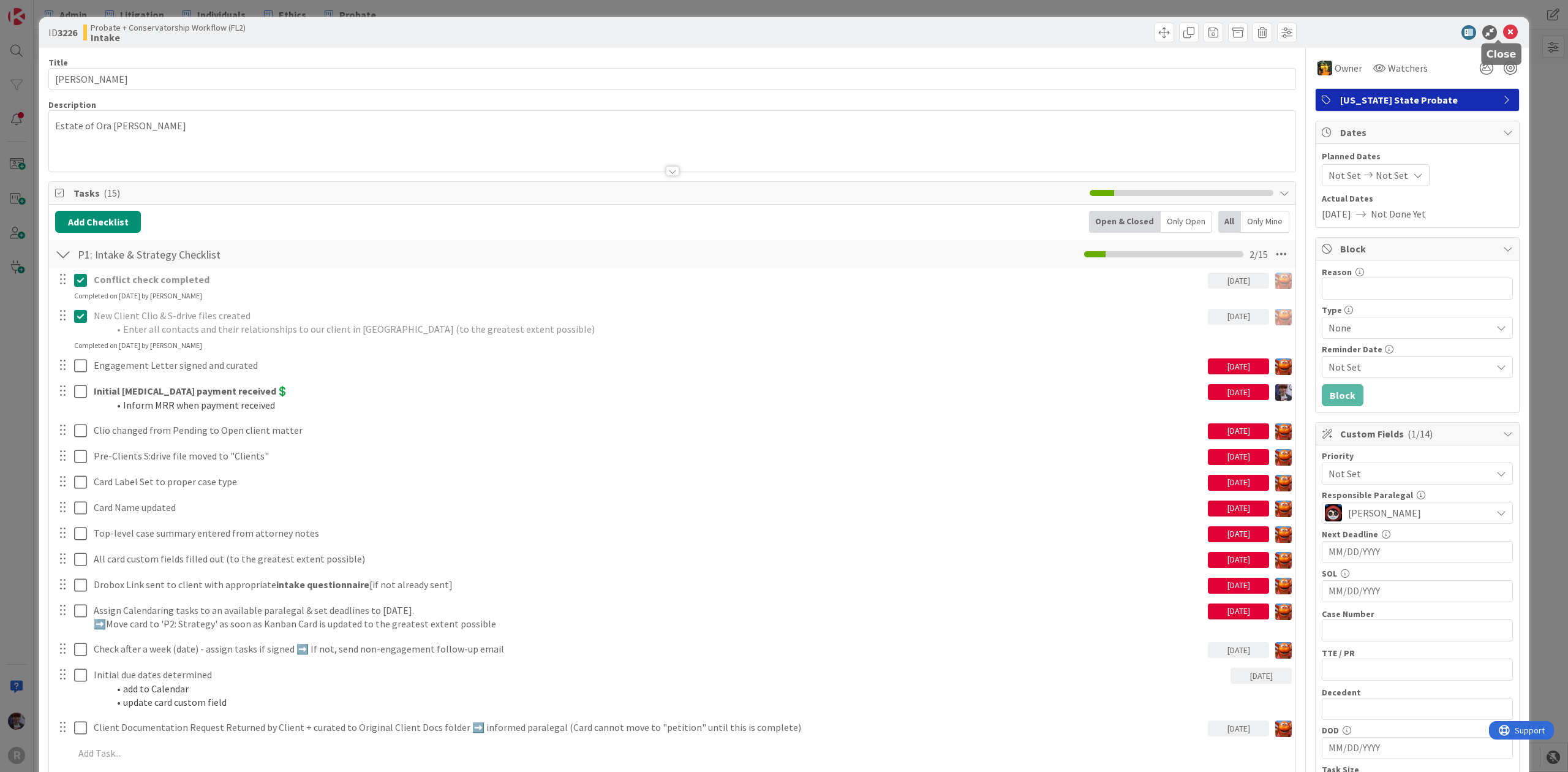
click at [1503, 32] on icon at bounding box center [1511, 32] width 15 height 15
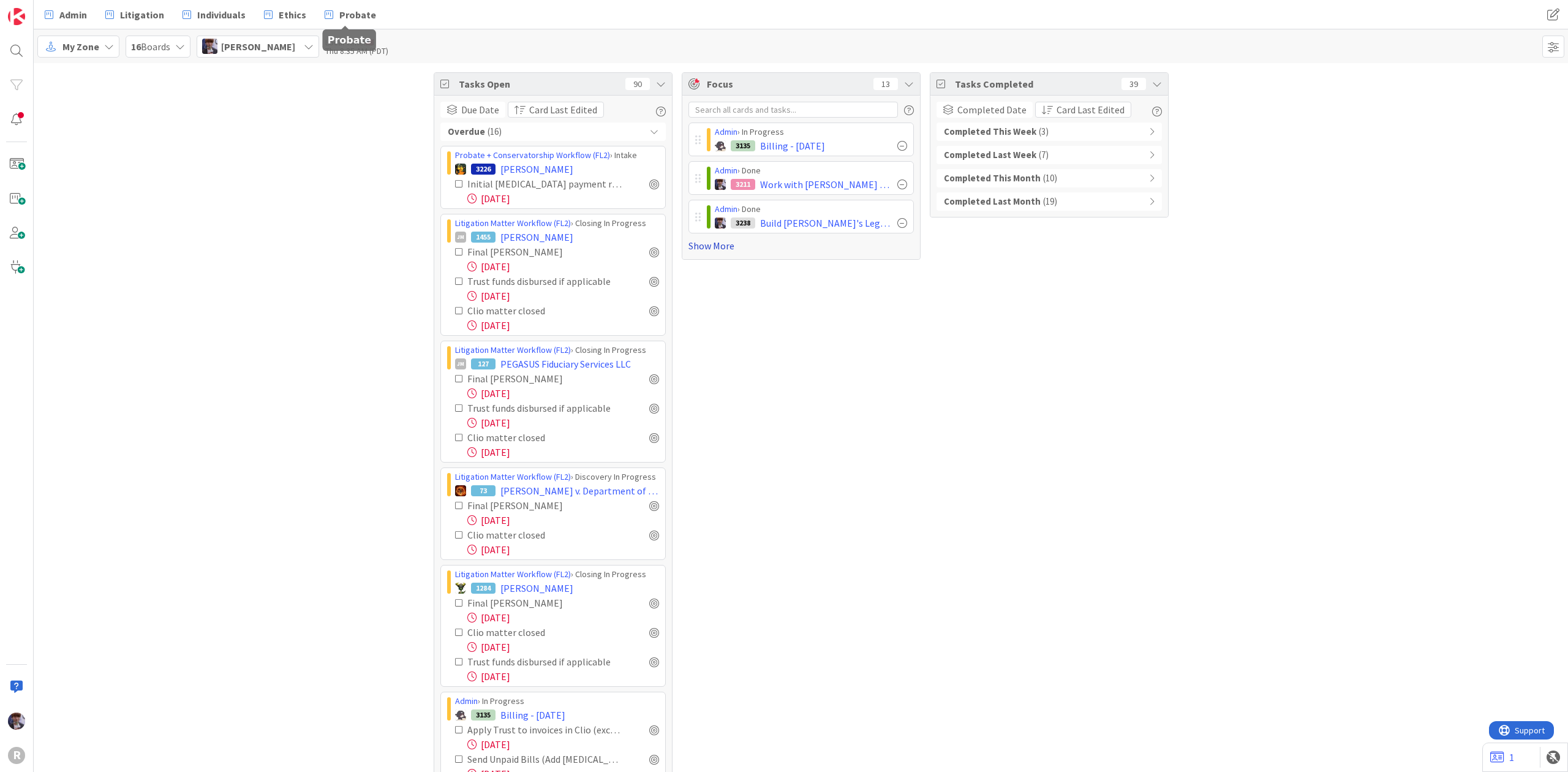
click at [721, 249] on link "Show More" at bounding box center [801, 246] width 225 height 15
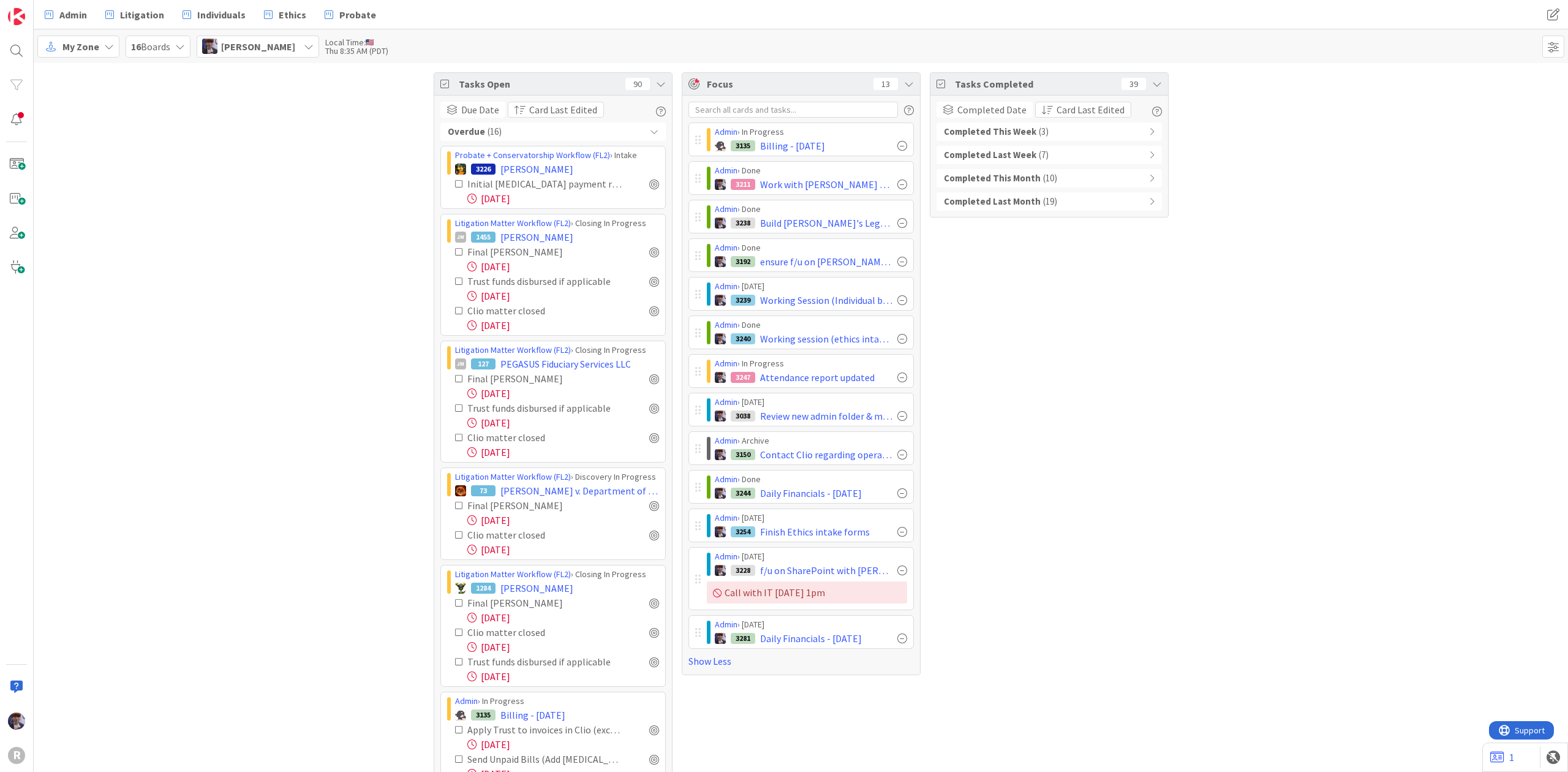
click at [658, 83] on icon at bounding box center [661, 84] width 10 height 10
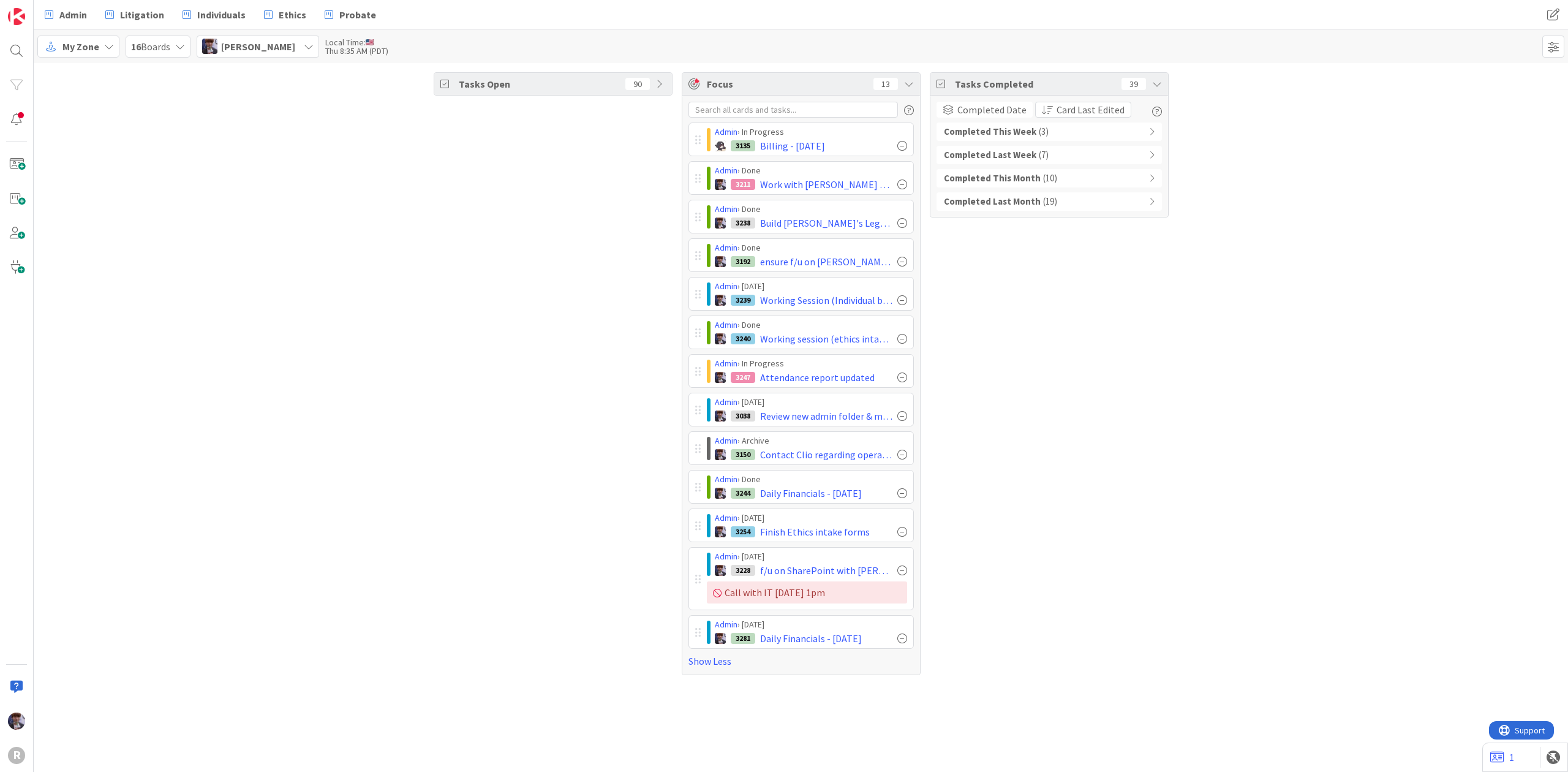
click at [1169, 82] on div "Tasks Open 90 Focus 13 Admin › In Progress 3135 Billing - [DATE] Admin › Done 3…" at bounding box center [801, 374] width 1535 height 622
click at [1160, 88] on icon at bounding box center [1158, 84] width 10 height 10
click at [903, 221] on div at bounding box center [903, 224] width 10 height 10
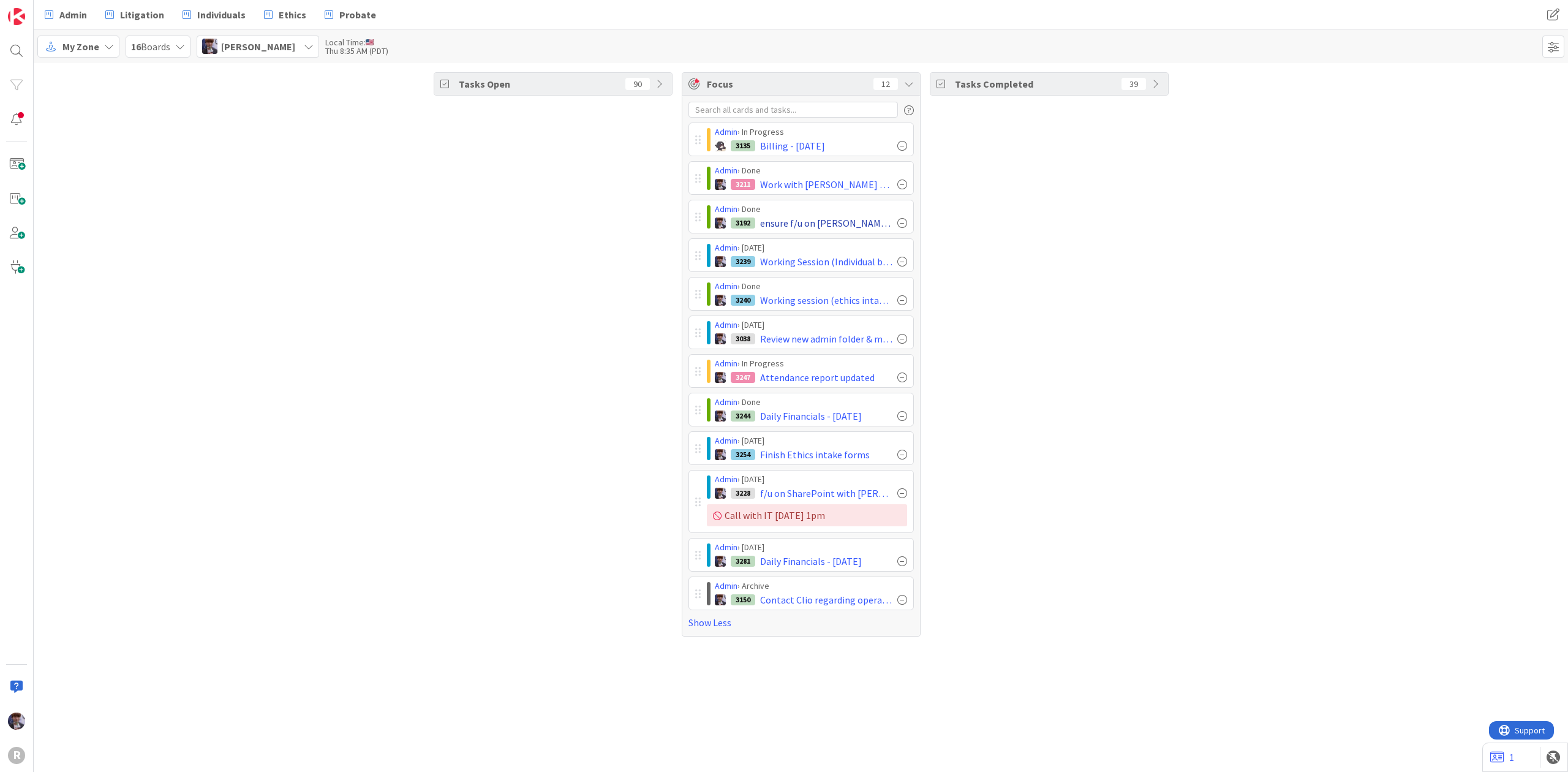
click at [900, 222] on div at bounding box center [903, 224] width 10 height 10
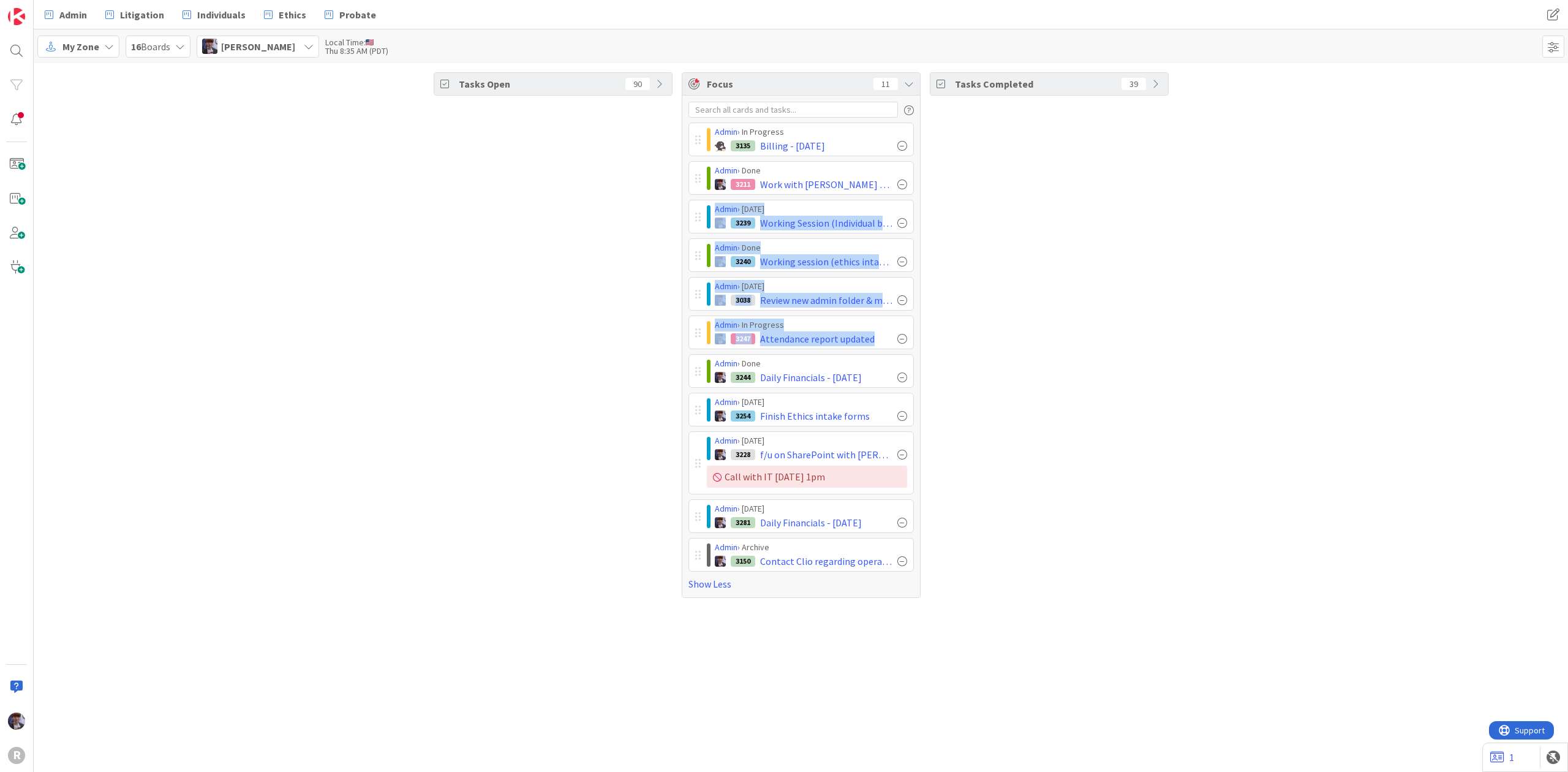
drag, startPoint x: 696, startPoint y: 209, endPoint x: 703, endPoint y: 389, distance: 180.1
click at [704, 389] on div "Admin › In Progress 3135 Billing - [DATE] Admin › Done 3211 Work with [PERSON_N…" at bounding box center [801, 347] width 225 height 450
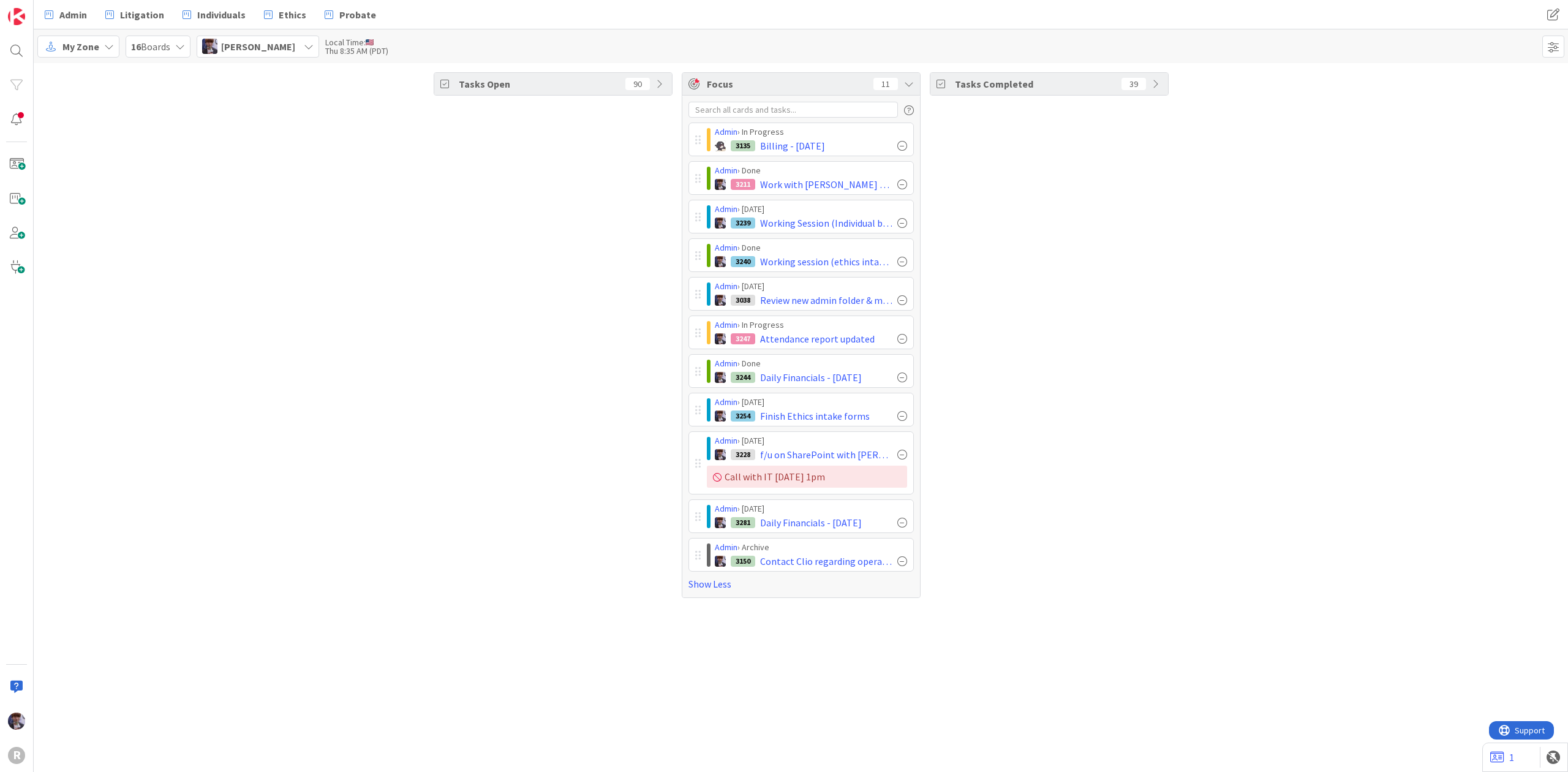
click at [634, 408] on div "Tasks Open 90" at bounding box center [553, 335] width 239 height 526
click at [80, 22] on link "Admin" at bounding box center [66, 14] width 57 height 22
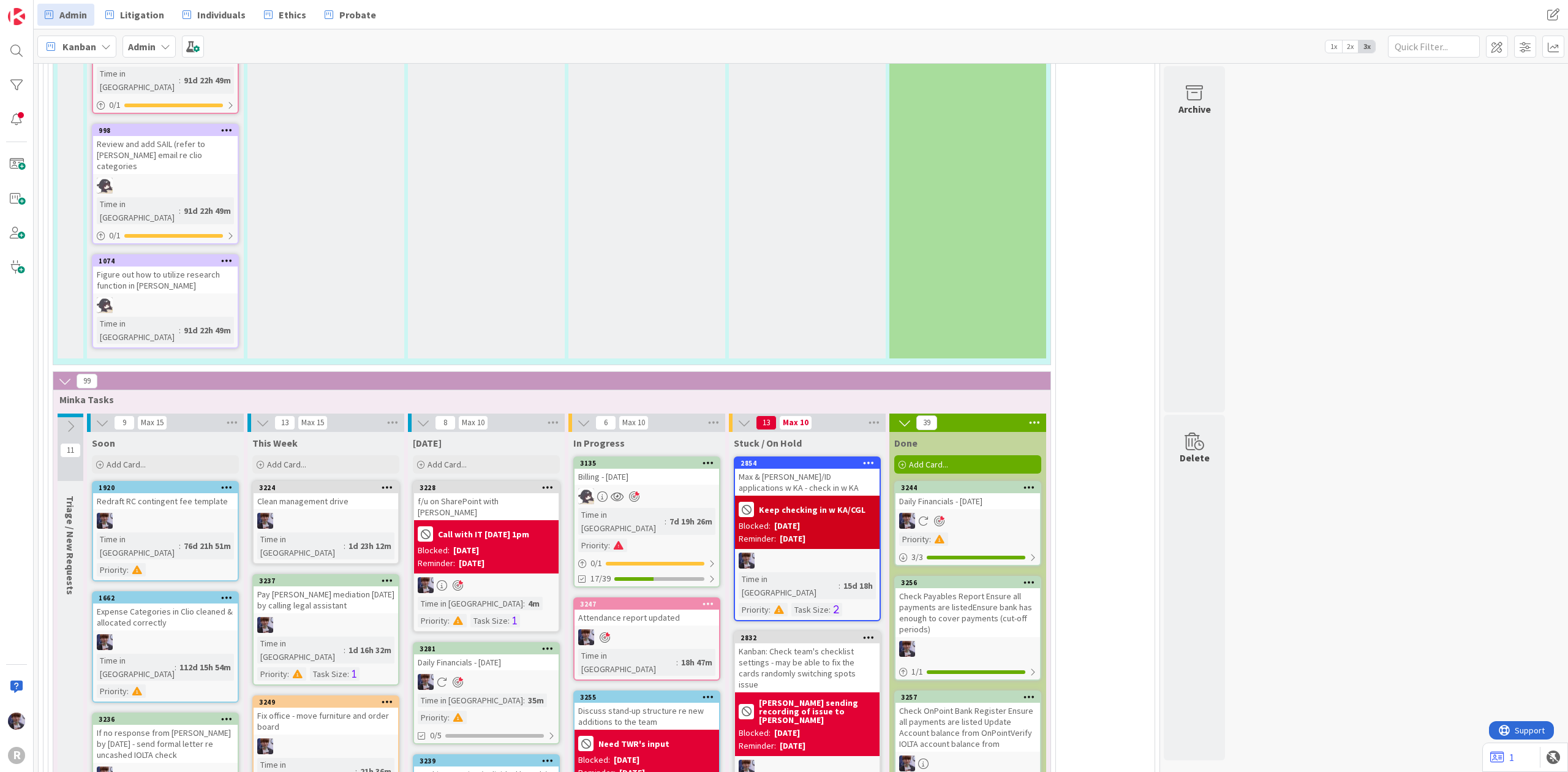
scroll to position [2860, 0]
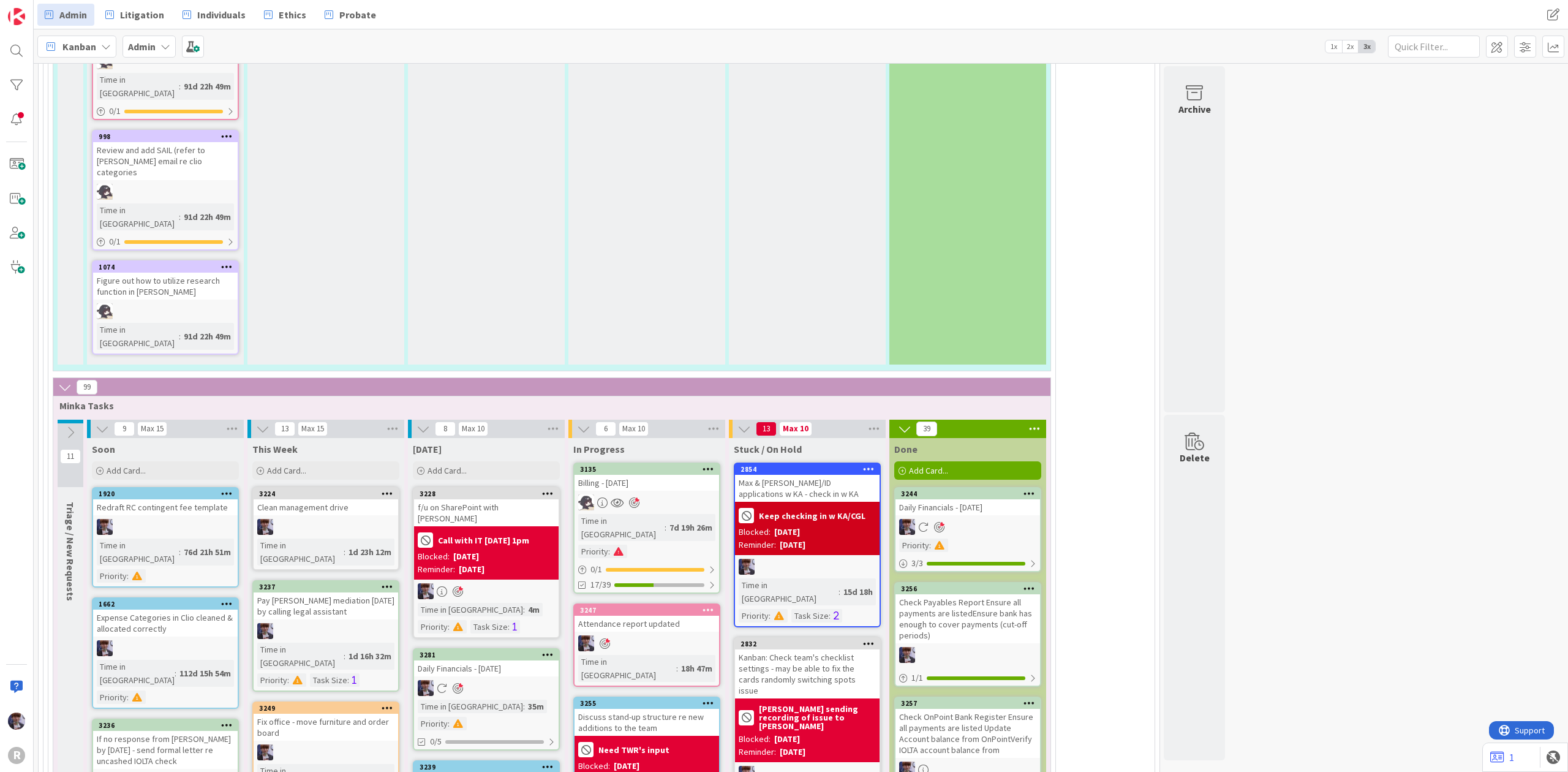
click at [93, 52] on span "Kanban" at bounding box center [79, 47] width 34 height 15
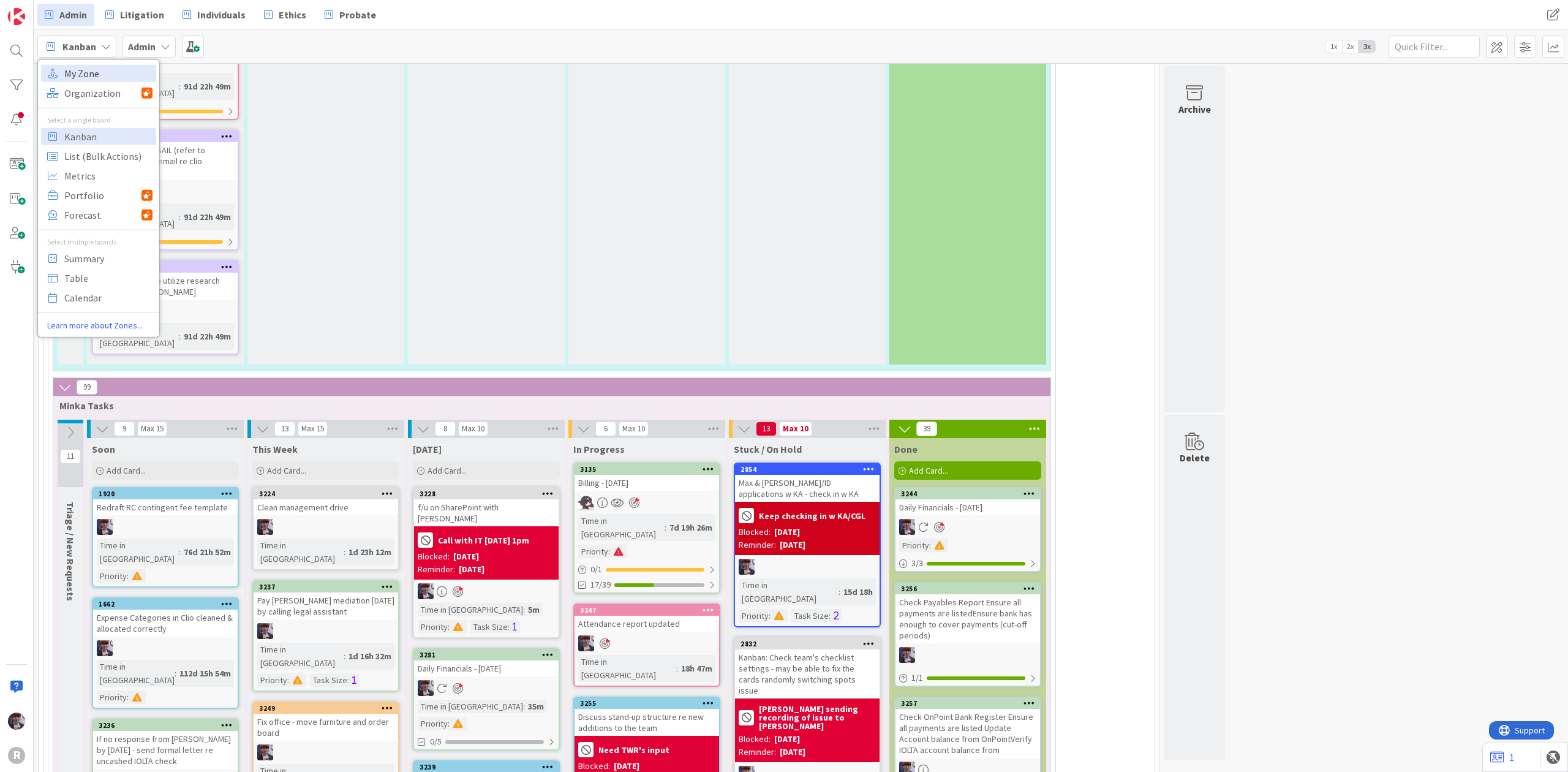
click at [96, 70] on span "My Zone" at bounding box center [108, 73] width 88 height 18
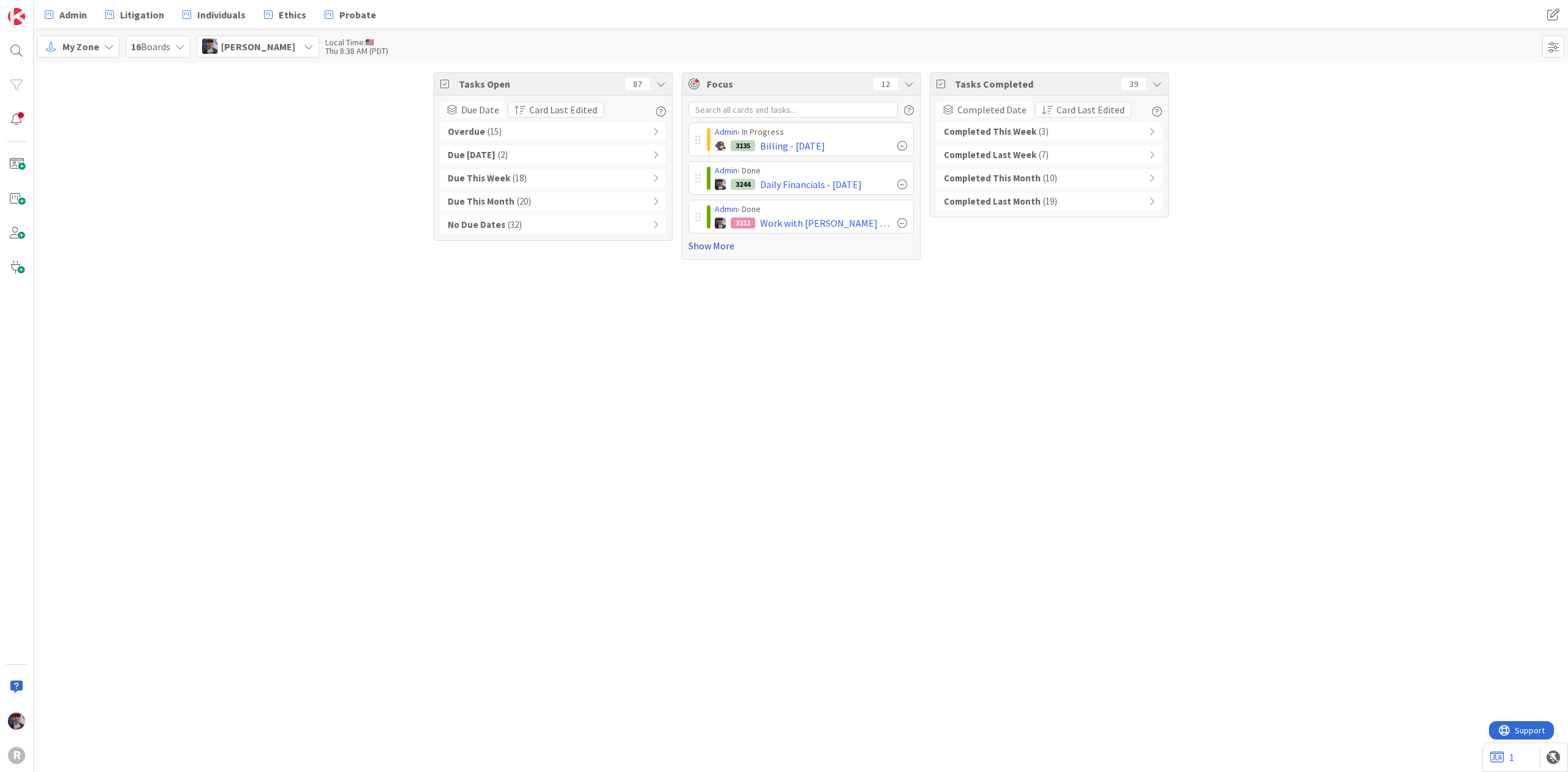
click at [722, 244] on link "Show More" at bounding box center [801, 246] width 225 height 15
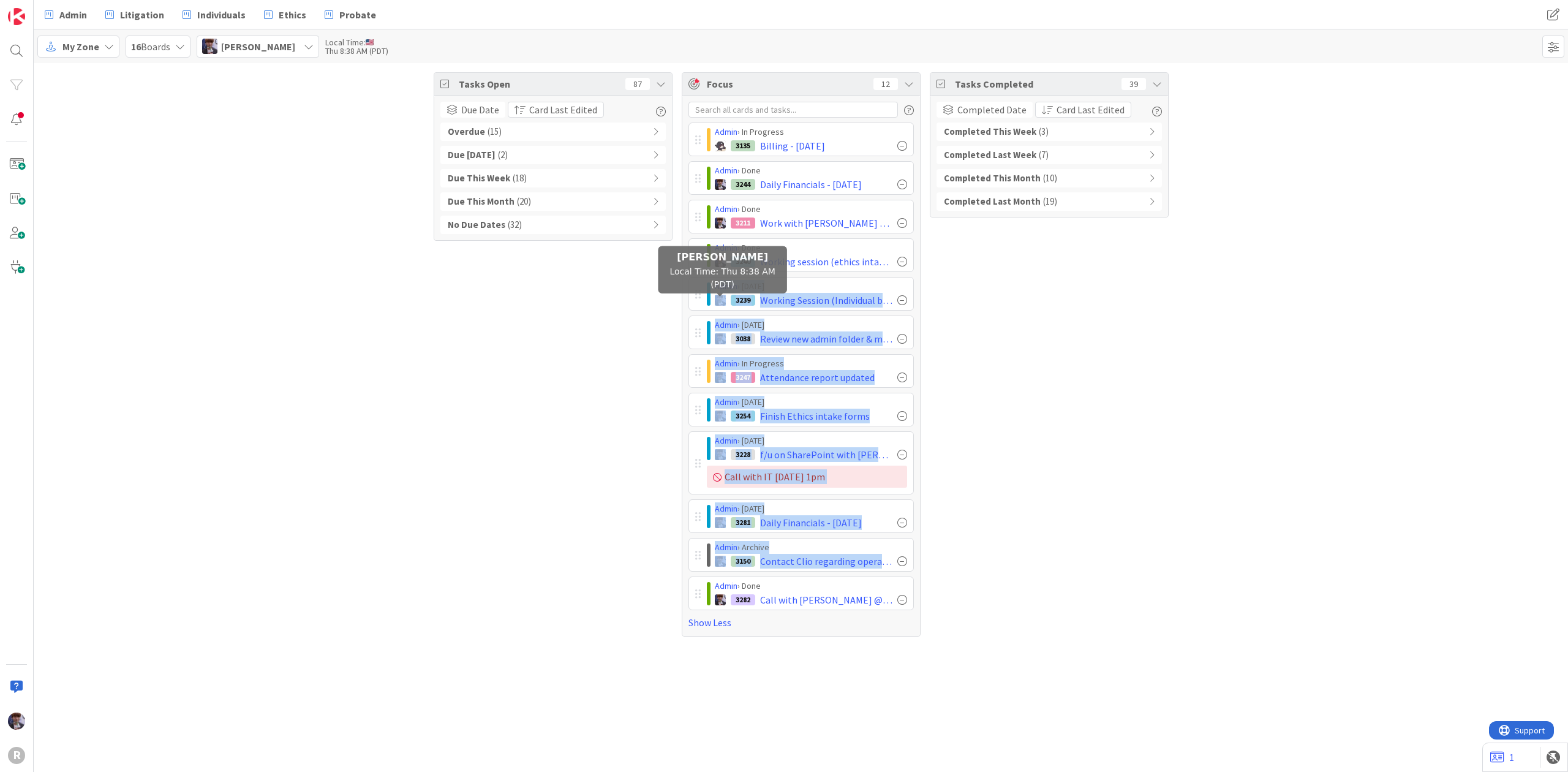
drag, startPoint x: 702, startPoint y: 596, endPoint x: 722, endPoint y: 289, distance: 307.7
click at [722, 287] on div "Admin › In Progress 3135 Billing - [DATE] Admin › Done 3244 Daily Financials - …" at bounding box center [801, 366] width 225 height 488
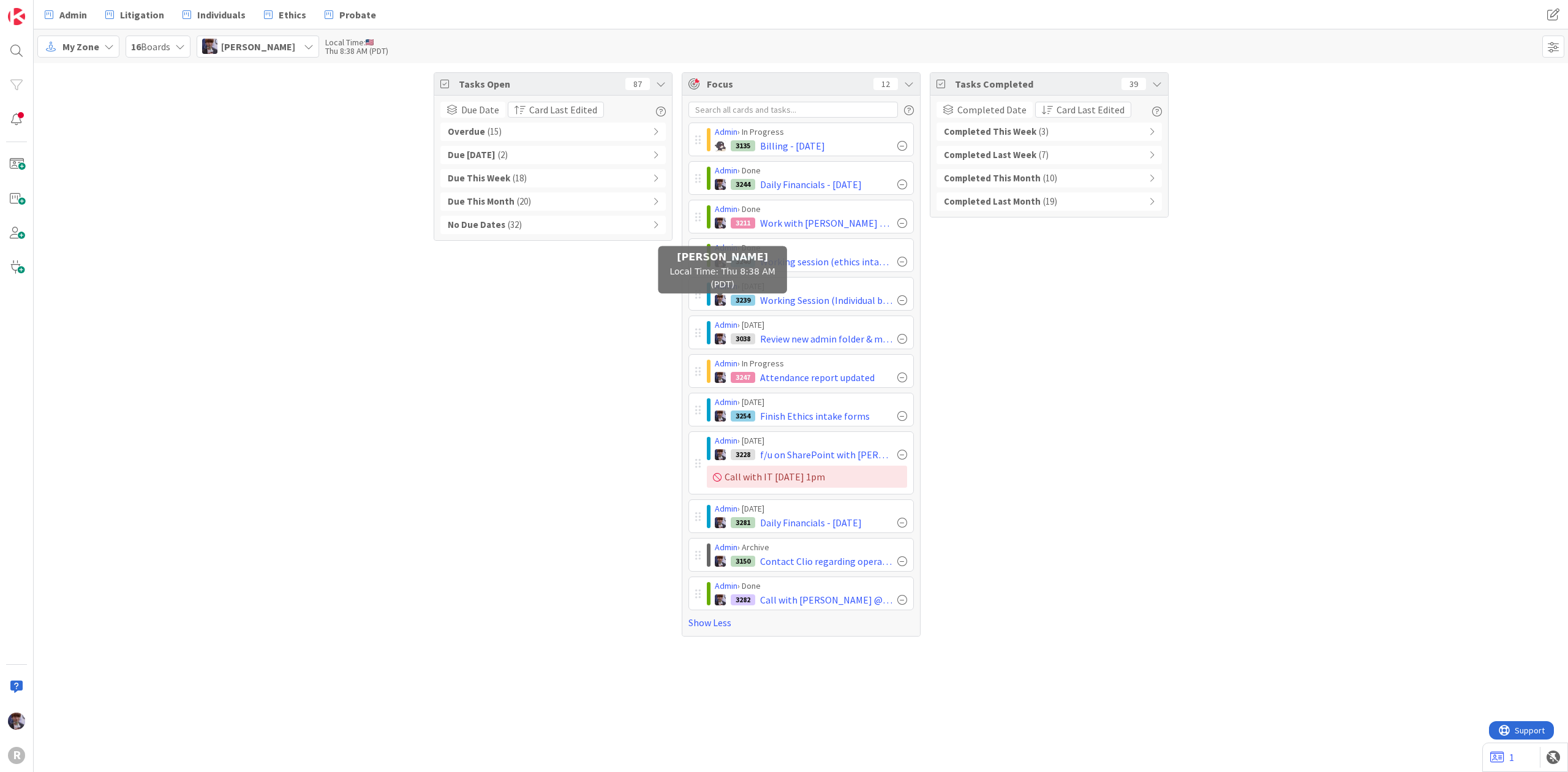
click at [557, 503] on div "Tasks Open 87 Due Date Card Last Edited Overdue ( 15 ) Due [DATE] ( 2 ) Due Thi…" at bounding box center [553, 354] width 239 height 564
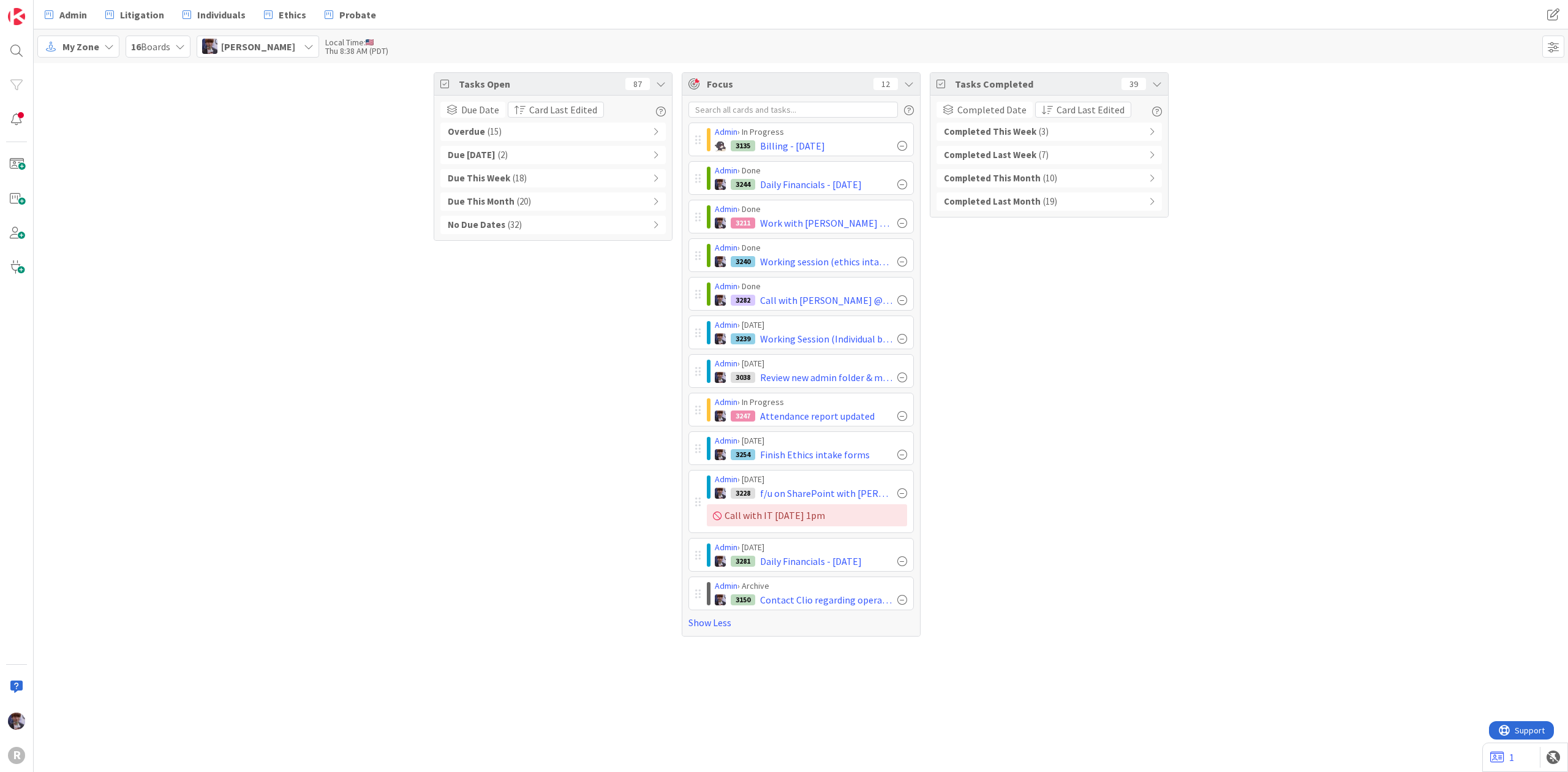
click at [507, 398] on div "Tasks Open 87 Due Date Card Last Edited Overdue ( 15 ) Due [DATE] ( 2 ) Due Thi…" at bounding box center [553, 354] width 239 height 564
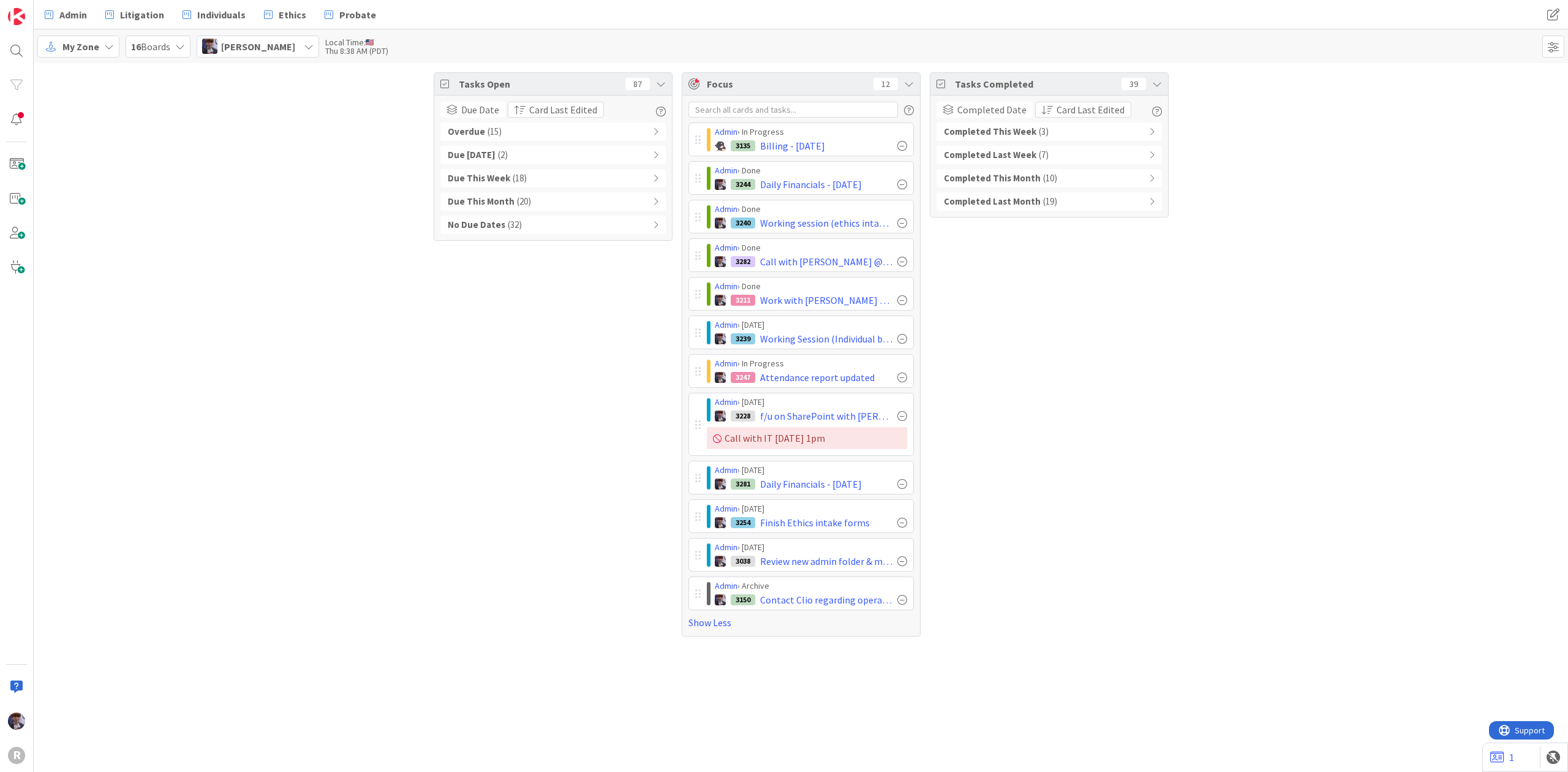
click at [696, 375] on div at bounding box center [698, 371] width 6 height 11
drag, startPoint x: 410, startPoint y: 204, endPoint x: 396, endPoint y: 185, distance: 23.6
click at [407, 199] on div "Tasks Open 87 Due Date Card Last Edited Overdue ( 15 ) Due [DATE] ( 2 ) Due Thi…" at bounding box center [801, 355] width 1535 height 583
click at [1045, 131] on div "Completed This Week ( 3 )" at bounding box center [1049, 132] width 225 height 18
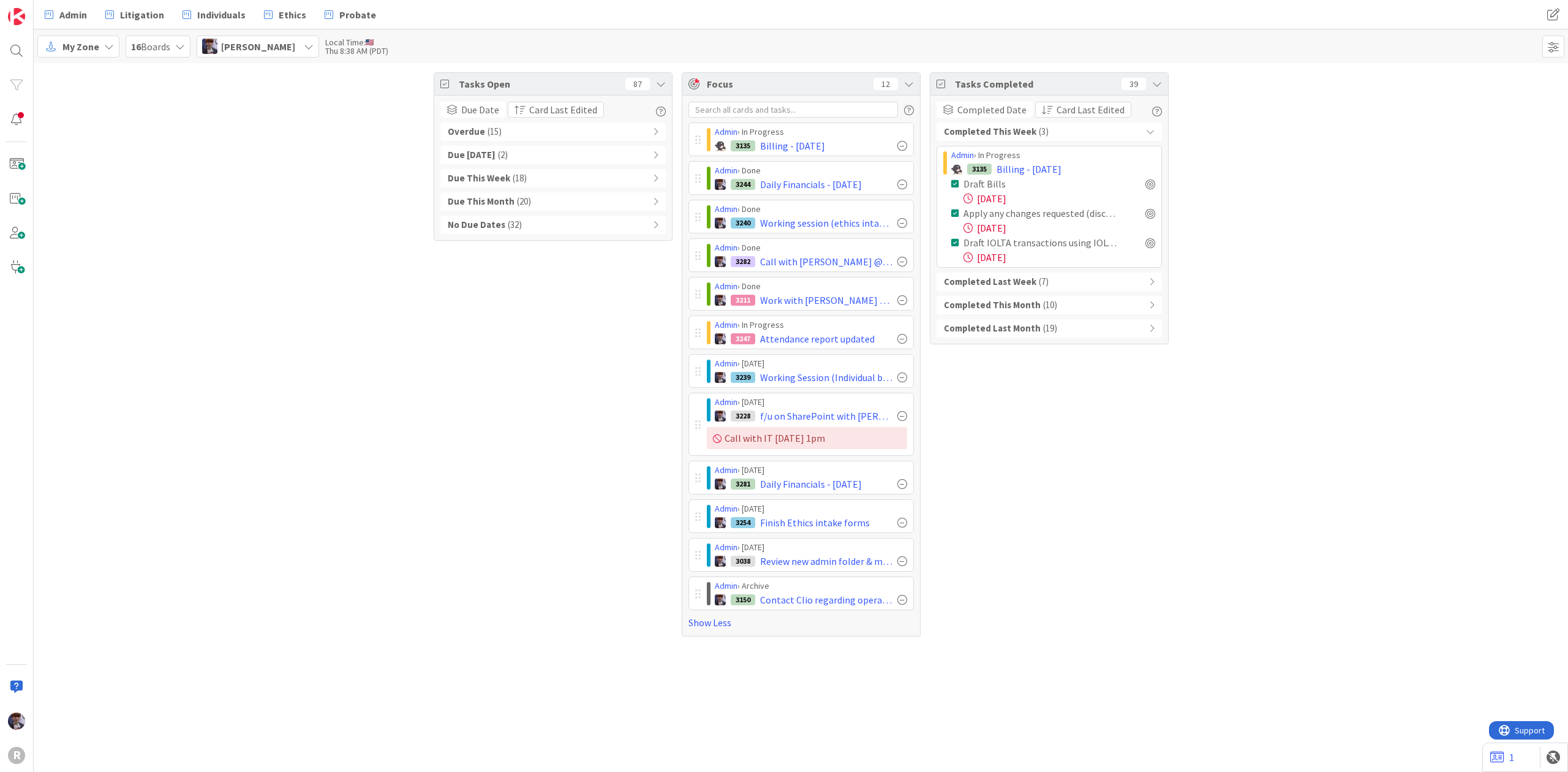
click at [1045, 131] on div "Completed This Week ( 3 )" at bounding box center [1049, 132] width 225 height 18
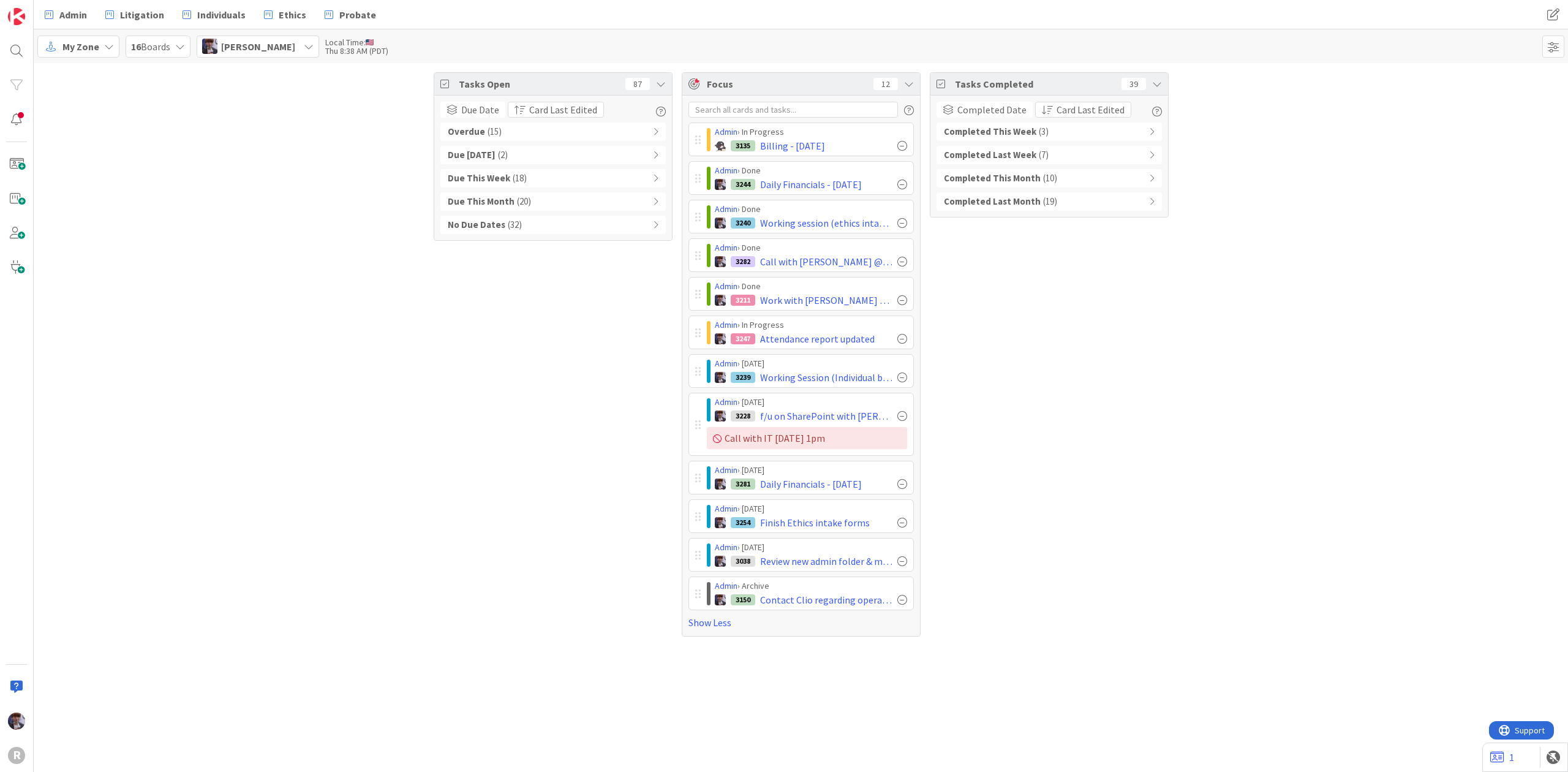
click at [300, 397] on div "Tasks Open 87 Due Date Card Last Edited Overdue ( 15 ) Due [DATE] ( 2 ) Due Thi…" at bounding box center [801, 355] width 1535 height 583
click at [146, 576] on div "Tasks Open 87 Due Date Card Last Edited Overdue ( 15 ) Due [DATE] ( 2 ) Due Thi…" at bounding box center [801, 355] width 1535 height 583
click at [289, 401] on div "Tasks Open 87 Due Date Card Last Edited Overdue ( 15 ) Due [DATE] ( 2 ) Due Thi…" at bounding box center [801, 355] width 1535 height 583
click at [261, 452] on div "Tasks Open 87 Due Date Card Last Edited Overdue ( 15 ) Due [DATE] ( 2 ) Due Thi…" at bounding box center [801, 355] width 1535 height 583
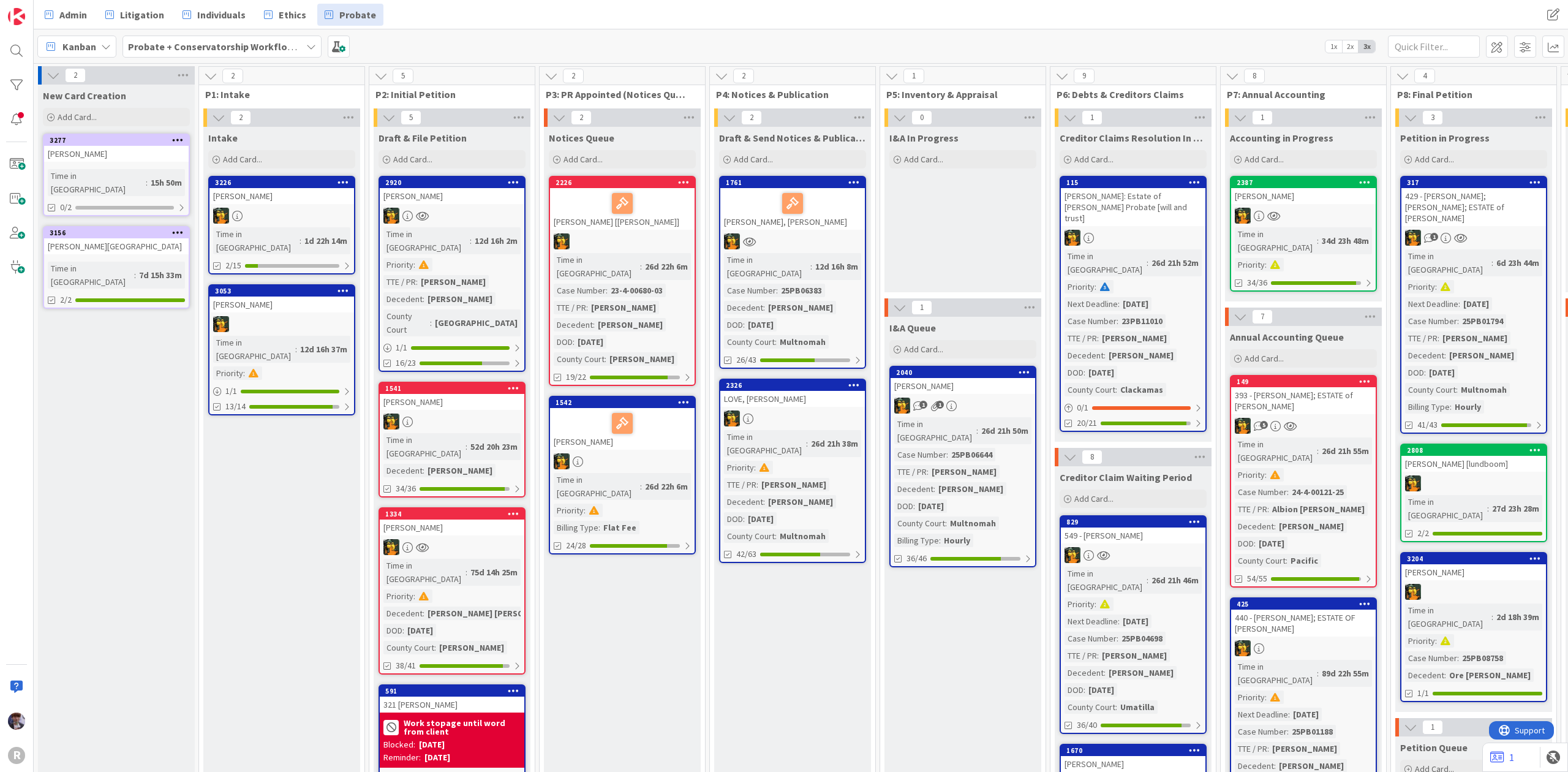
click at [348, 184] on icon at bounding box center [343, 182] width 12 height 8
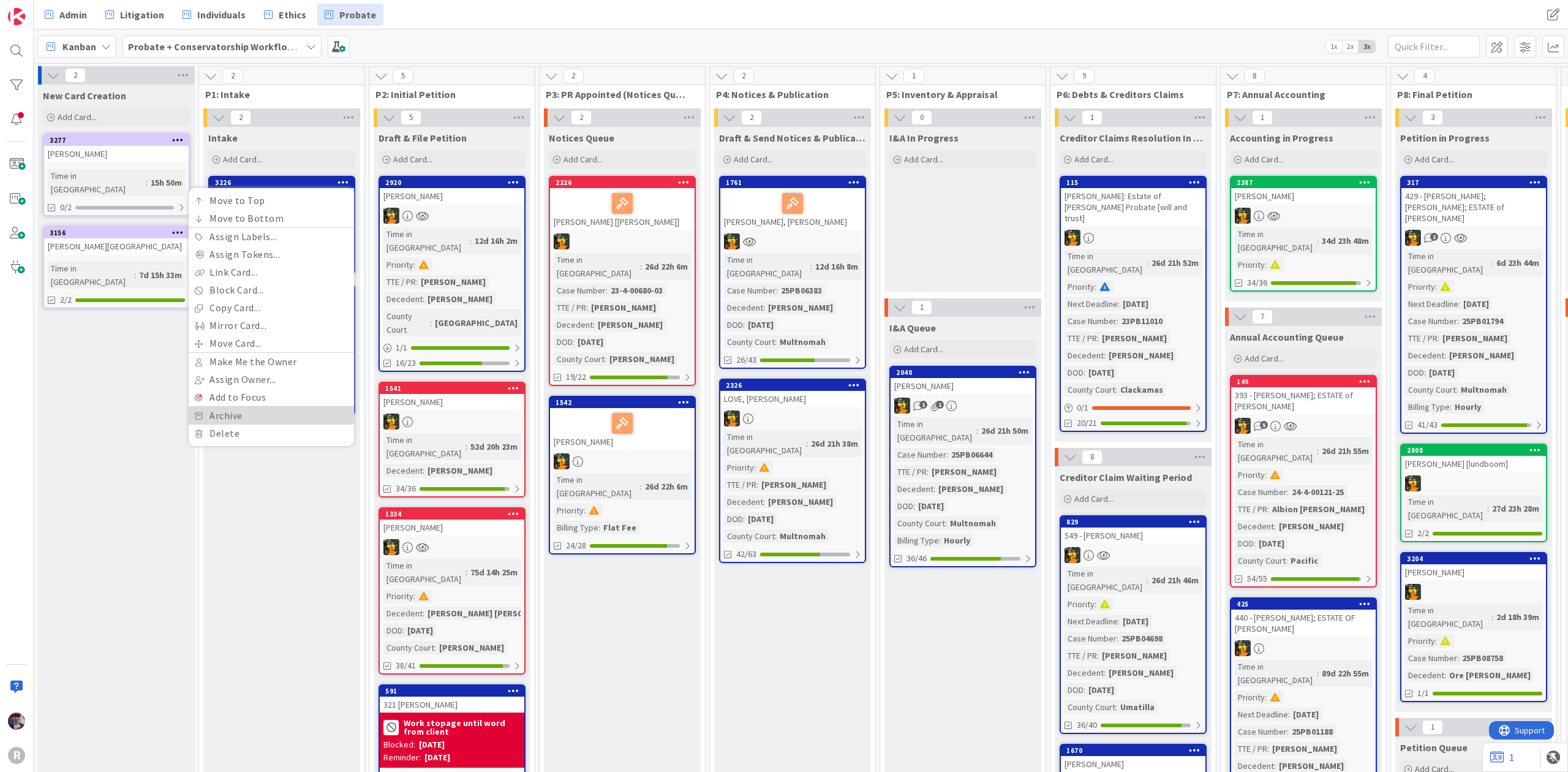
click at [285, 424] on link "Archive" at bounding box center [271, 416] width 165 height 17
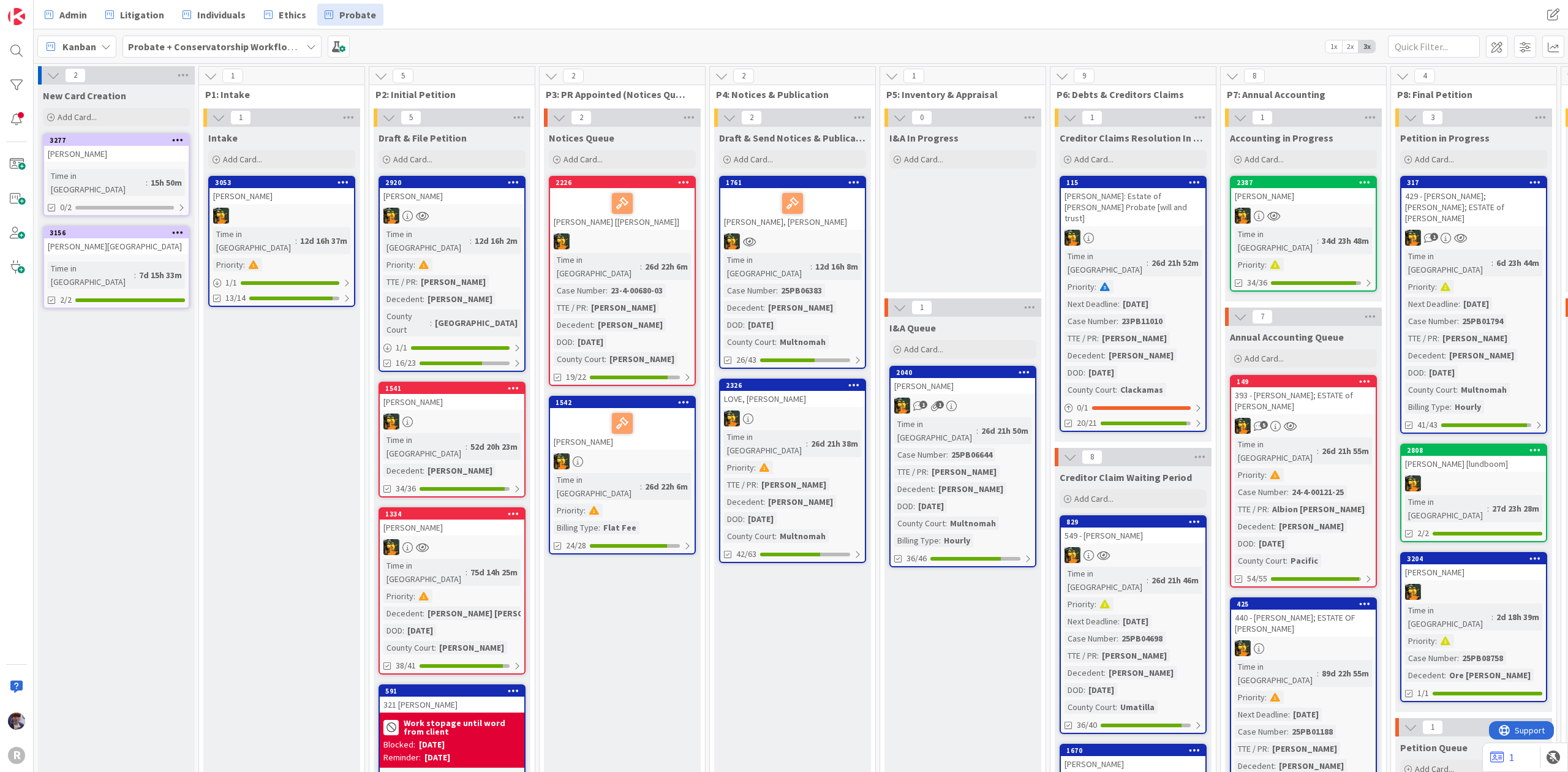
click at [326, 194] on div "NORDLING, Becky" at bounding box center [282, 195] width 145 height 16
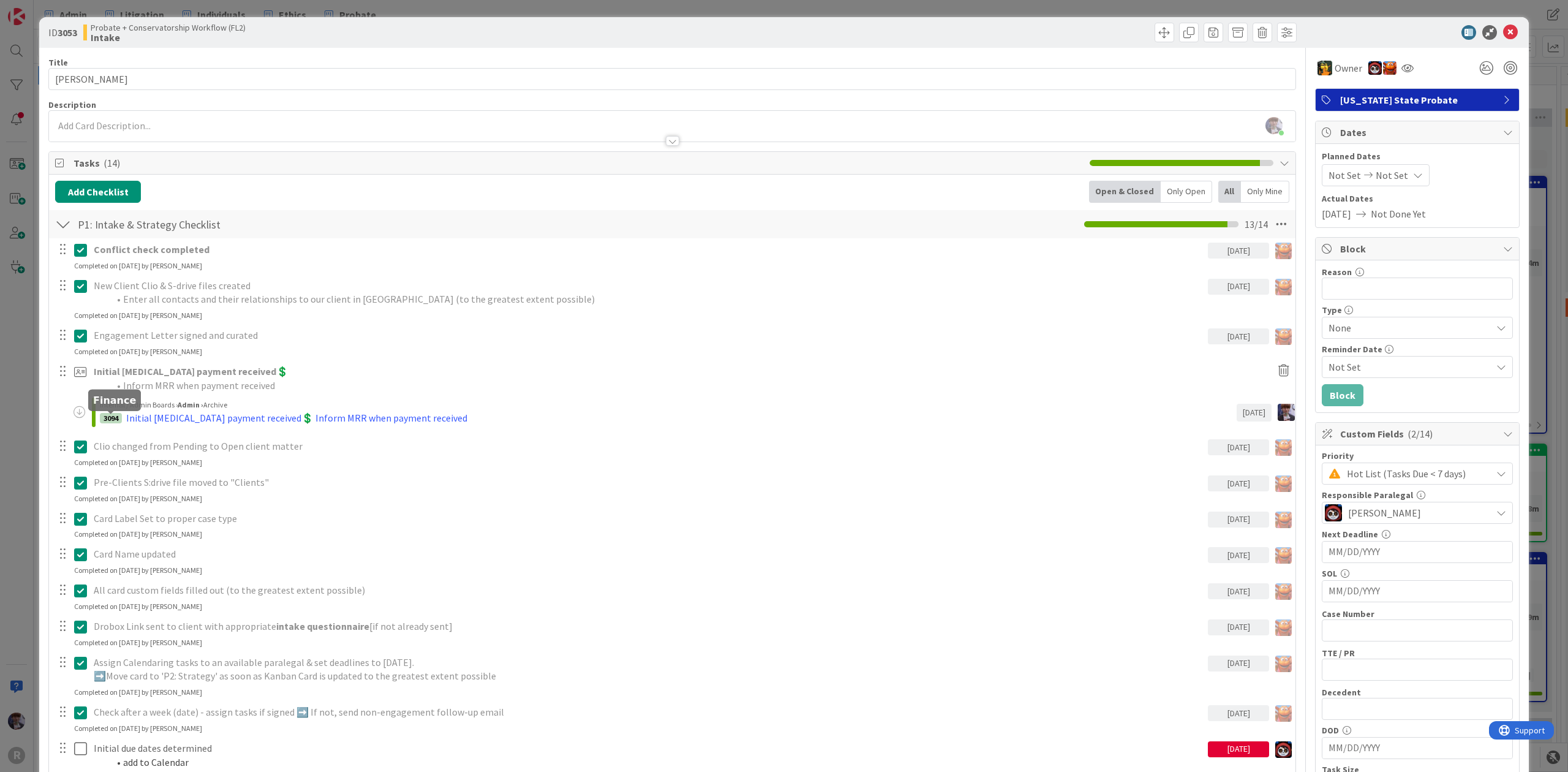
scroll to position [327, 0]
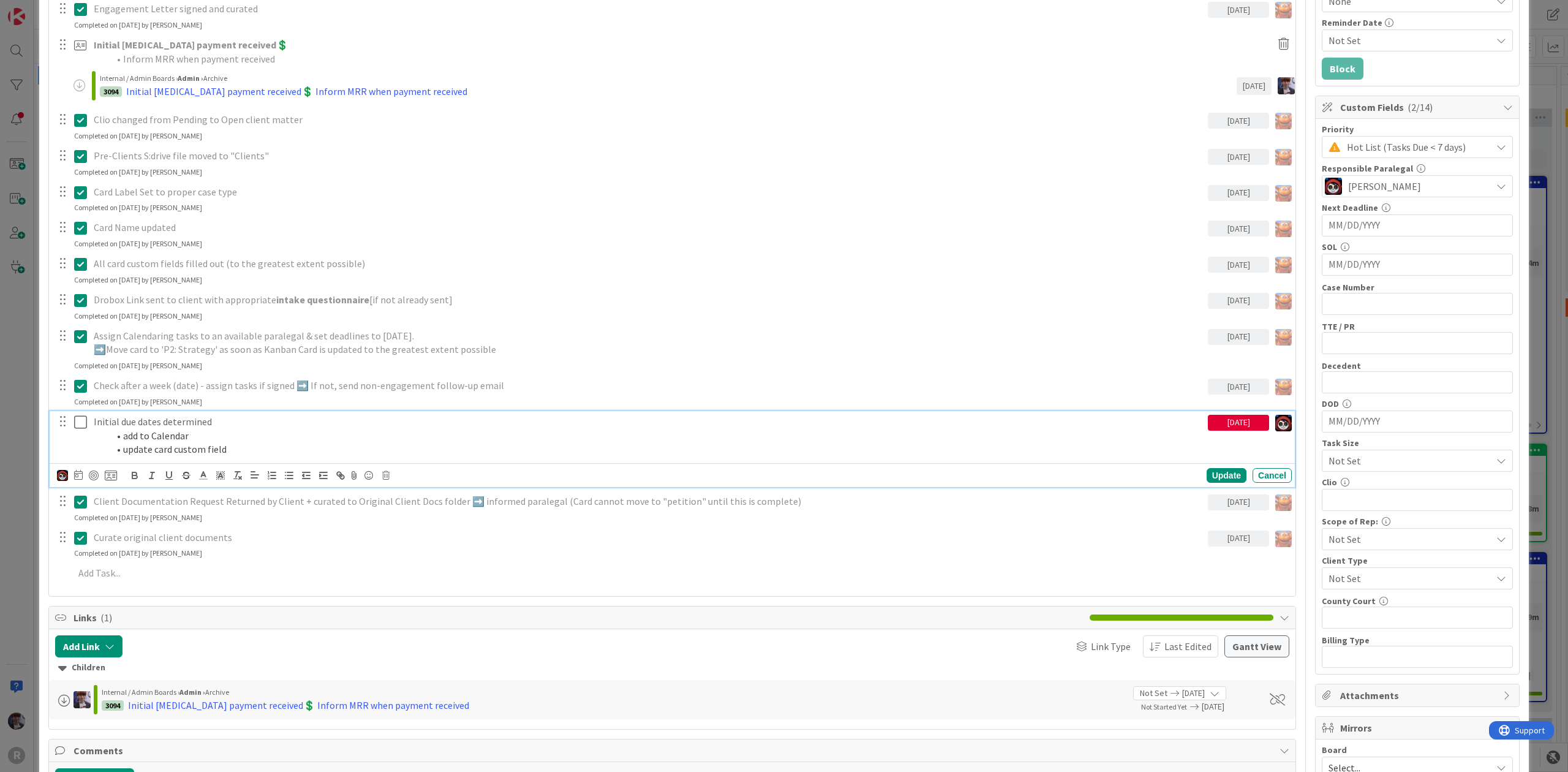
click at [103, 416] on p "Initial due dates determined" at bounding box center [649, 421] width 1110 height 14
click at [76, 474] on icon at bounding box center [78, 475] width 8 height 10
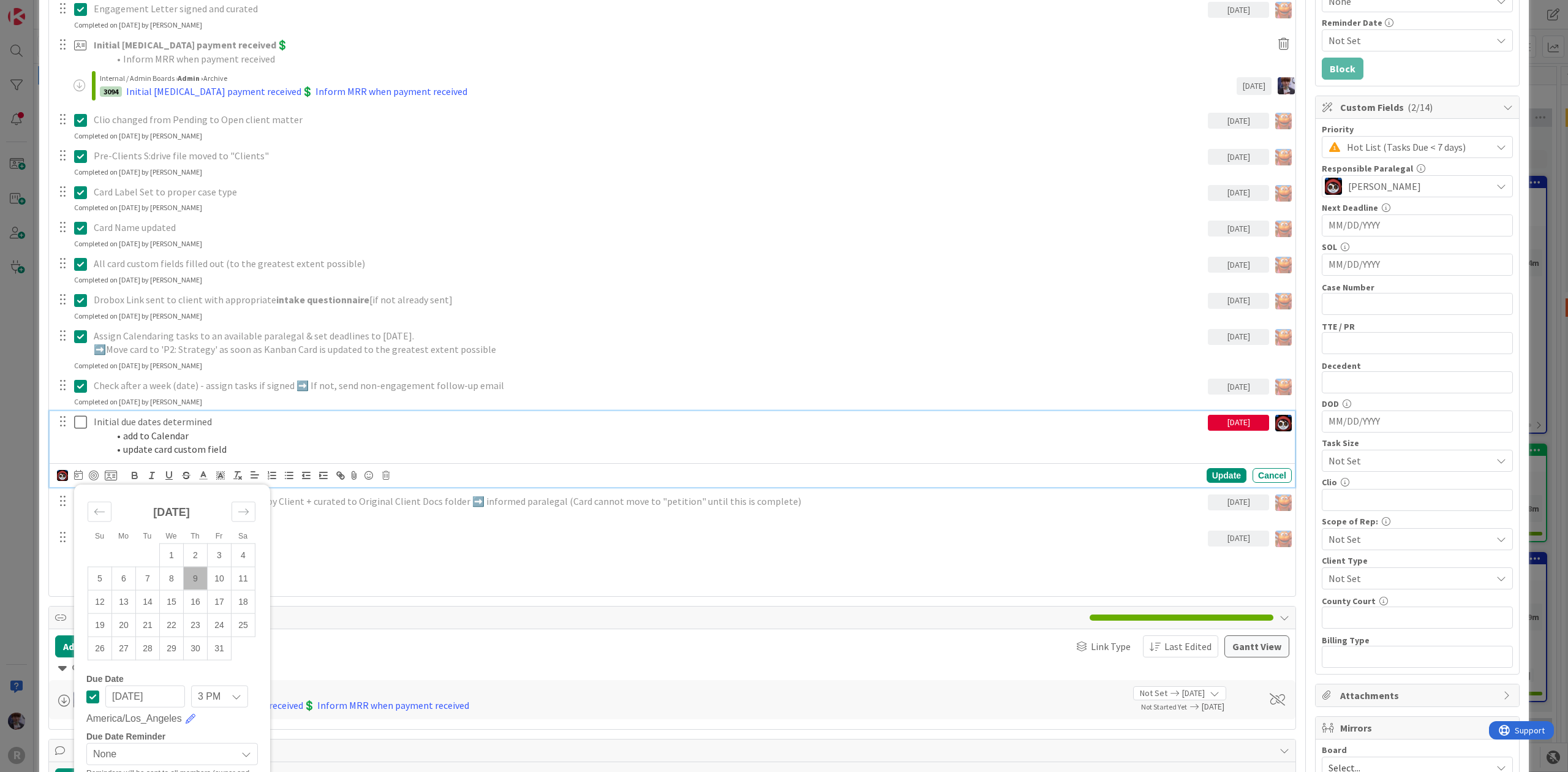
click at [192, 573] on td "9" at bounding box center [195, 578] width 24 height 23
type input "[DATE]"
click at [1208, 479] on div "Update" at bounding box center [1227, 476] width 40 height 15
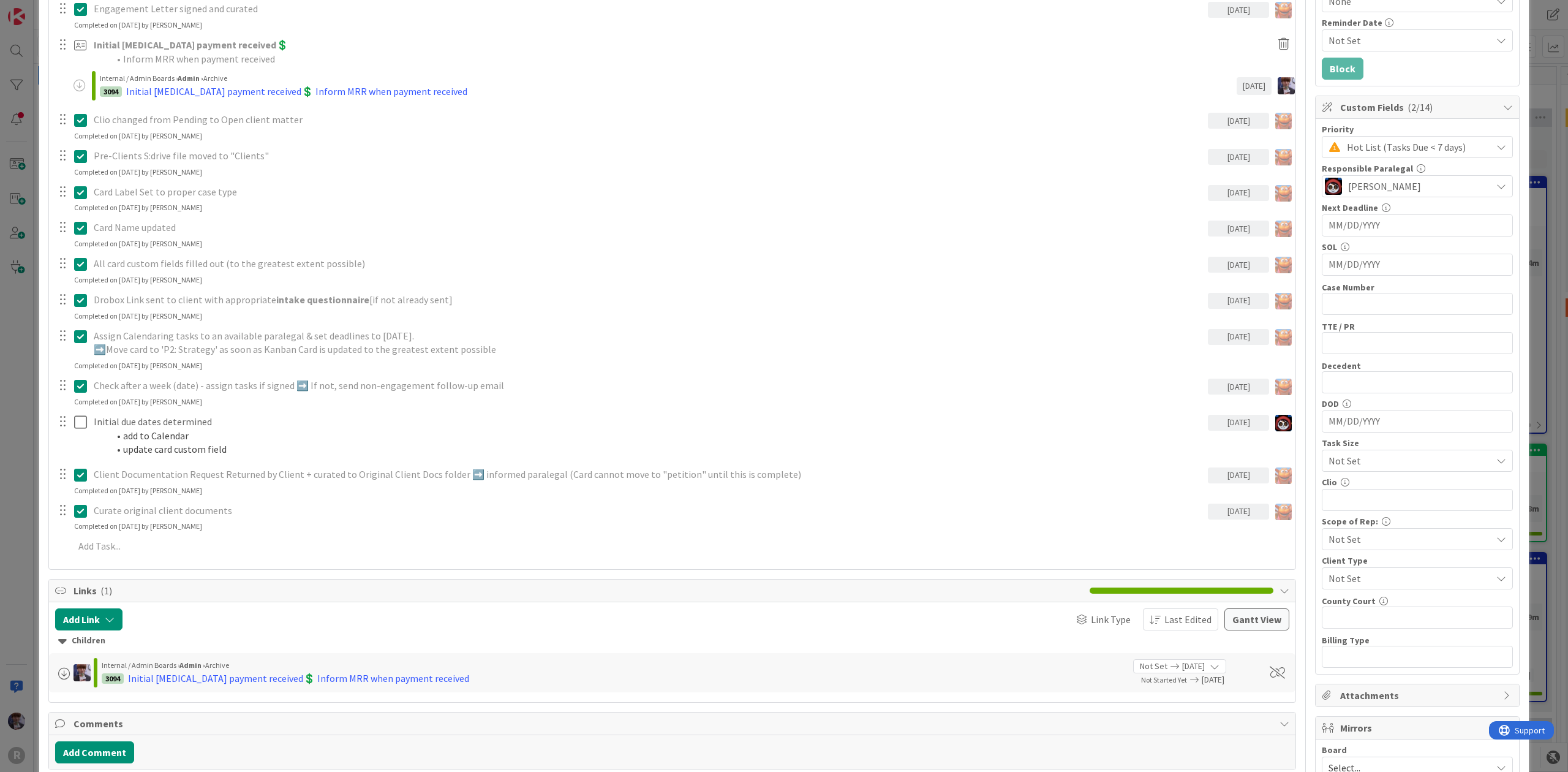
click at [1554, 293] on div "ID 3053 Probate + Conservatorship Workflow (FL2) Intake Title 15 / 128 NORDLING…" at bounding box center [784, 386] width 1568 height 772
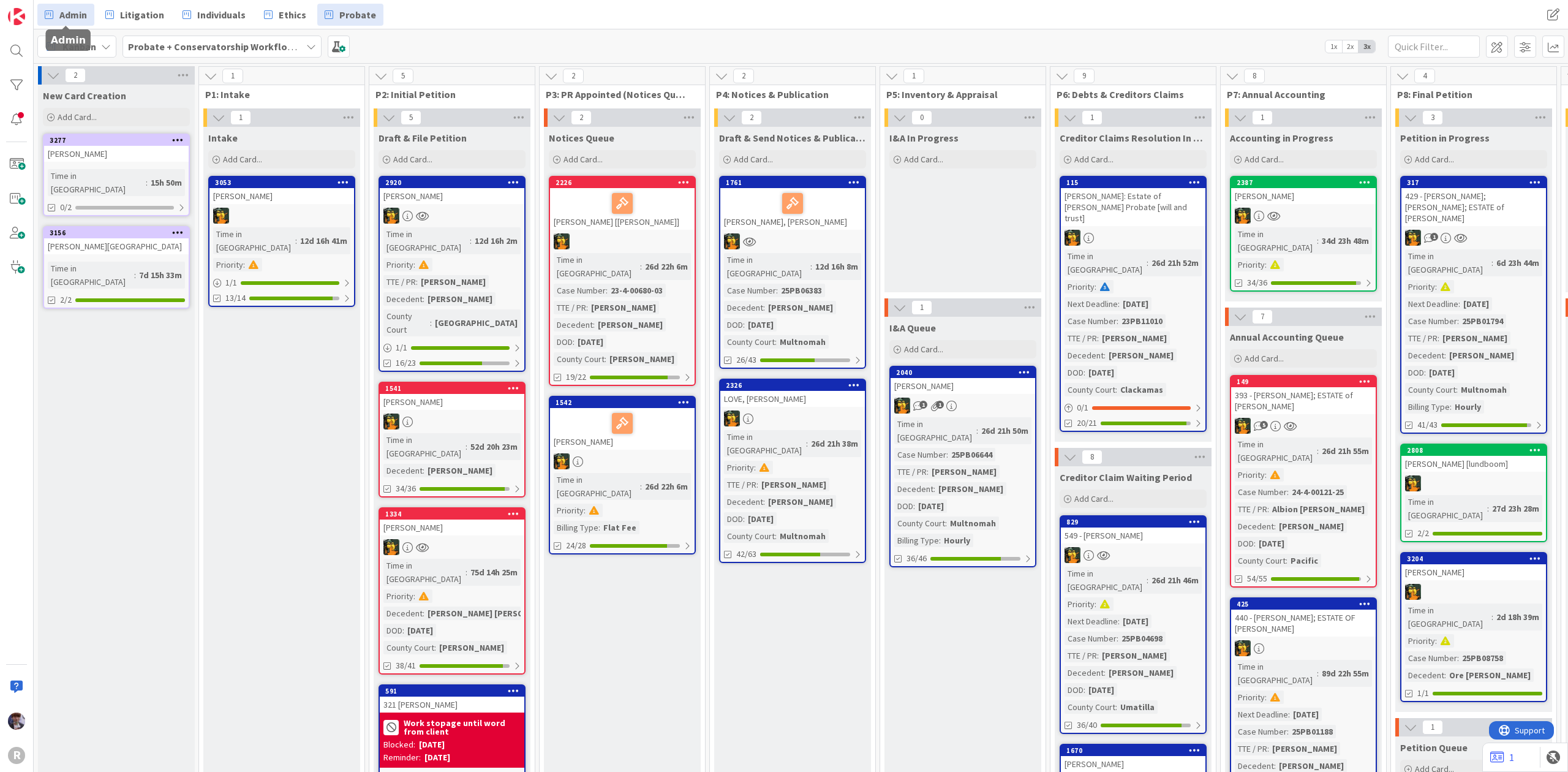
click at [55, 8] on link "Admin" at bounding box center [66, 14] width 57 height 22
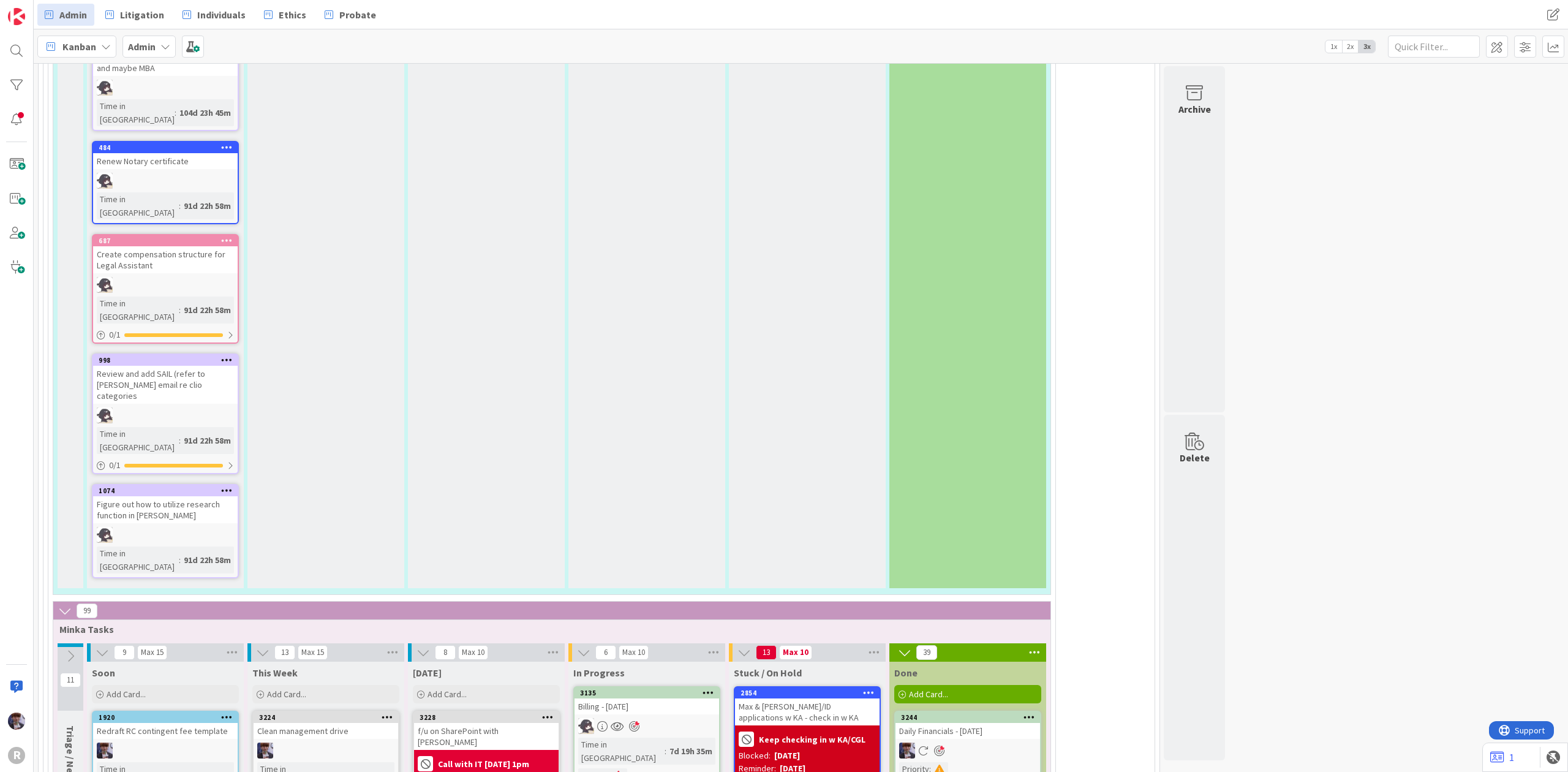
scroll to position [2779, 0]
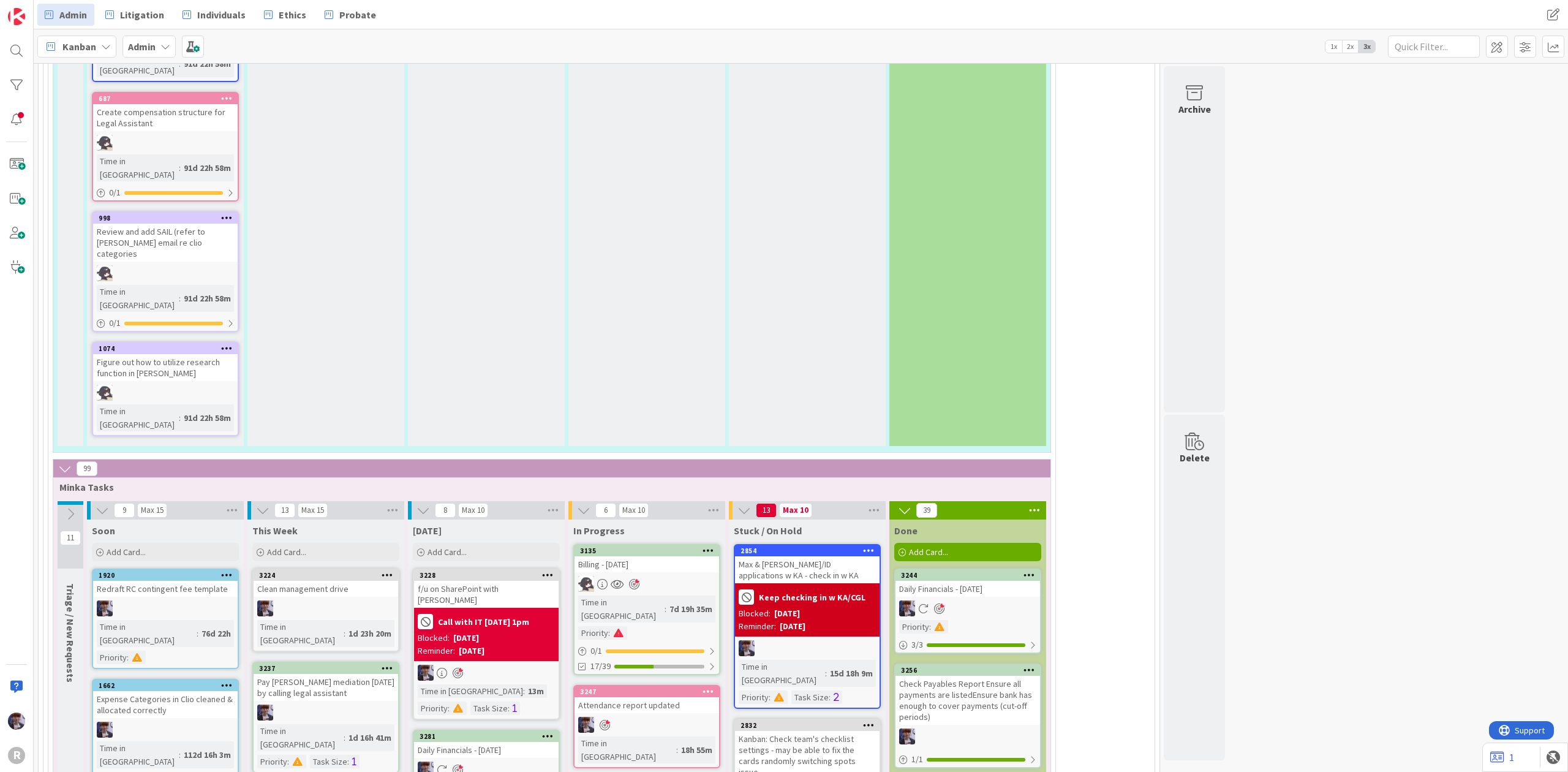
click at [647, 557] on div "Billing - [DATE]" at bounding box center [647, 564] width 145 height 16
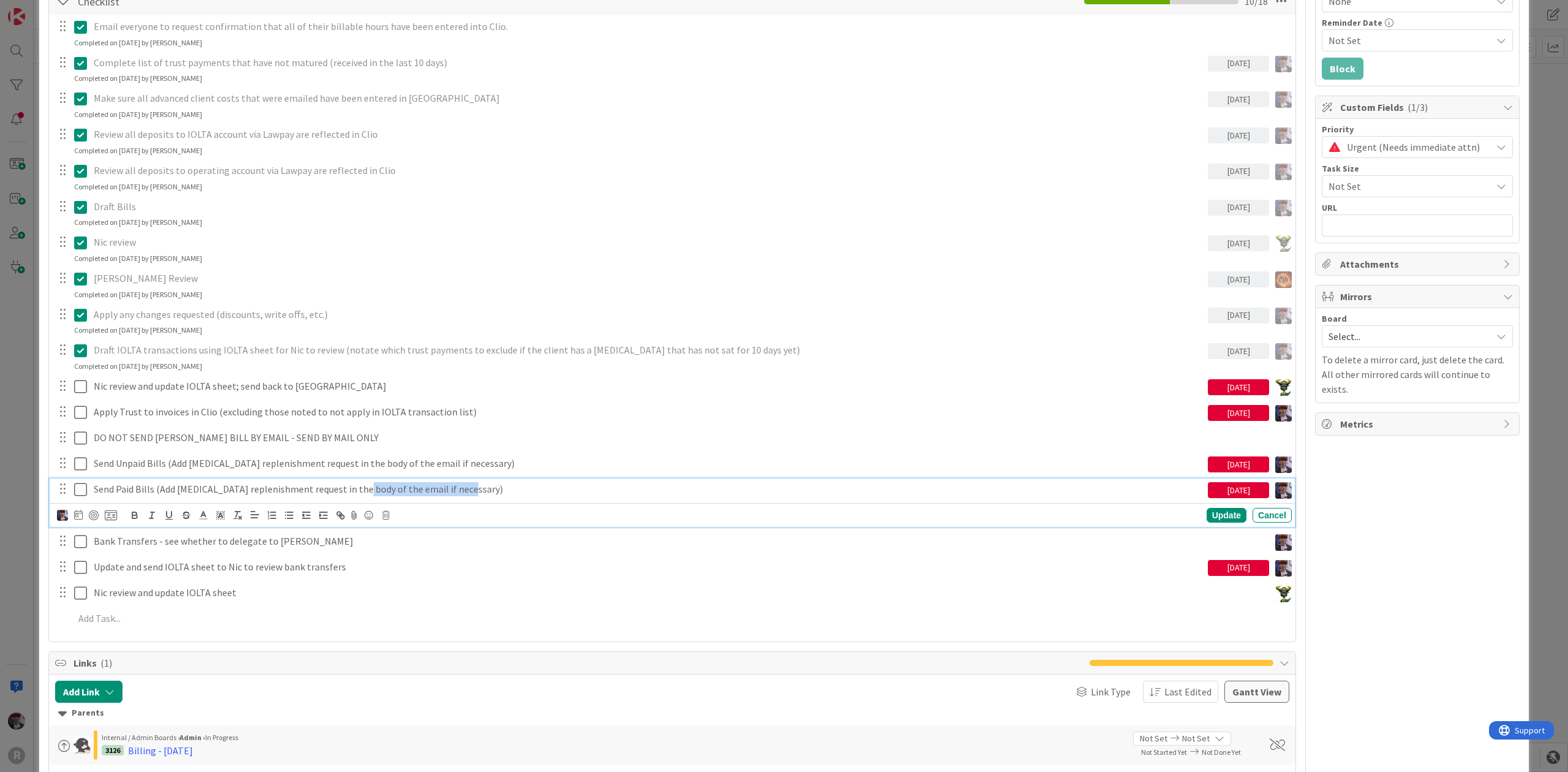
drag, startPoint x: 466, startPoint y: 492, endPoint x: 354, endPoint y: 496, distance: 112.1
click at [354, 496] on p "Send Paid Bills (Add [MEDICAL_DATA] replenishment request in the body of the em…" at bounding box center [649, 489] width 1110 height 14
click at [464, 489] on p "Send Paid Bills (Add [MEDICAL_DATA] replenishment request in the body of the em…" at bounding box center [649, 489] width 1110 height 14
click at [464, 491] on p "Send Paid Bills (Add [MEDICAL_DATA] replenishment request in the body of the em…" at bounding box center [649, 489] width 1110 height 14
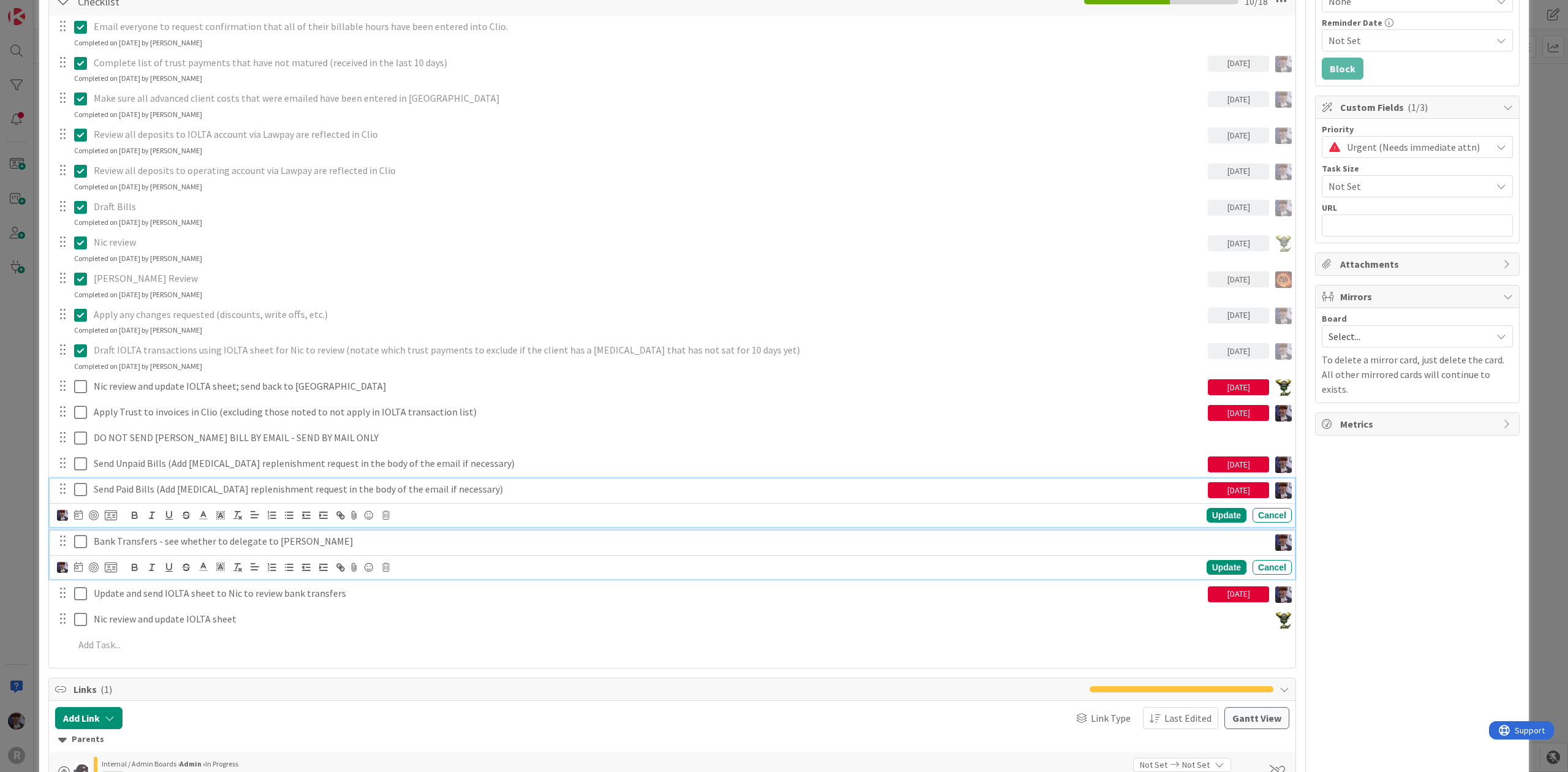
click at [431, 543] on p "Bank Transfers - see whether to delegate to Lisa" at bounding box center [679, 541] width 1171 height 14
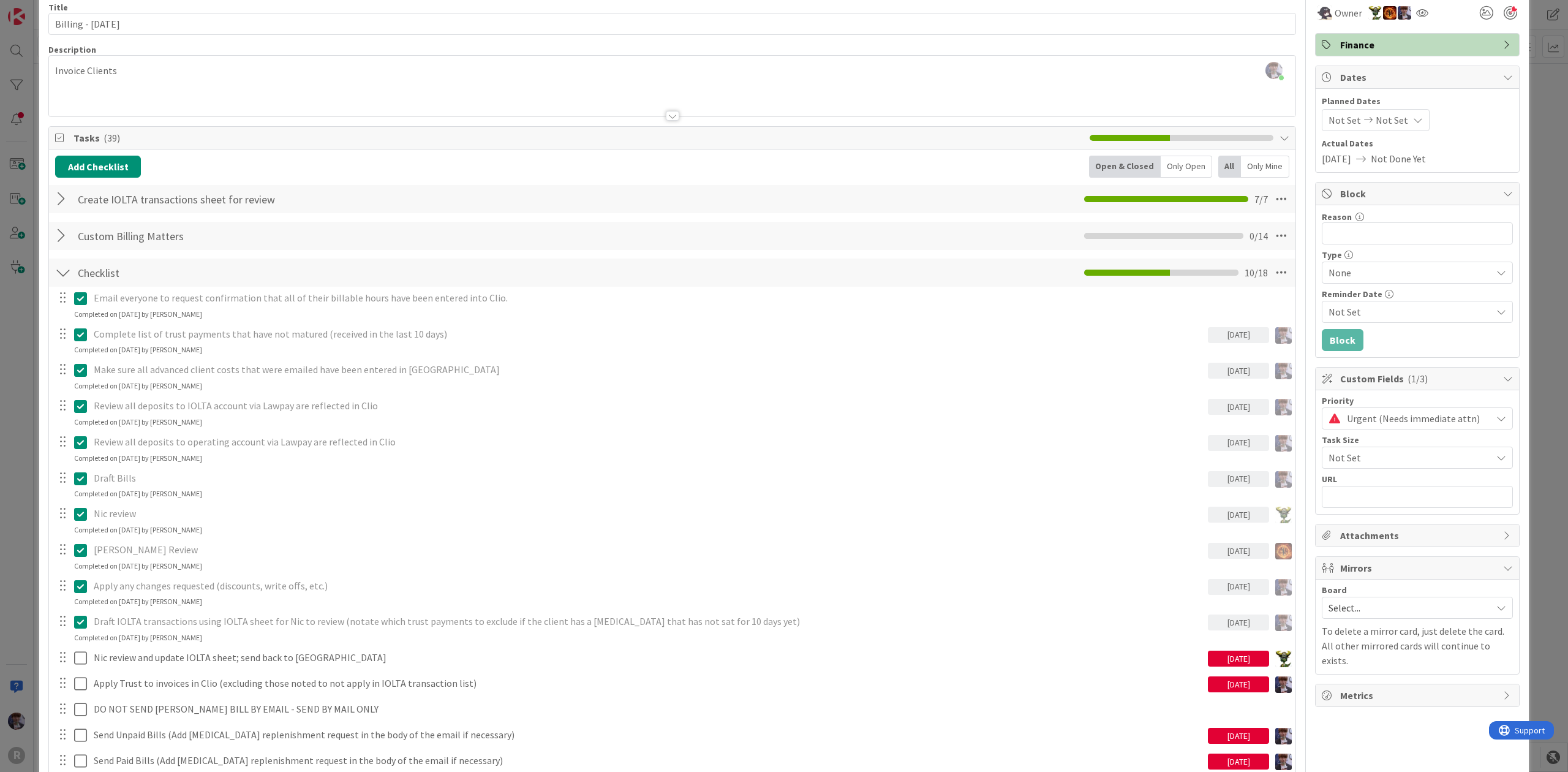
scroll to position [55, 0]
click at [1555, 209] on div "ID 3135 Admin In Progress Title 20 / 128 Billing - 10/01/2025 Description Minka…" at bounding box center [784, 386] width 1568 height 772
